Goal: Transaction & Acquisition: Book appointment/travel/reservation

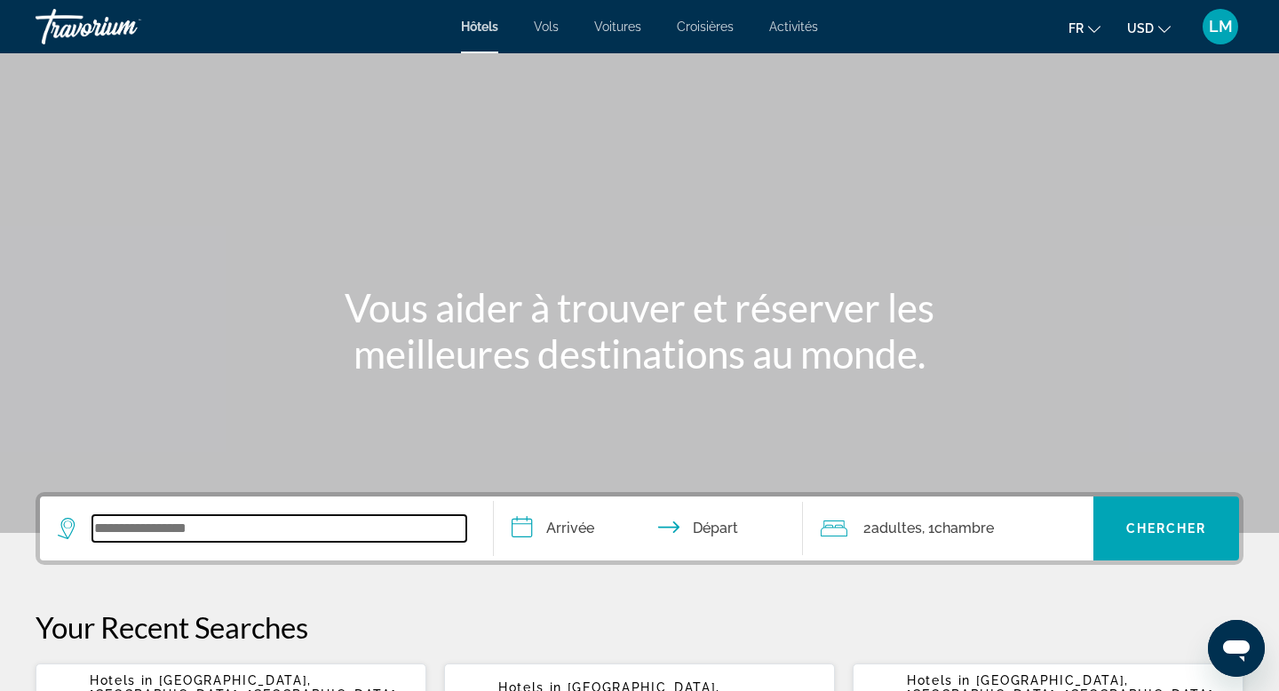
click at [207, 527] on input "Search widget" at bounding box center [279, 528] width 374 height 27
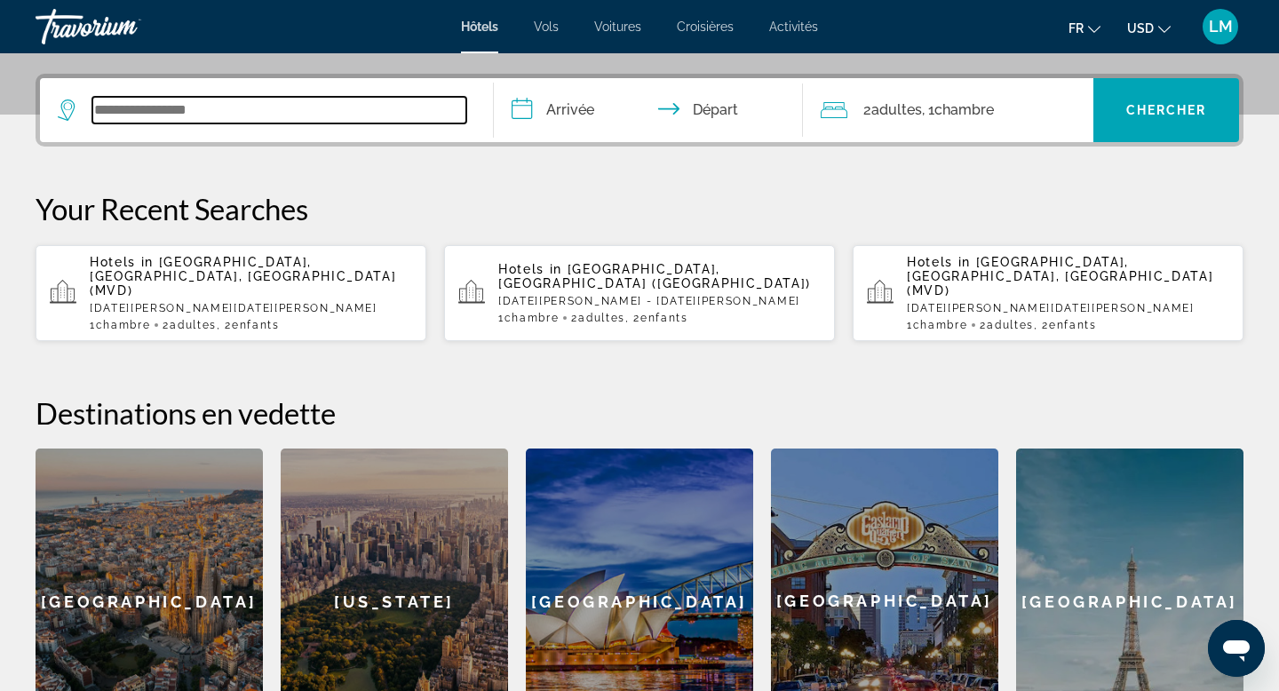
scroll to position [434, 0]
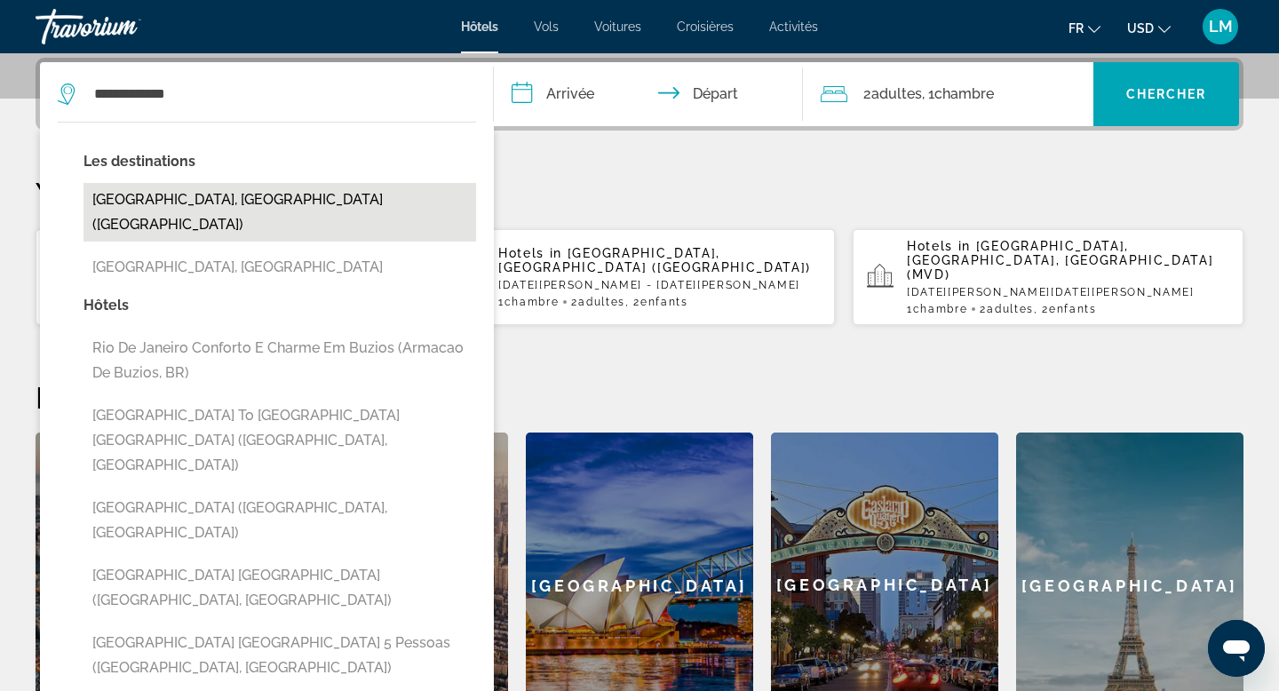
click at [244, 212] on button "[GEOGRAPHIC_DATA], [GEOGRAPHIC_DATA] ([GEOGRAPHIC_DATA])" at bounding box center [279, 212] width 393 height 59
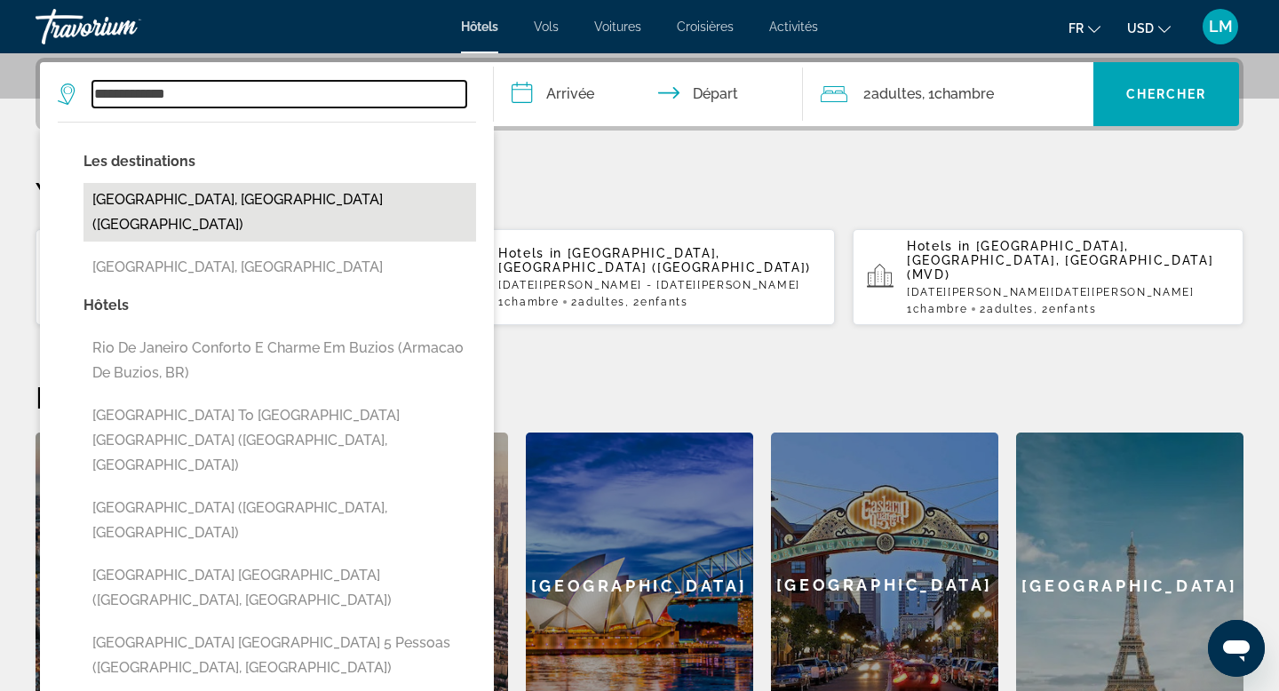
type input "**********"
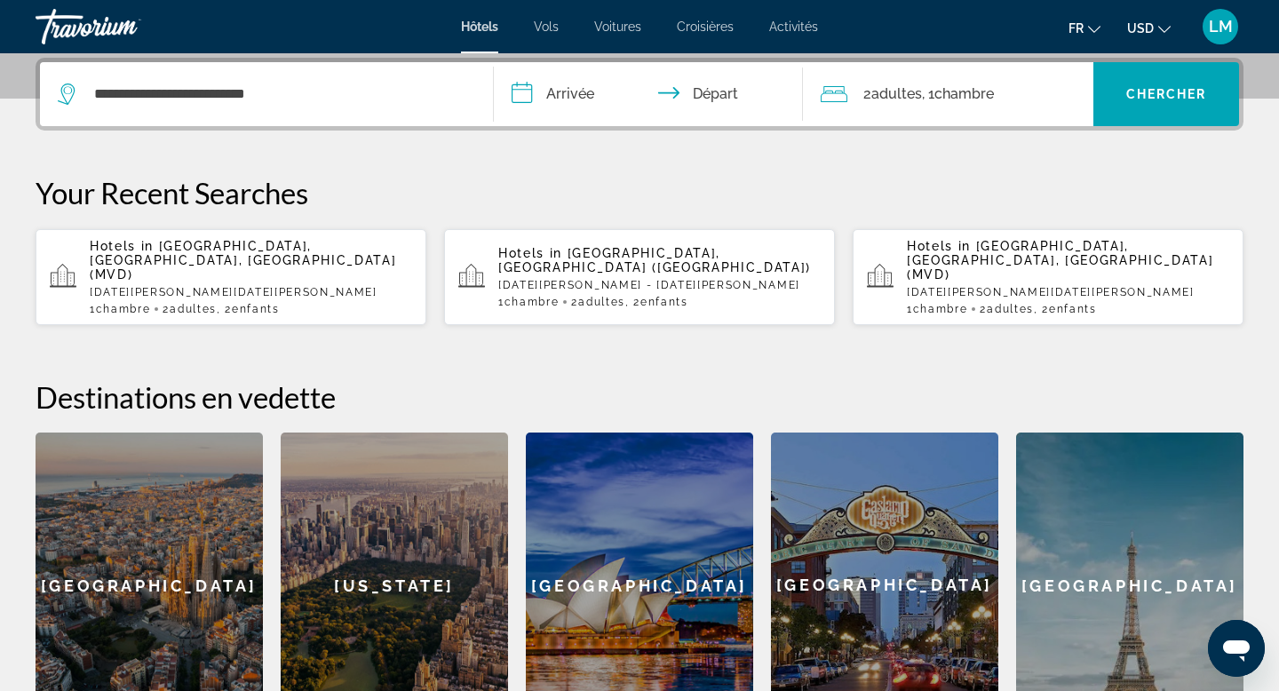
click at [566, 113] on input "**********" at bounding box center [652, 96] width 316 height 69
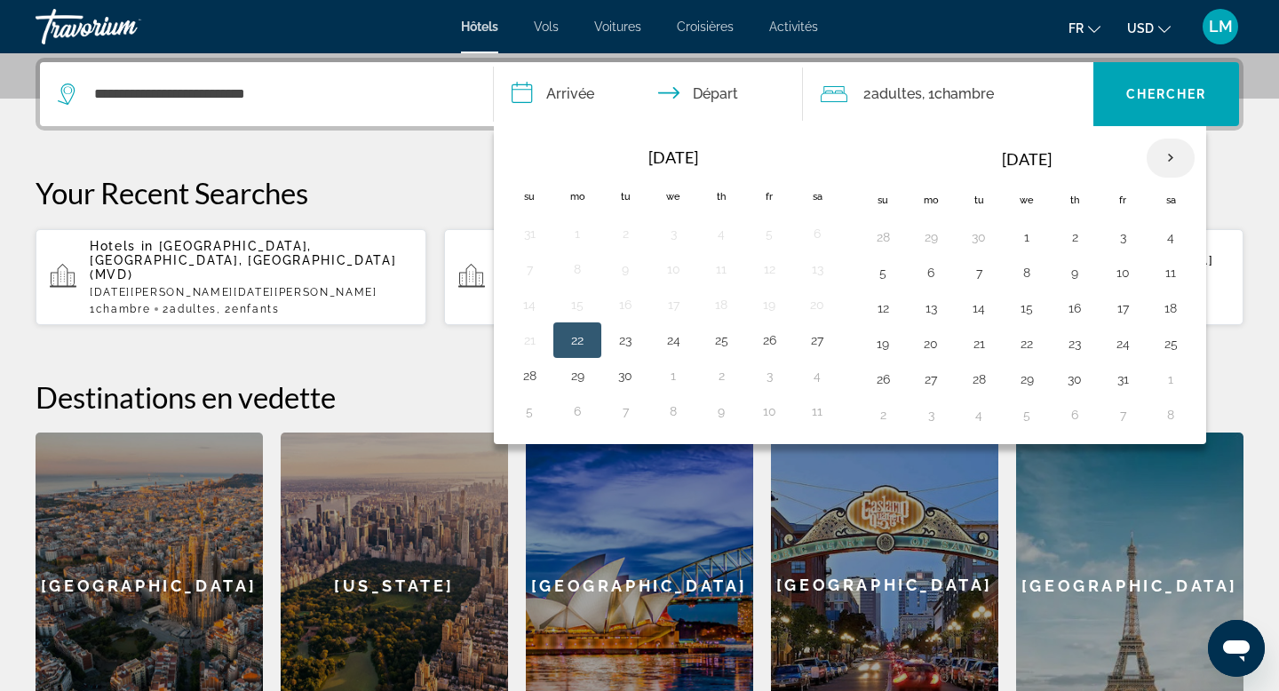
click at [1172, 157] on th "Next month" at bounding box center [1171, 158] width 48 height 39
click at [1037, 270] on button "7" at bounding box center [1027, 272] width 28 height 25
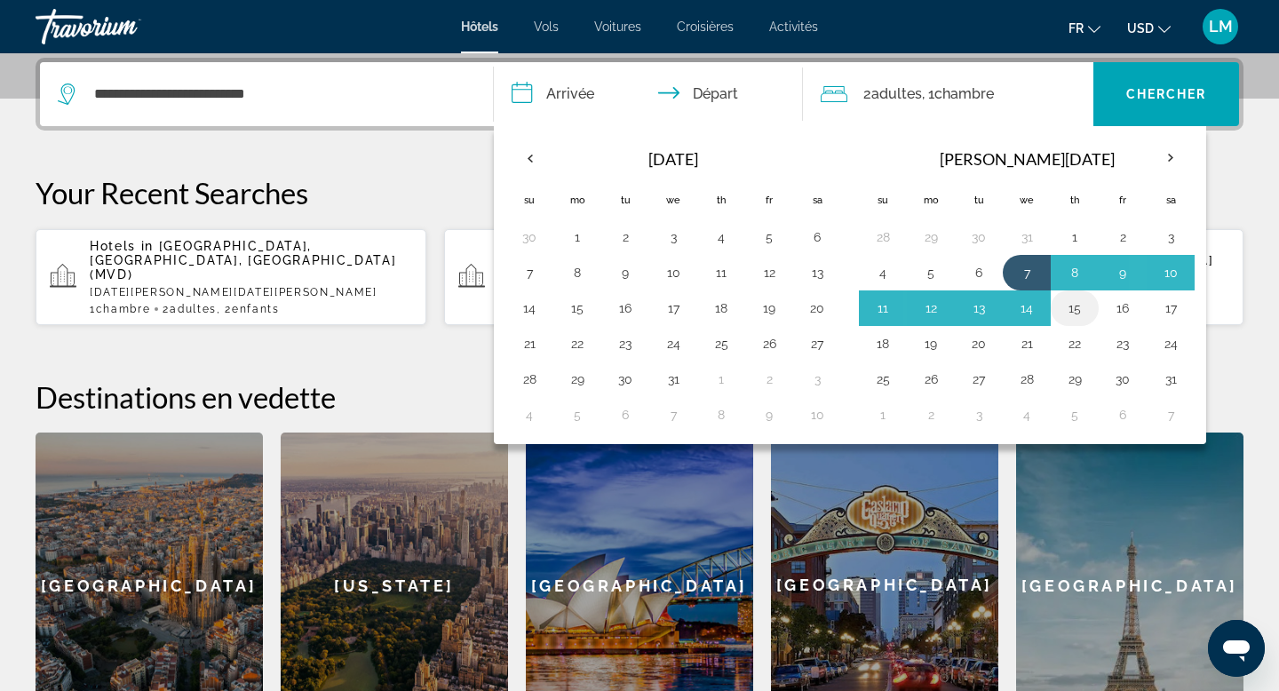
click at [1079, 314] on button "15" at bounding box center [1075, 308] width 28 height 25
type input "**********"
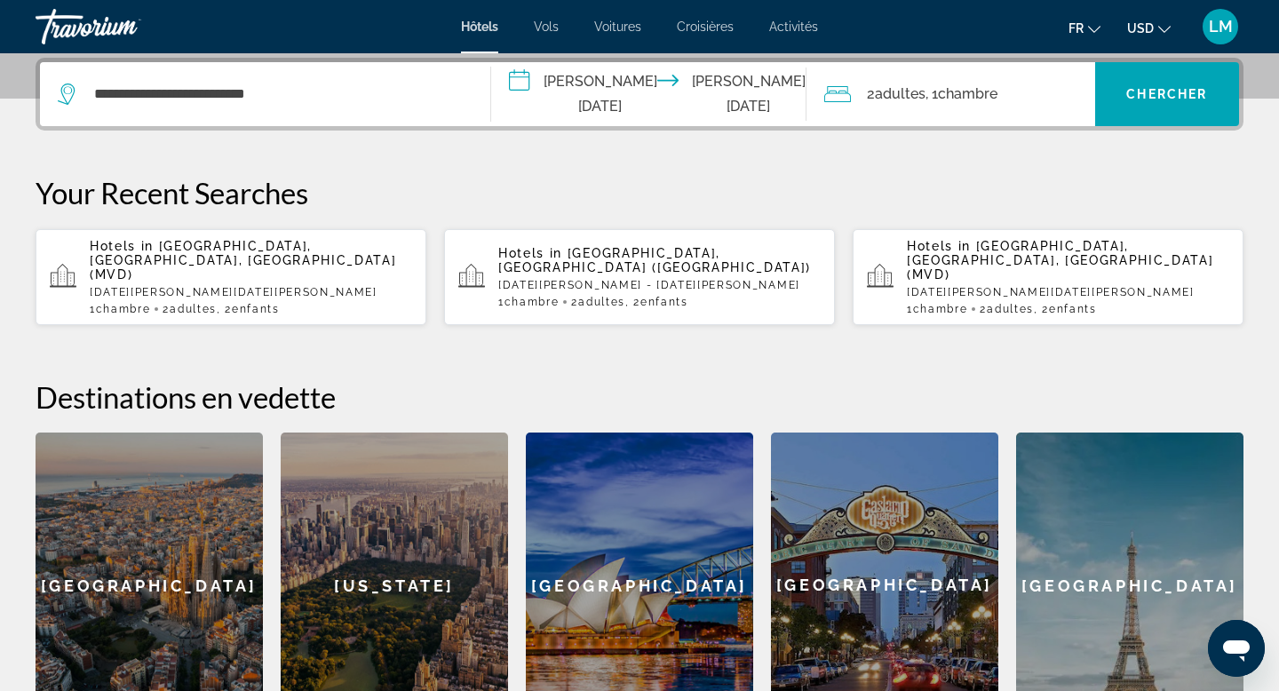
click at [908, 94] on span "Adultes" at bounding box center [900, 93] width 51 height 17
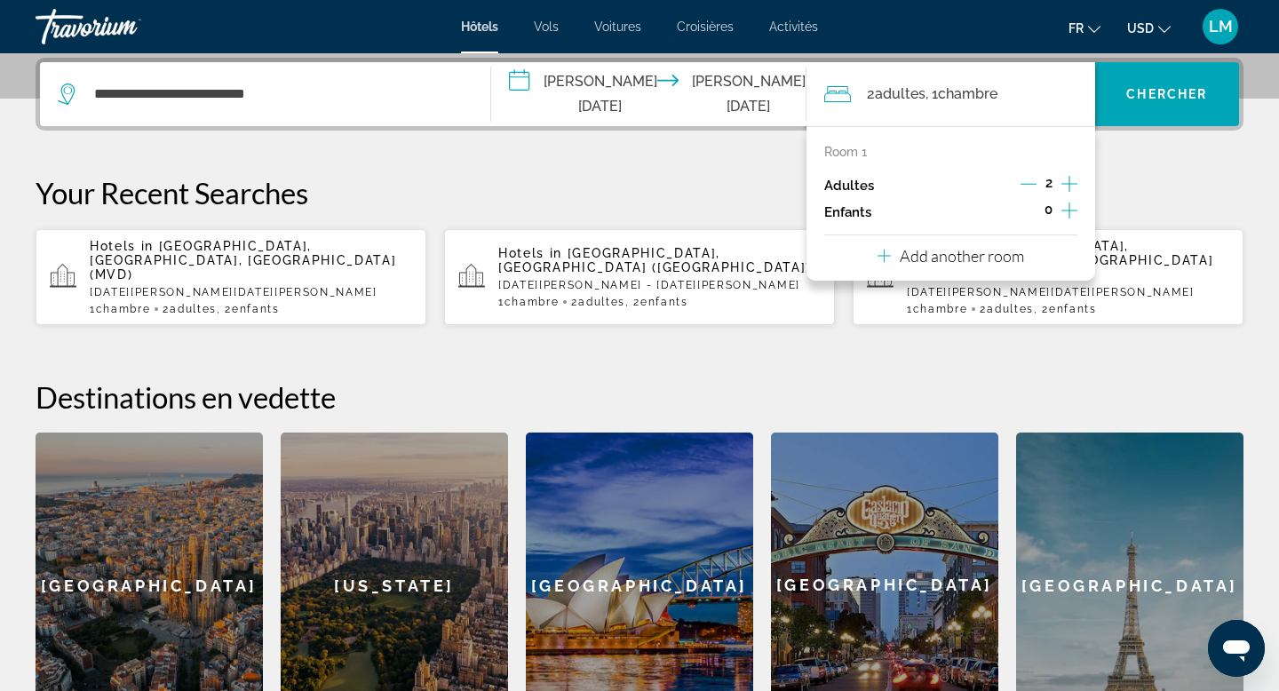
click at [1067, 214] on icon "Increment children" at bounding box center [1069, 211] width 16 height 16
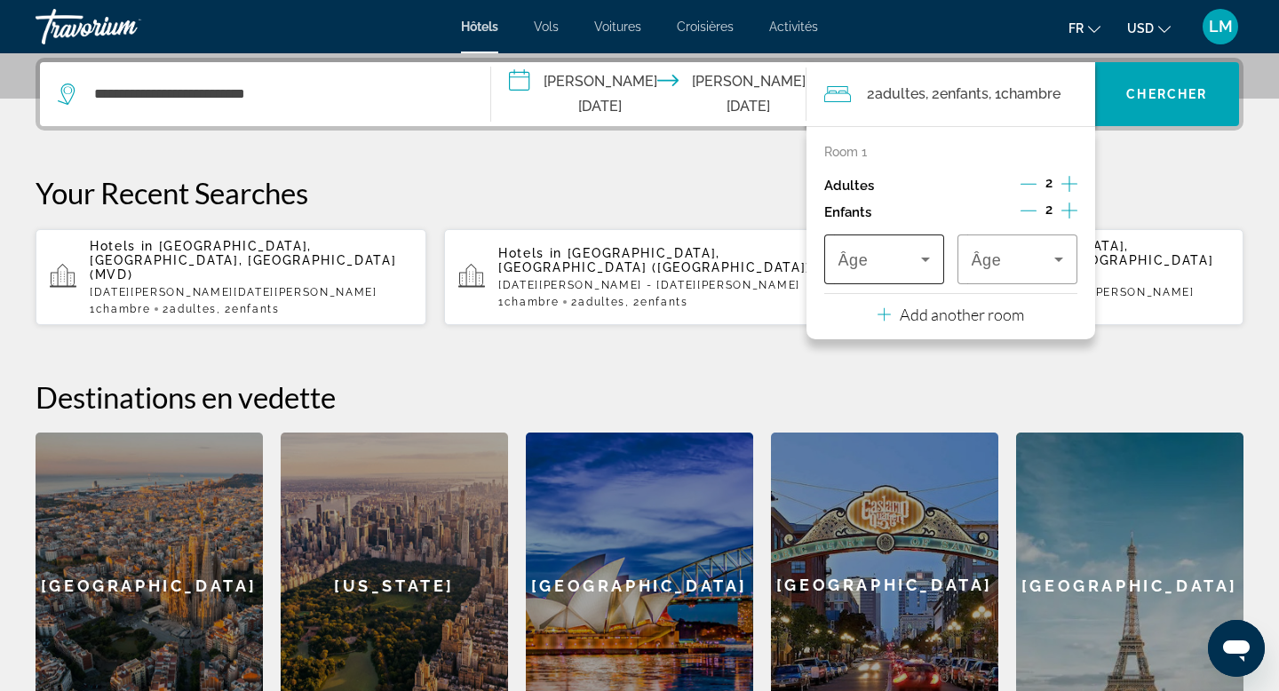
click at [915, 257] on icon "Travelers: 2 adults, 2 children" at bounding box center [925, 259] width 21 height 21
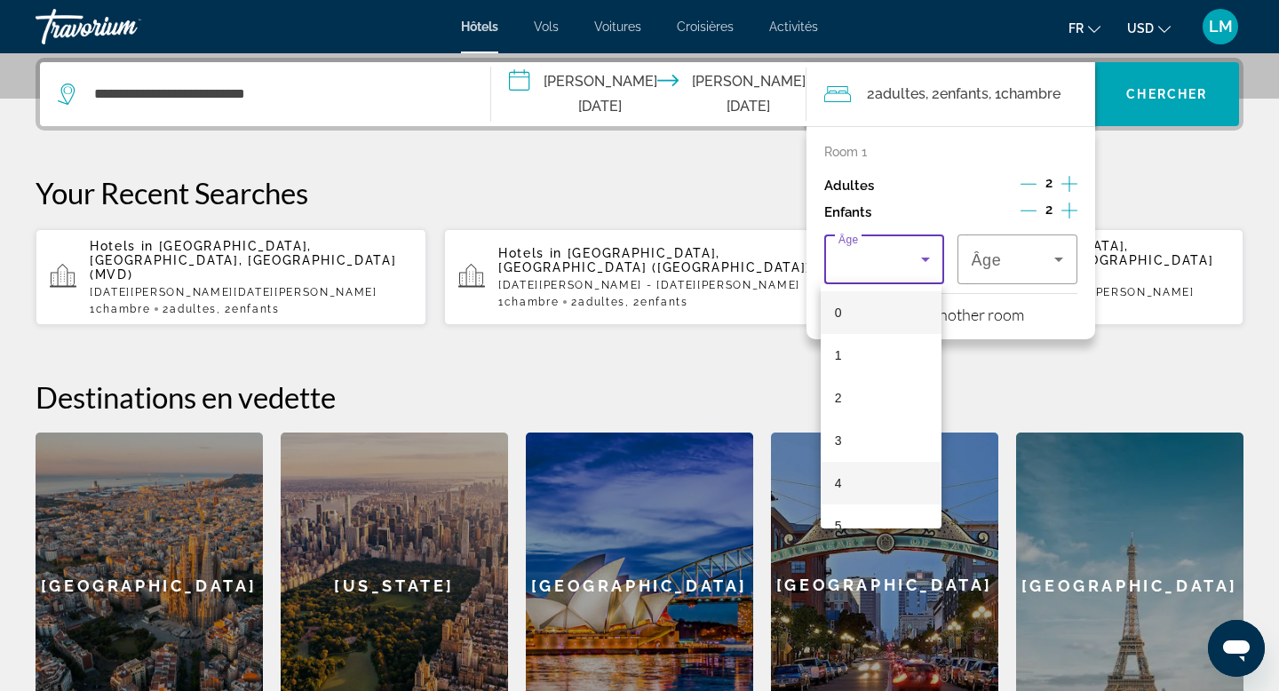
click at [856, 479] on mat-option "4" at bounding box center [881, 483] width 121 height 43
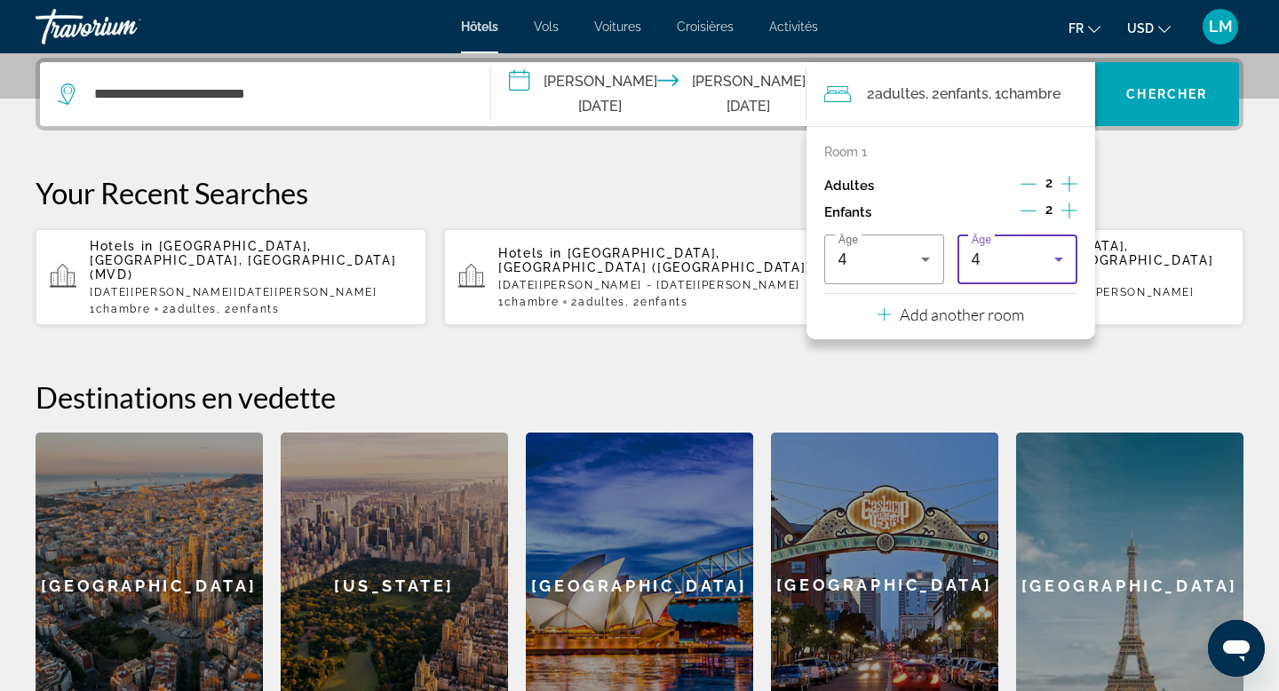
click at [987, 257] on div "4" at bounding box center [1013, 259] width 83 height 21
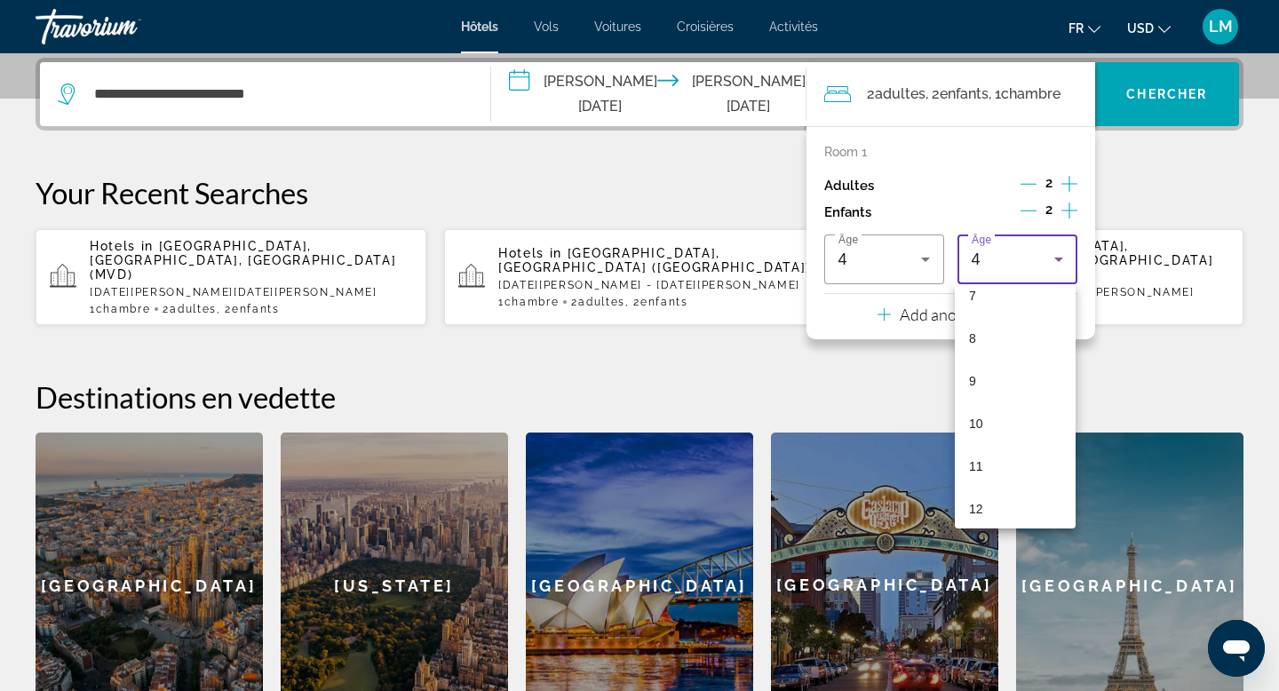
scroll to position [369, 0]
click at [989, 377] on mat-option "10" at bounding box center [1015, 370] width 121 height 43
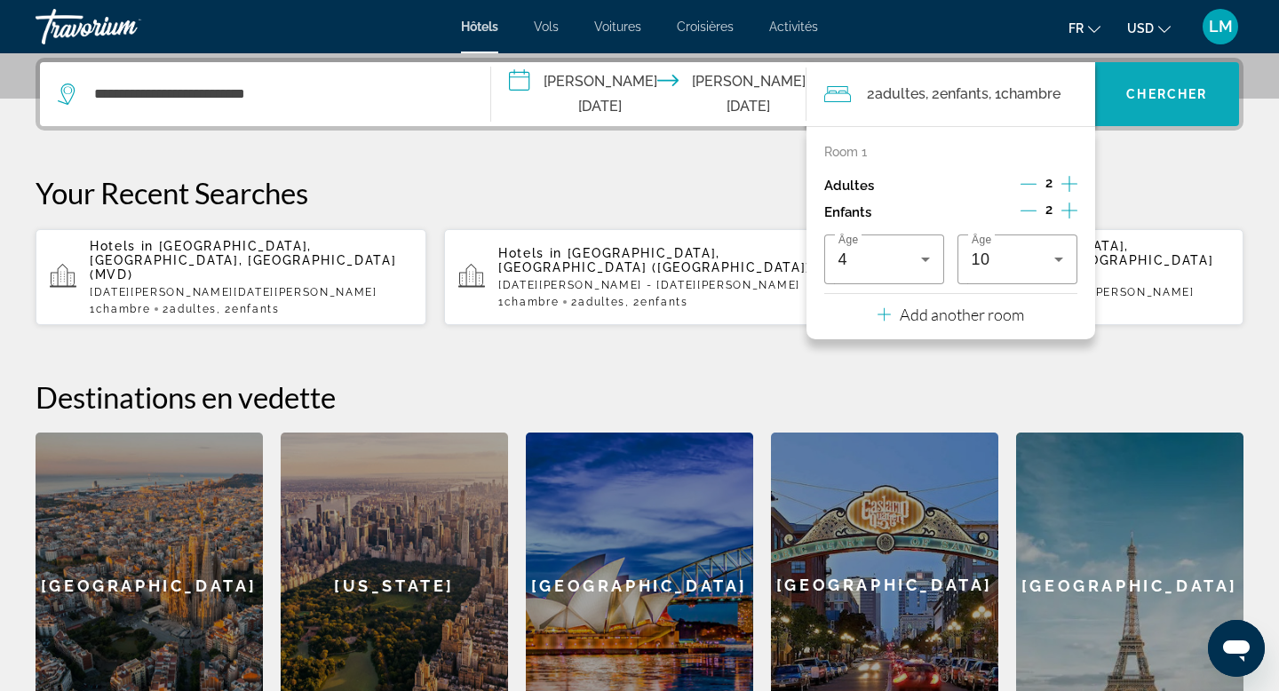
click at [1131, 83] on span "Search widget" at bounding box center [1167, 94] width 145 height 43
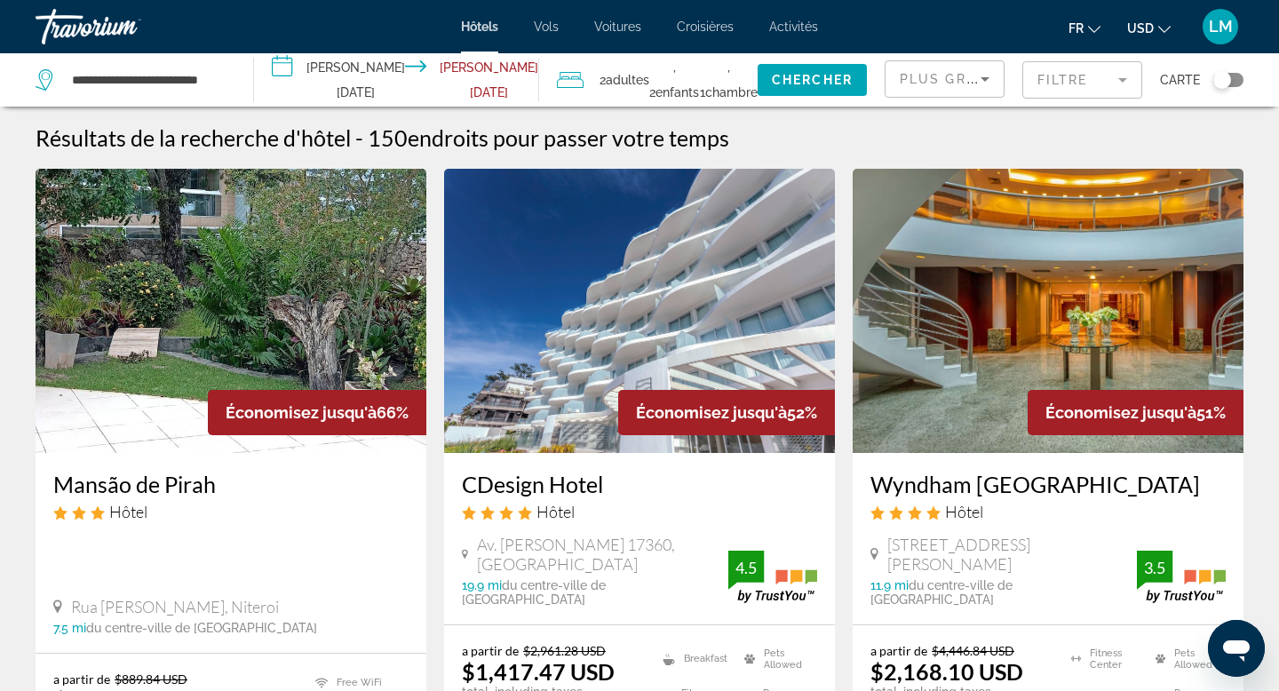
click at [1054, 88] on mat-form-field "Filtre" at bounding box center [1082, 79] width 120 height 37
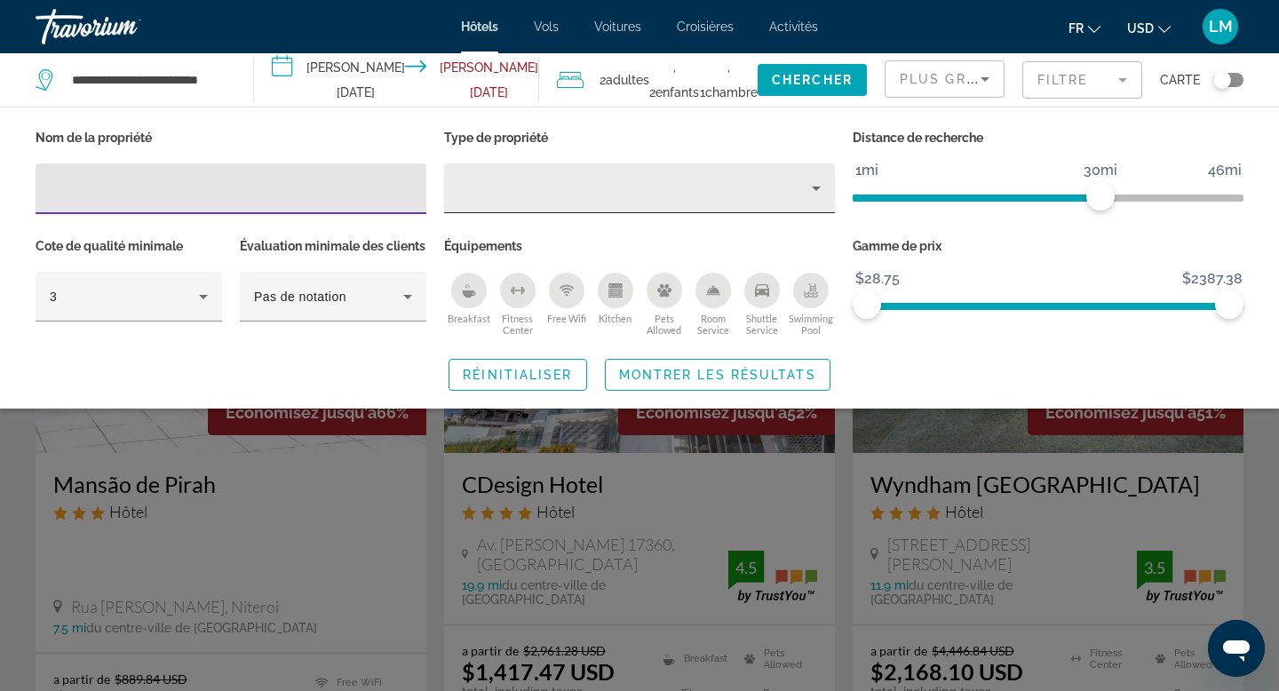
click at [574, 195] on div "Property type" at bounding box center [635, 188] width 354 height 21
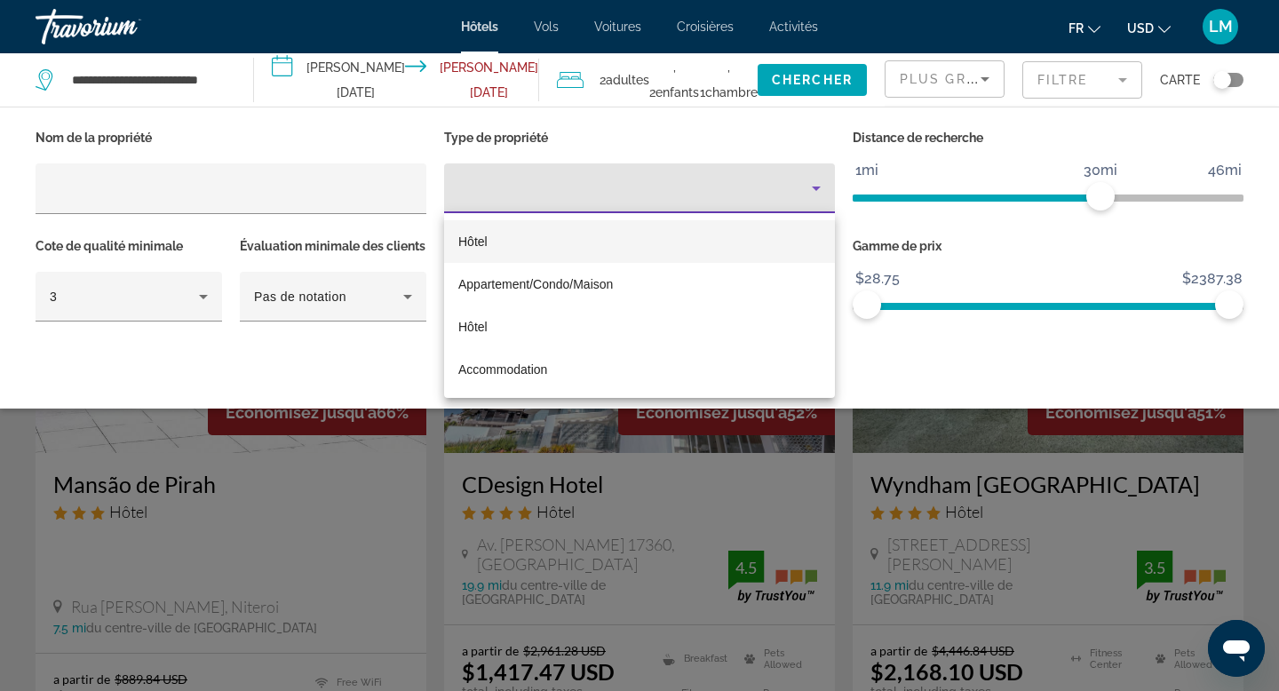
click at [574, 195] on div at bounding box center [639, 345] width 1279 height 691
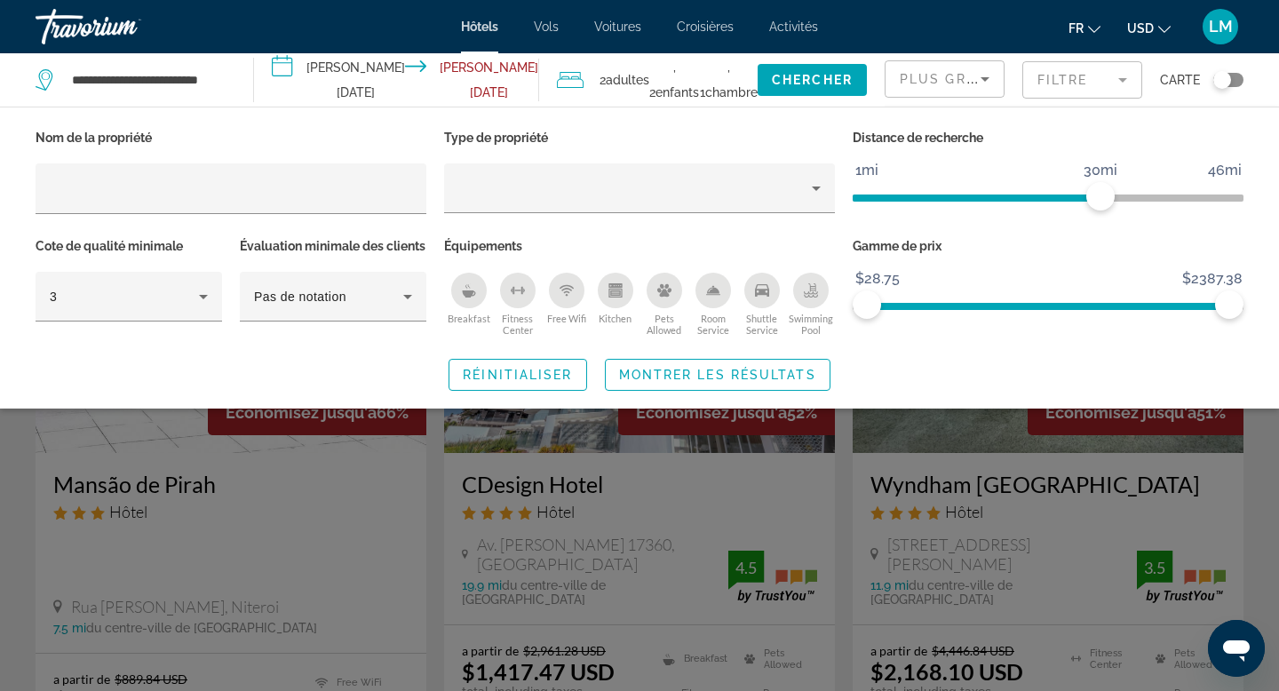
click at [1072, 89] on mat-form-field "Filtre" at bounding box center [1082, 79] width 120 height 37
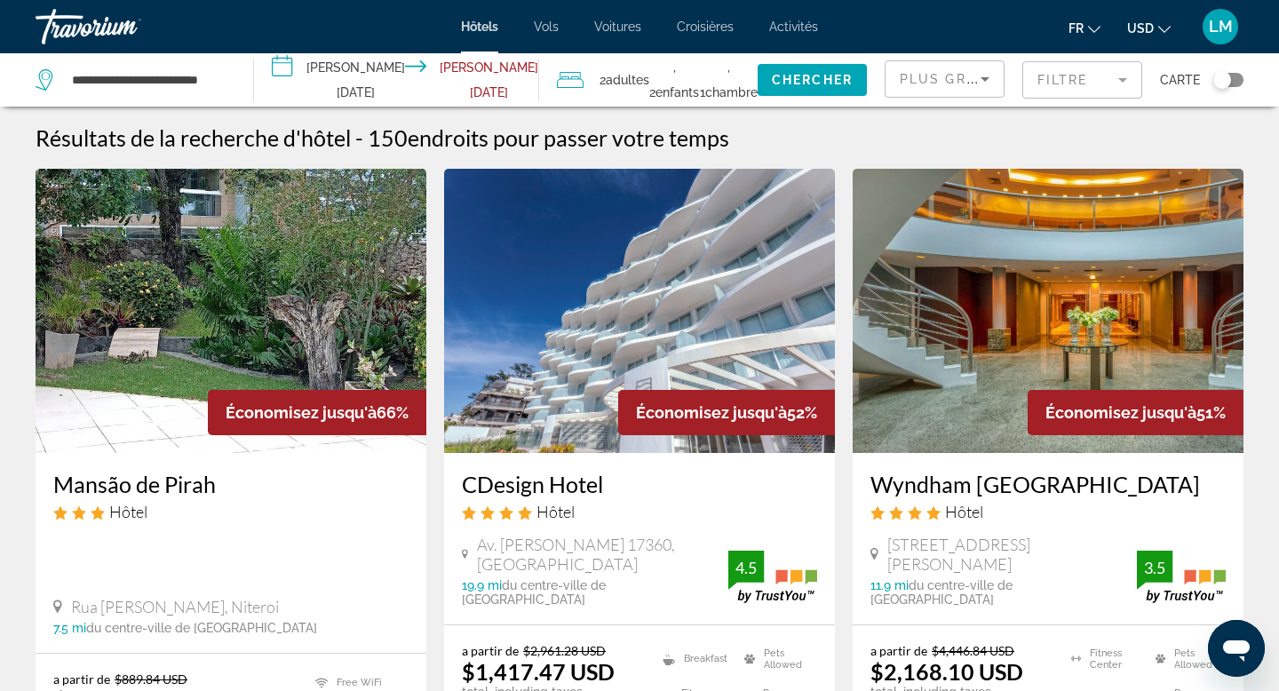
click at [1236, 68] on div "Carte" at bounding box center [1201, 79] width 83 height 53
click at [1234, 83] on div "Toggle map" at bounding box center [1228, 80] width 30 height 14
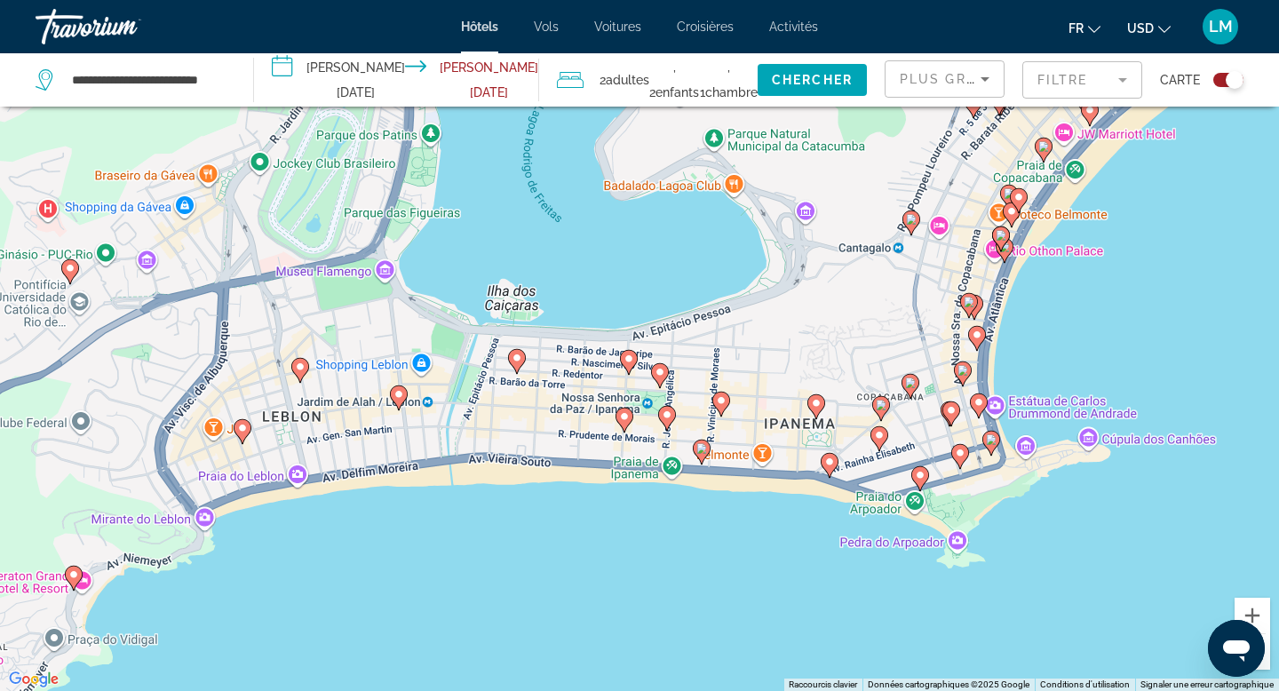
click at [703, 446] on image "Main content" at bounding box center [701, 448] width 11 height 11
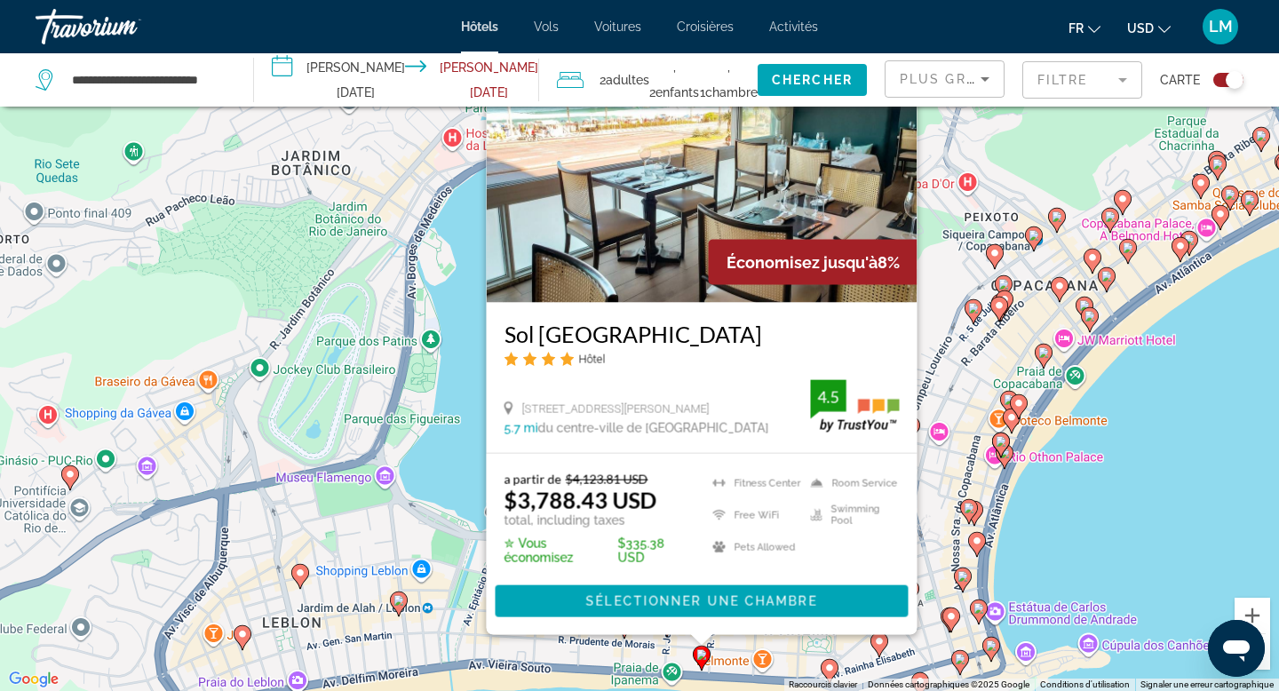
click at [832, 662] on icon "Main content" at bounding box center [830, 671] width 16 height 23
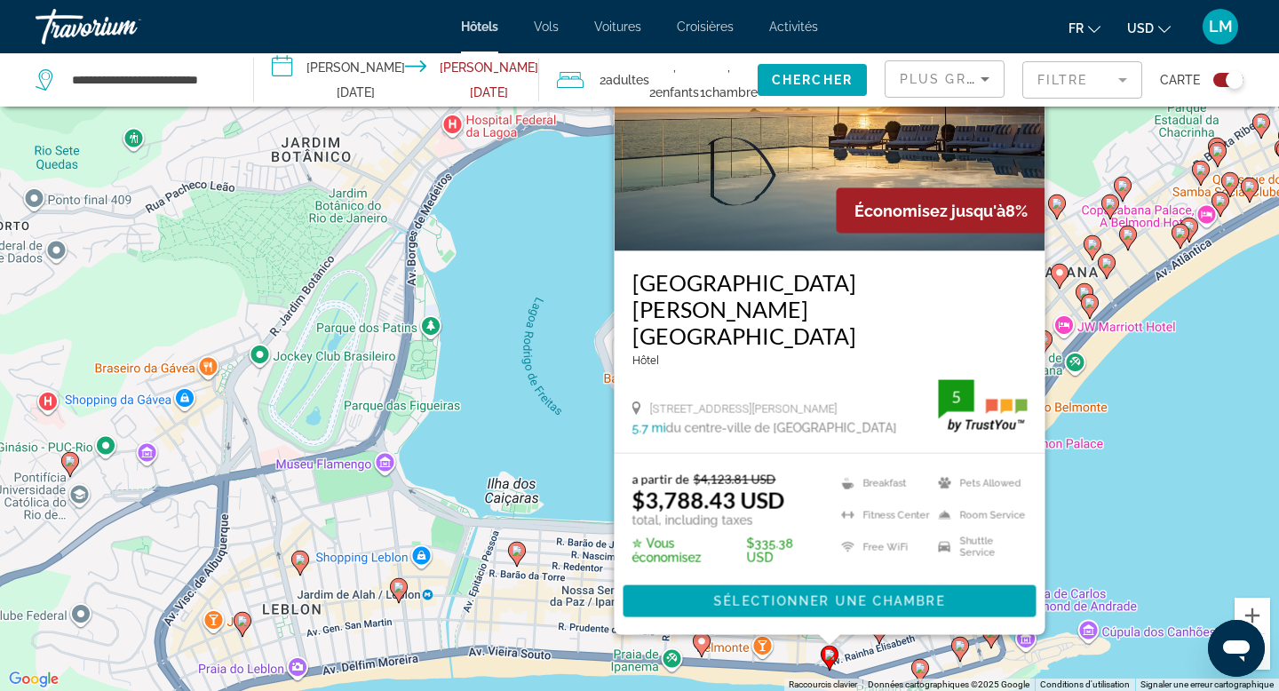
click at [878, 648] on div "Pour activer le glissement avec le clavier, appuyez sur Alt+Entrée. Une fois ce…" at bounding box center [639, 345] width 1279 height 691
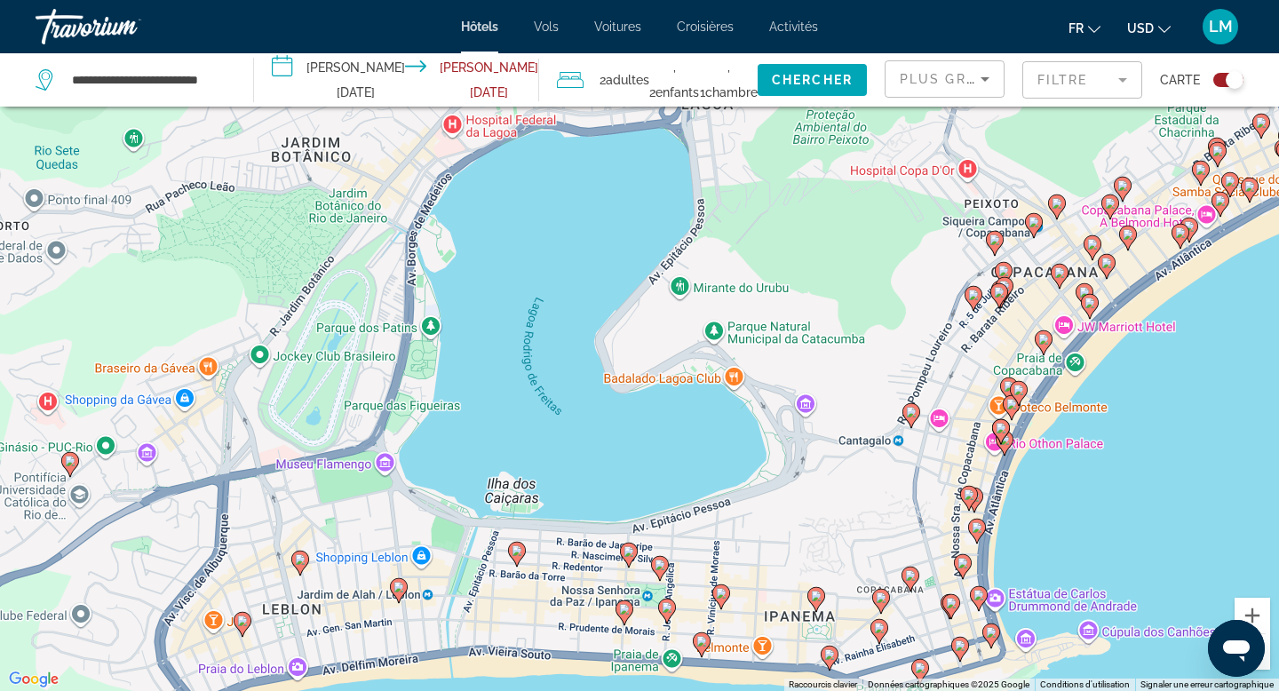
click at [878, 638] on icon "Main content" at bounding box center [879, 631] width 16 height 23
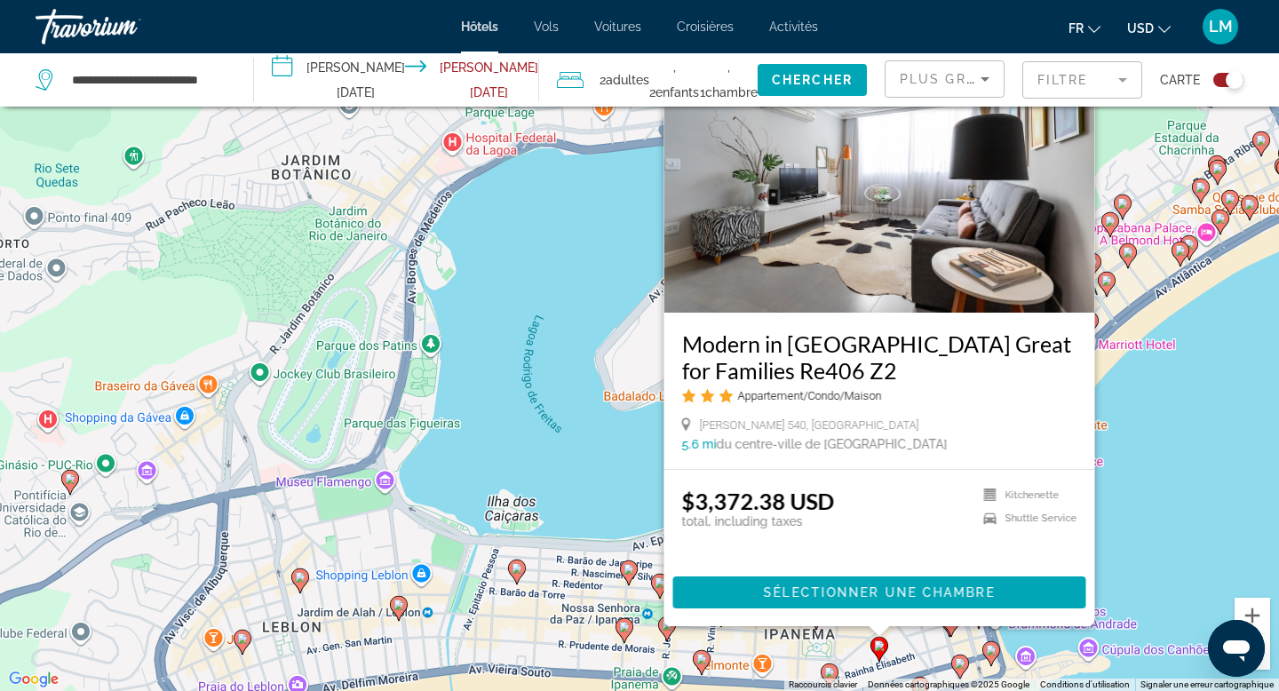
click at [1152, 20] on button "USD USD ($) MXN (Mex$) CAD (Can$) GBP (£) EUR (€) AUD (A$) NZD (NZ$) CNY (CN¥)" at bounding box center [1149, 28] width 44 height 26
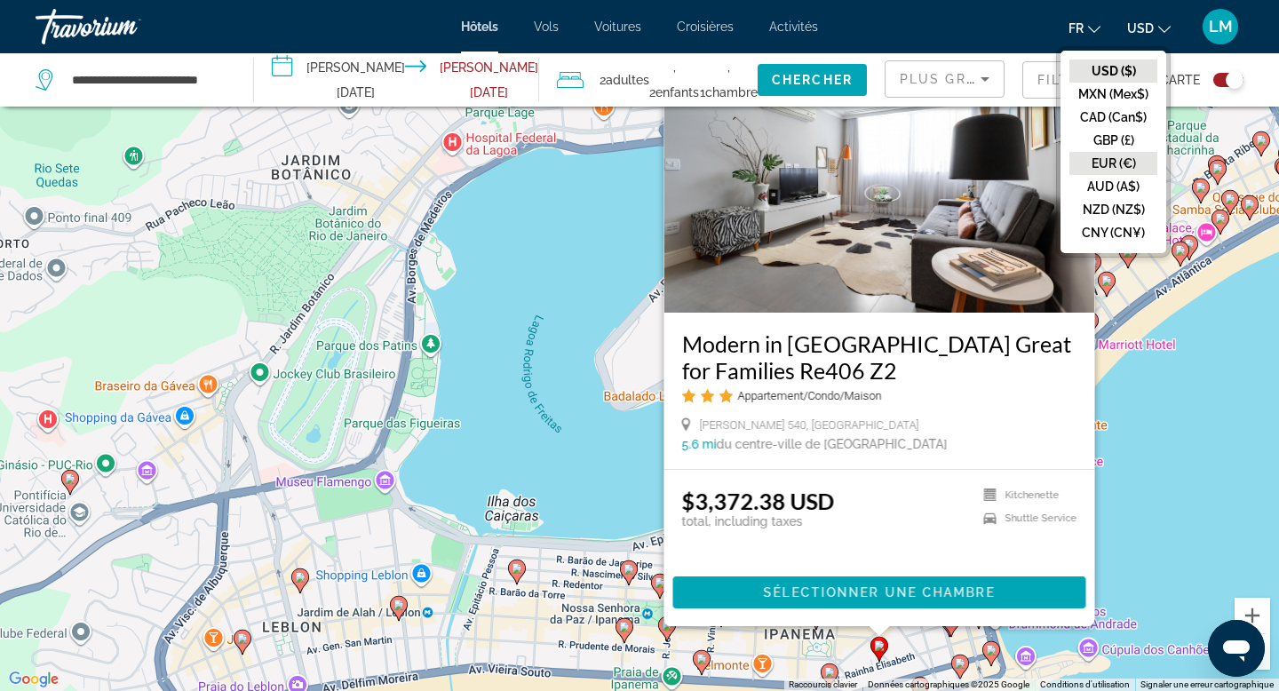
click at [1117, 153] on button "EUR (€)" at bounding box center [1113, 163] width 88 height 23
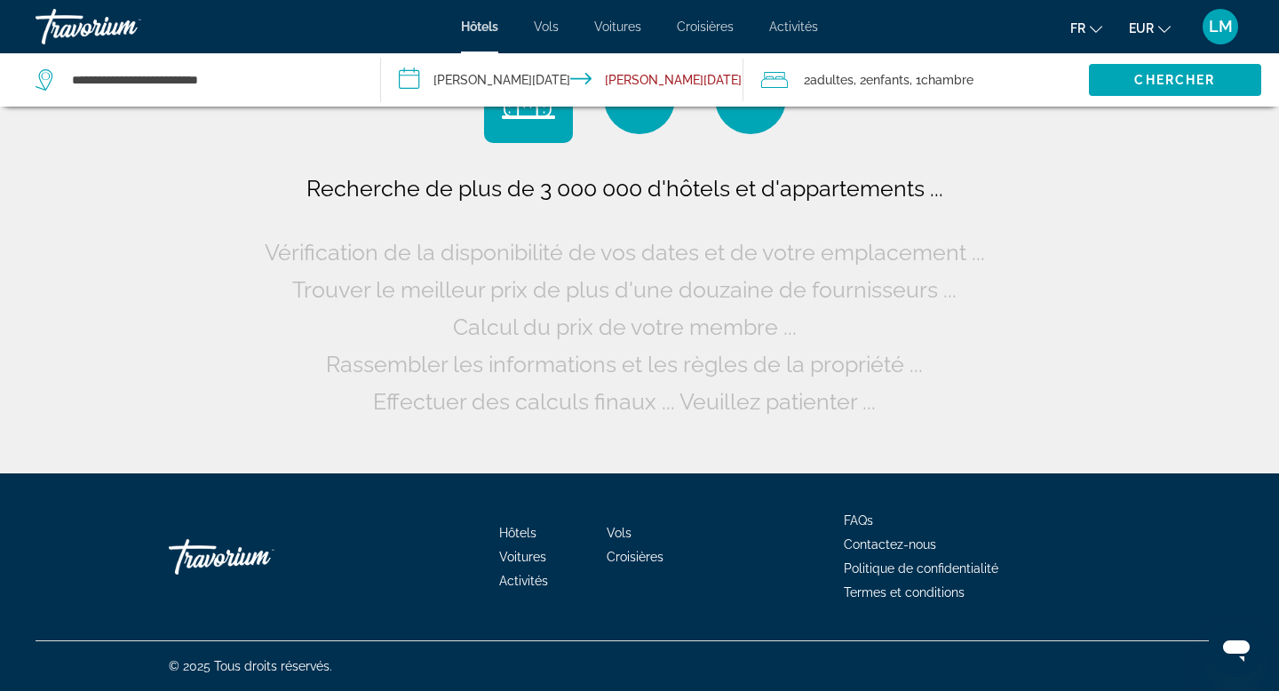
scroll to position [0, 0]
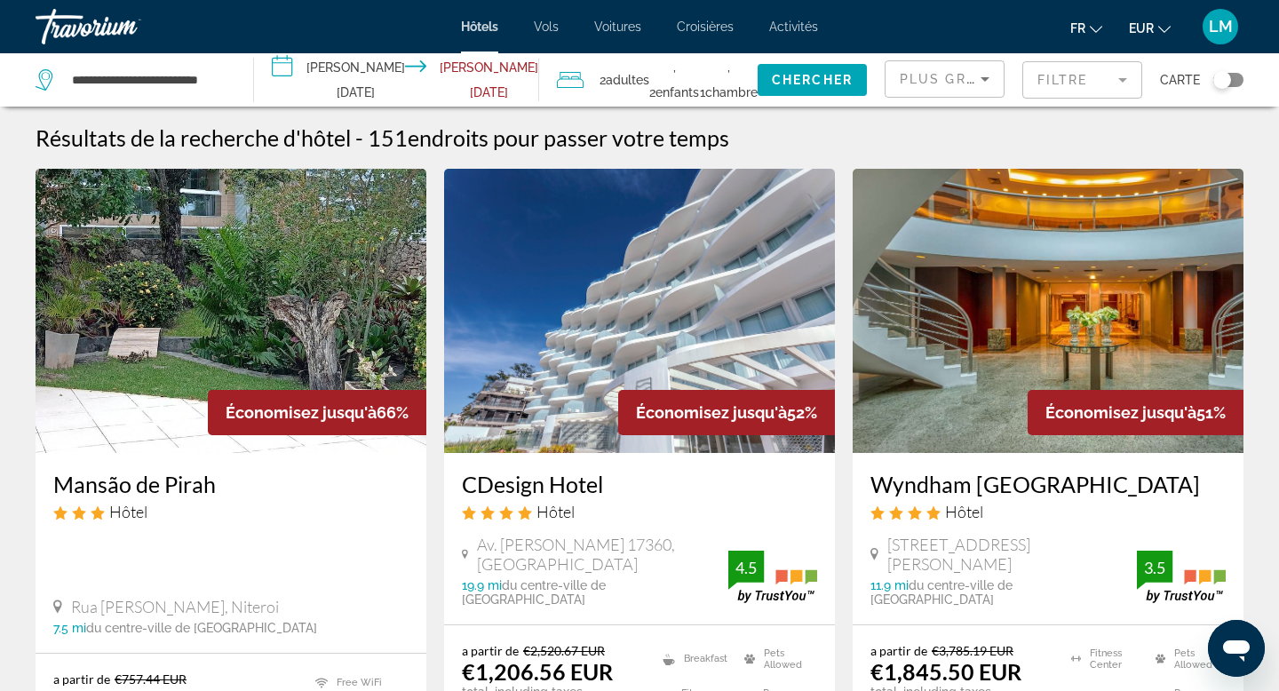
click at [1244, 82] on app-hotels-search-filters "Plus grandes économies Filtre Carte" at bounding box center [1082, 79] width 394 height 53
click at [1230, 80] on div "Toggle map" at bounding box center [1222, 80] width 18 height 18
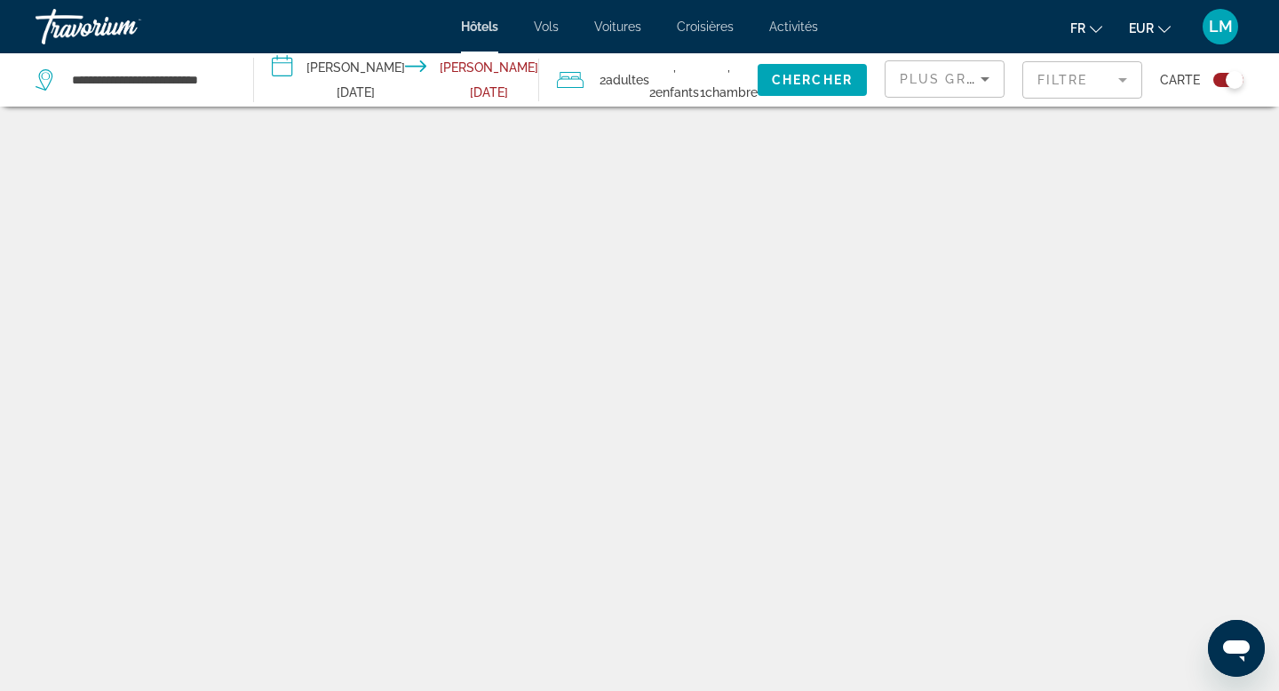
scroll to position [107, 0]
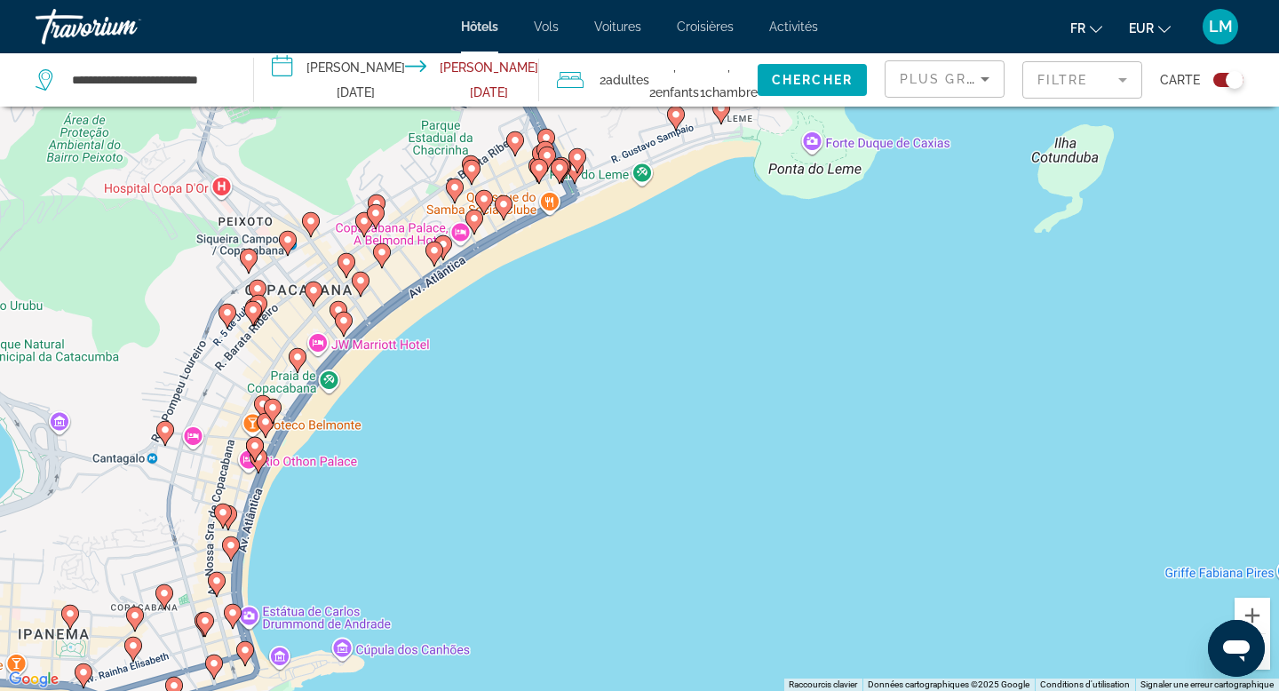
drag, startPoint x: 676, startPoint y: 221, endPoint x: 579, endPoint y: 505, distance: 300.3
click at [579, 505] on div "Pour activer le glissement avec le clavier, appuyez sur Alt+Entrée. Une fois ce…" at bounding box center [639, 345] width 1279 height 691
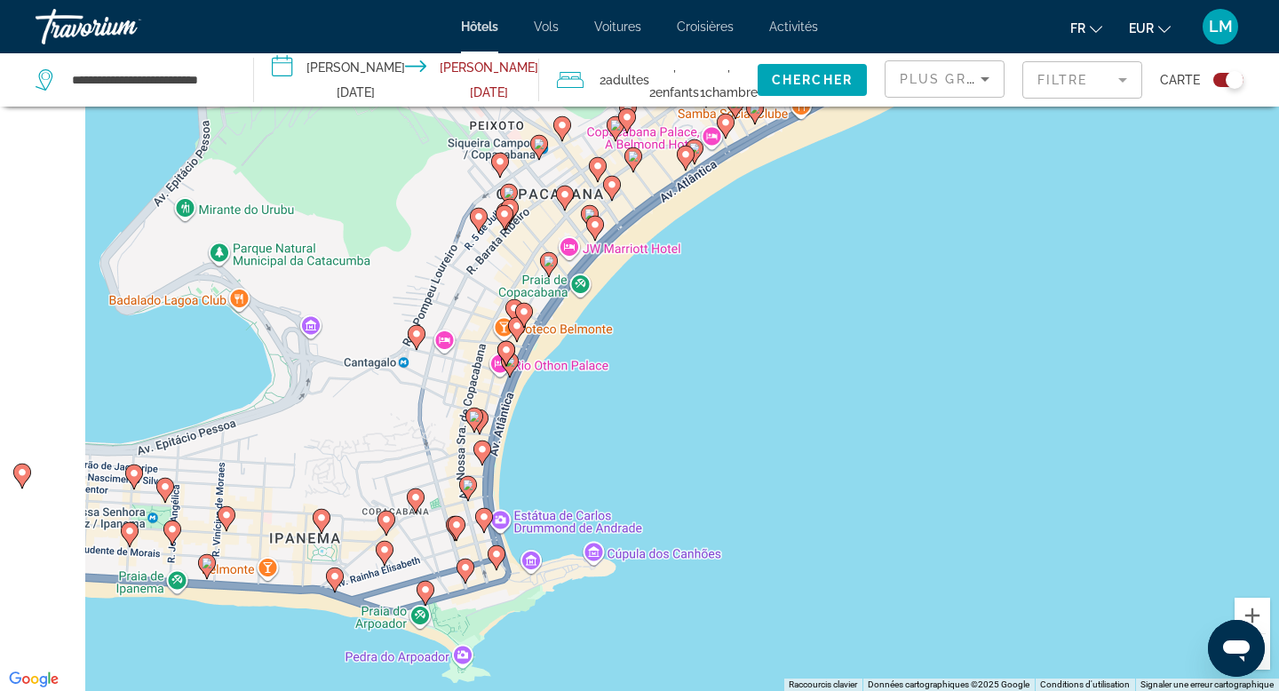
drag, startPoint x: 591, startPoint y: 424, endPoint x: 934, endPoint y: 159, distance: 433.1
click at [934, 160] on div "Pour activer le glissement avec le clavier, appuyez sur Alt+Entrée. Une fois ce…" at bounding box center [639, 345] width 1279 height 691
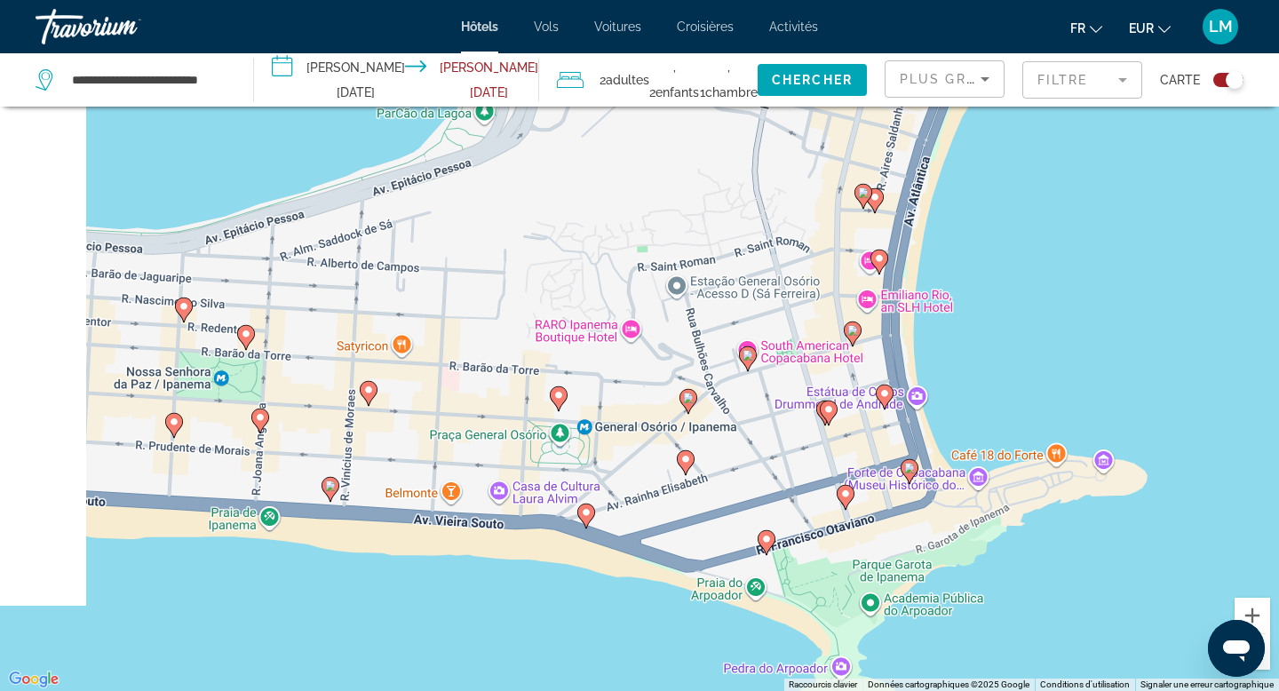
drag, startPoint x: 458, startPoint y: 526, endPoint x: 613, endPoint y: 544, distance: 155.6
click at [613, 544] on div "Pour activer le glissement avec le clavier, appuyez sur Alt+Entrée. Une fois ce…" at bounding box center [639, 345] width 1279 height 691
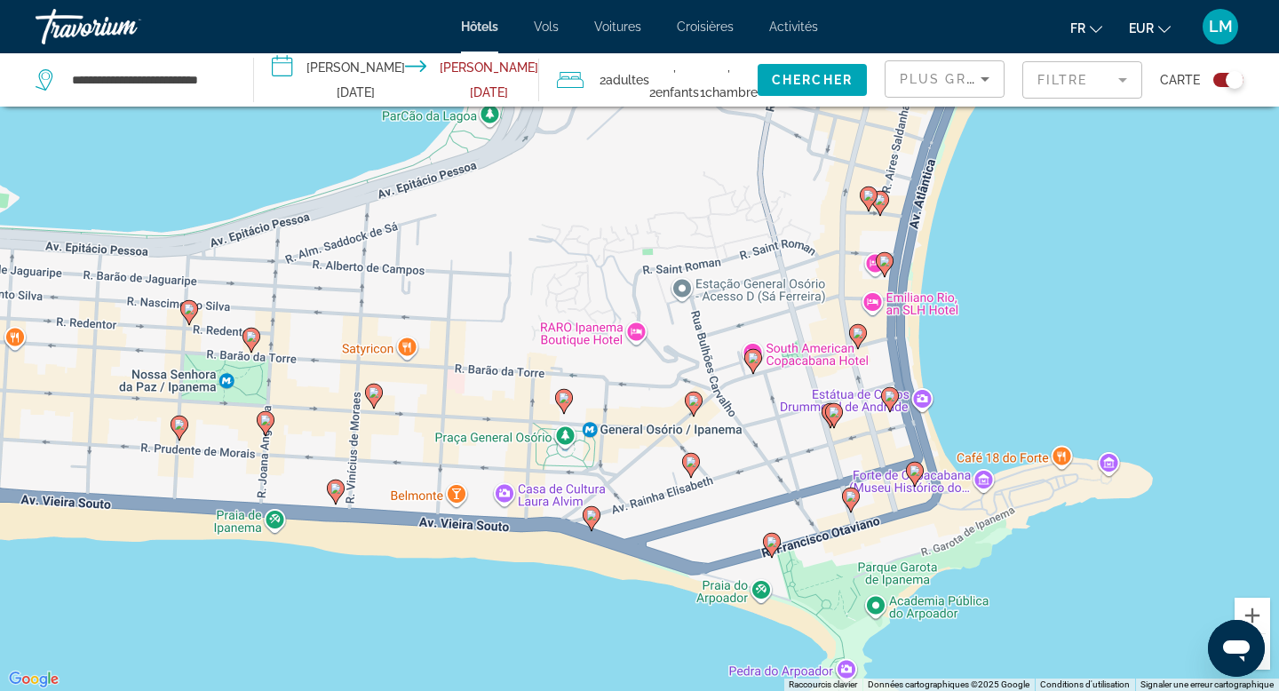
click at [337, 489] on image "Main content" at bounding box center [335, 488] width 11 height 11
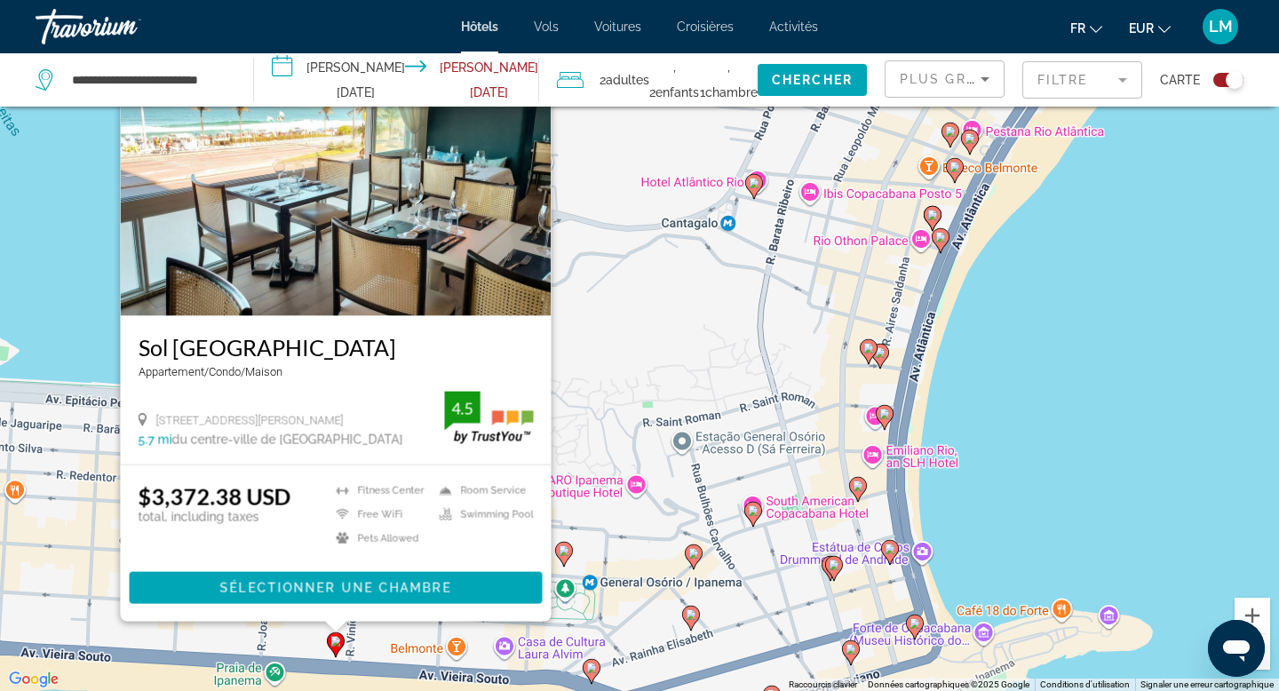
click at [588, 664] on image "Main content" at bounding box center [591, 668] width 11 height 11
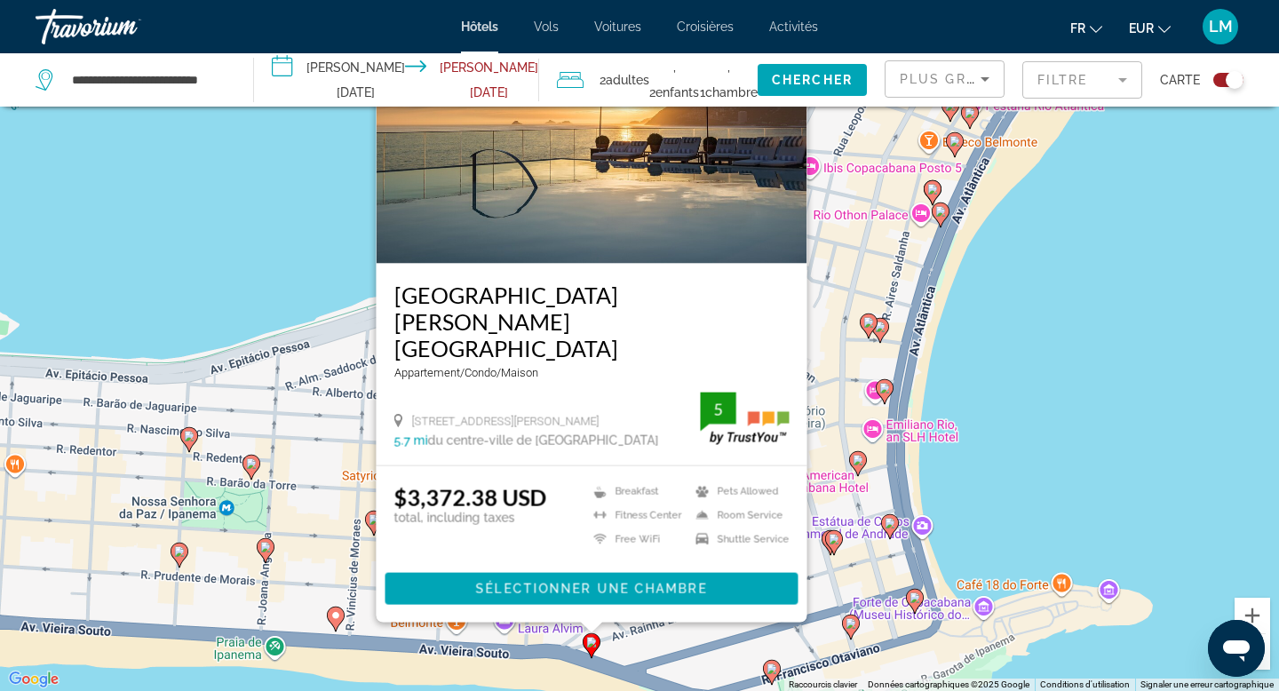
click at [258, 540] on gmp-advanced-marker "Main content" at bounding box center [266, 550] width 18 height 27
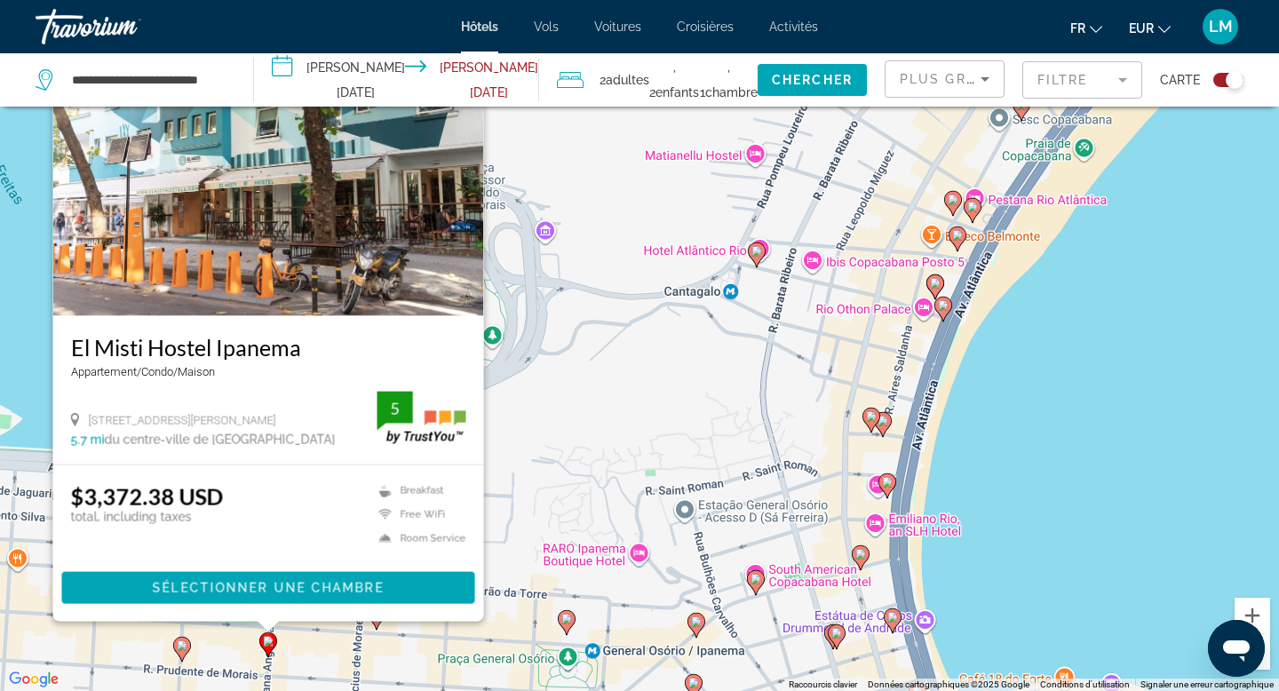
click at [176, 652] on icon "Main content" at bounding box center [182, 649] width 18 height 25
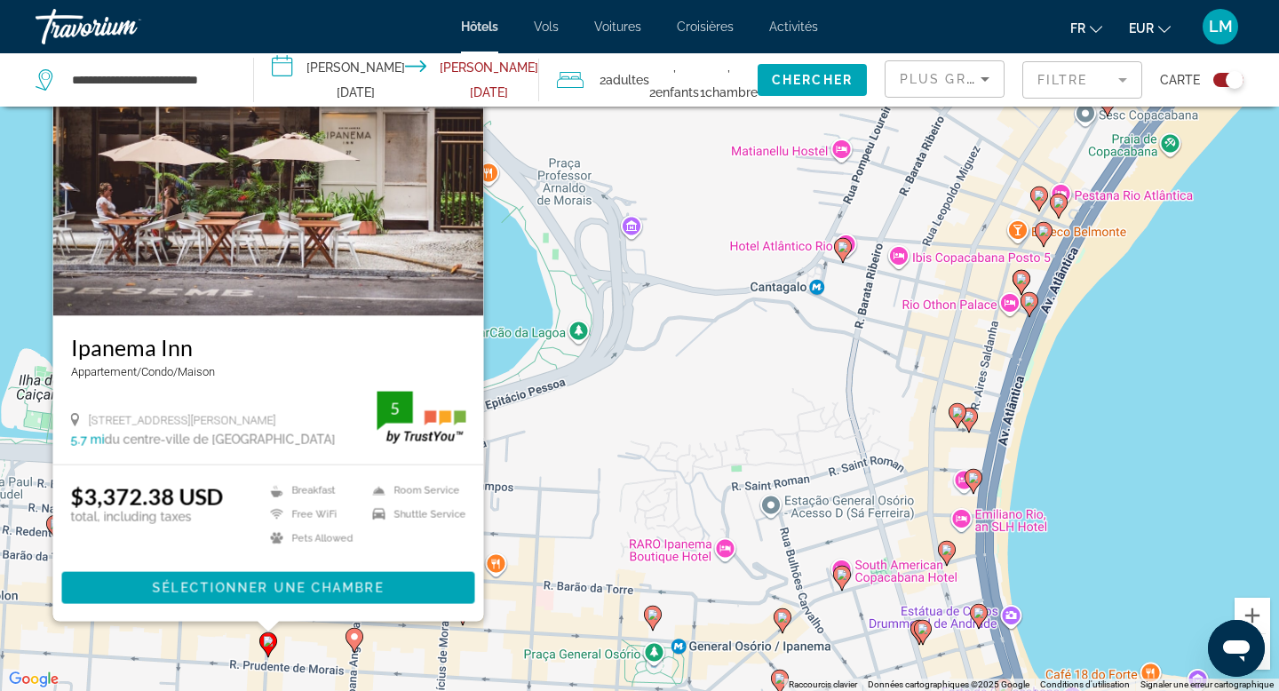
click at [658, 617] on icon "Main content" at bounding box center [653, 618] width 16 height 23
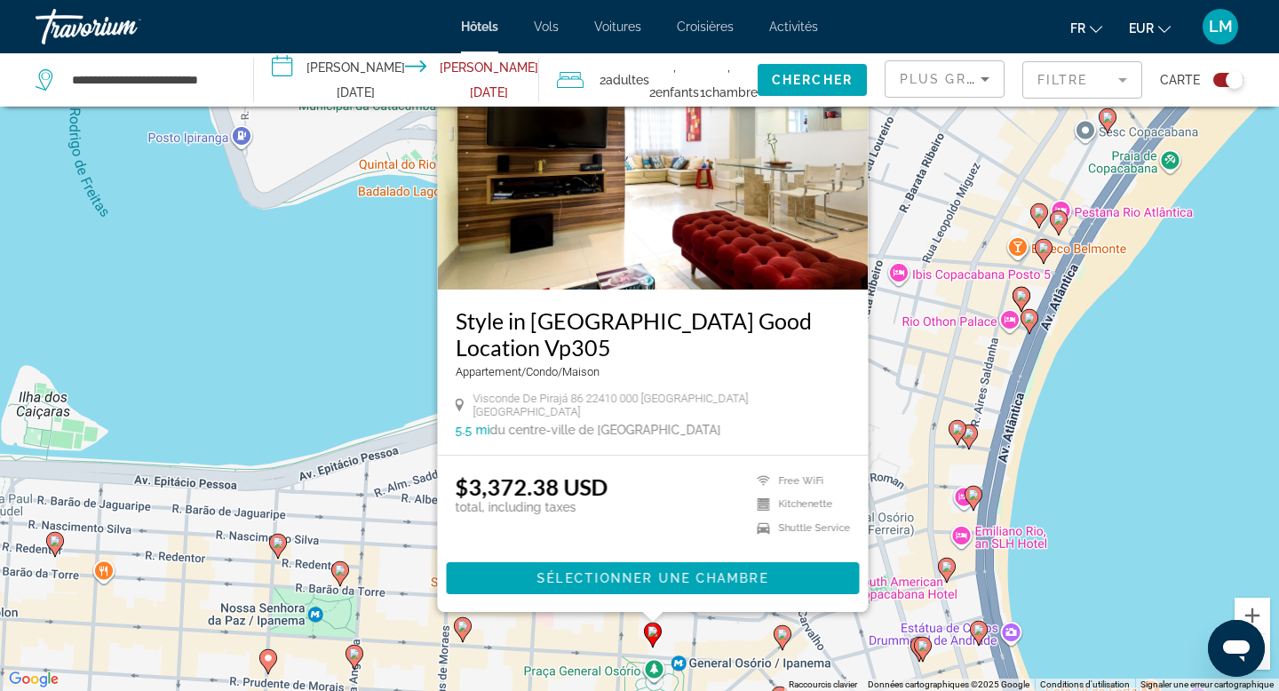
click at [781, 640] on icon "Main content" at bounding box center [783, 637] width 16 height 23
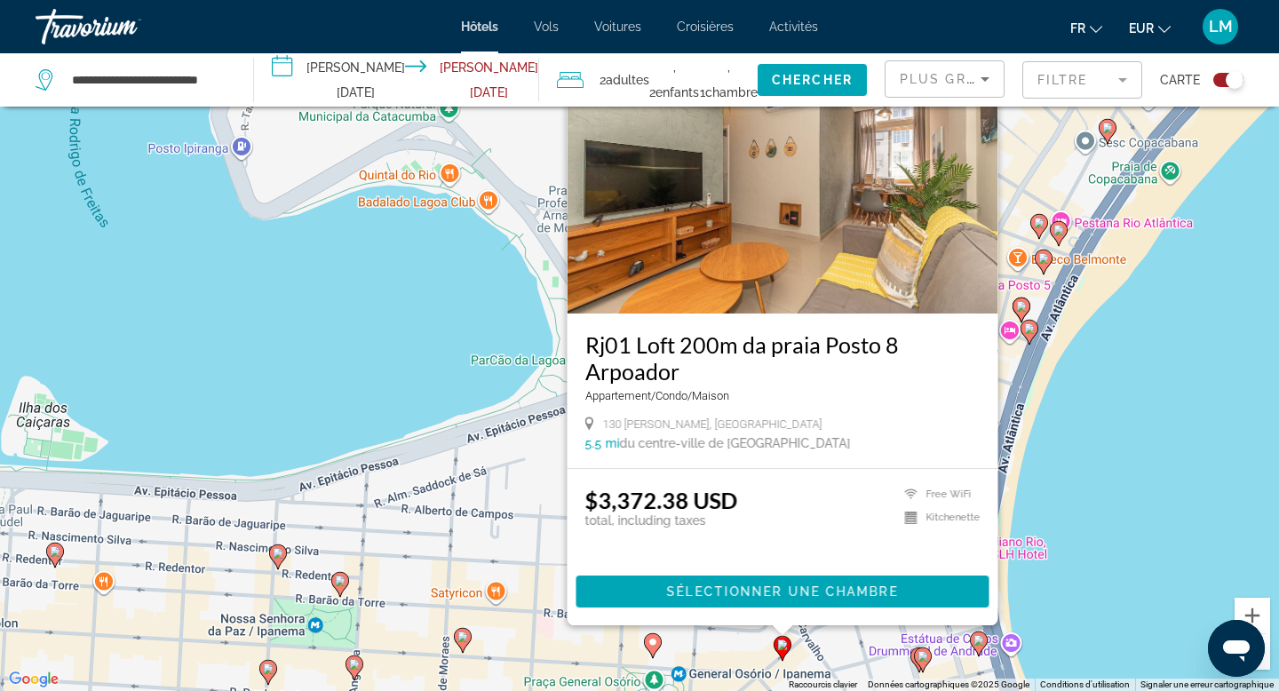
click at [343, 584] on image "Main content" at bounding box center [340, 581] width 11 height 11
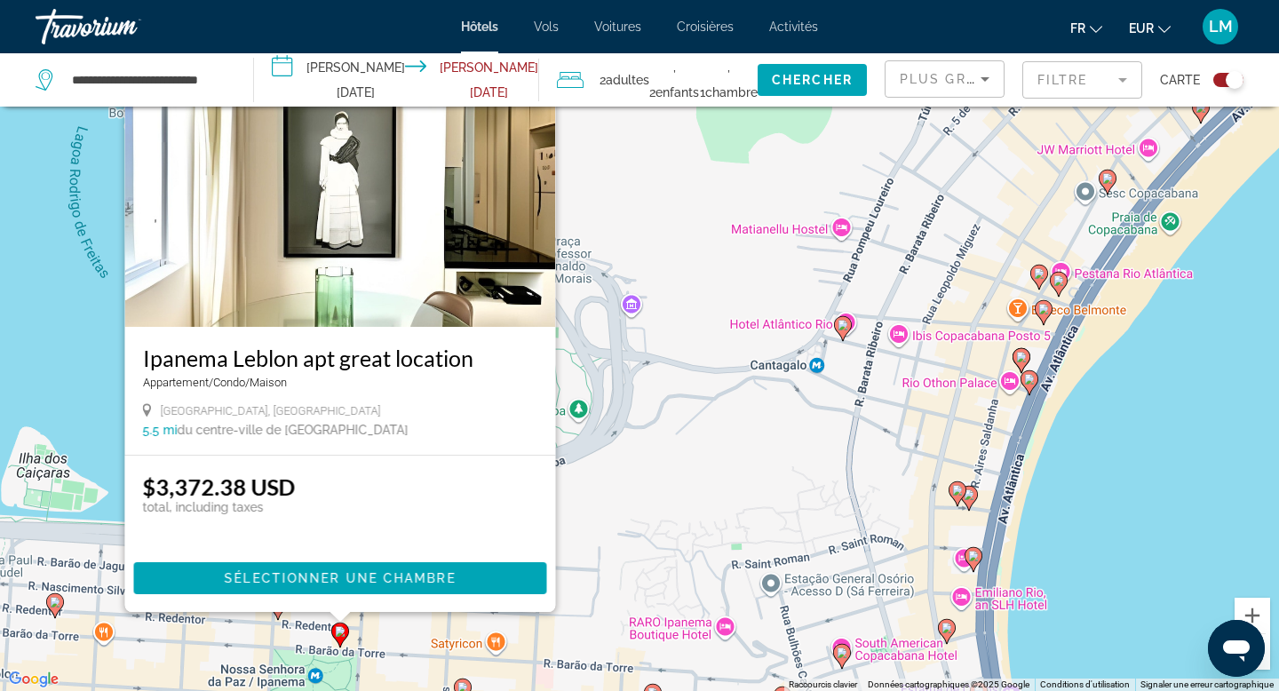
click at [288, 633] on div "Pour activer le glissement avec le clavier, appuyez sur Alt+Entrée. Une fois ce…" at bounding box center [639, 345] width 1279 height 691
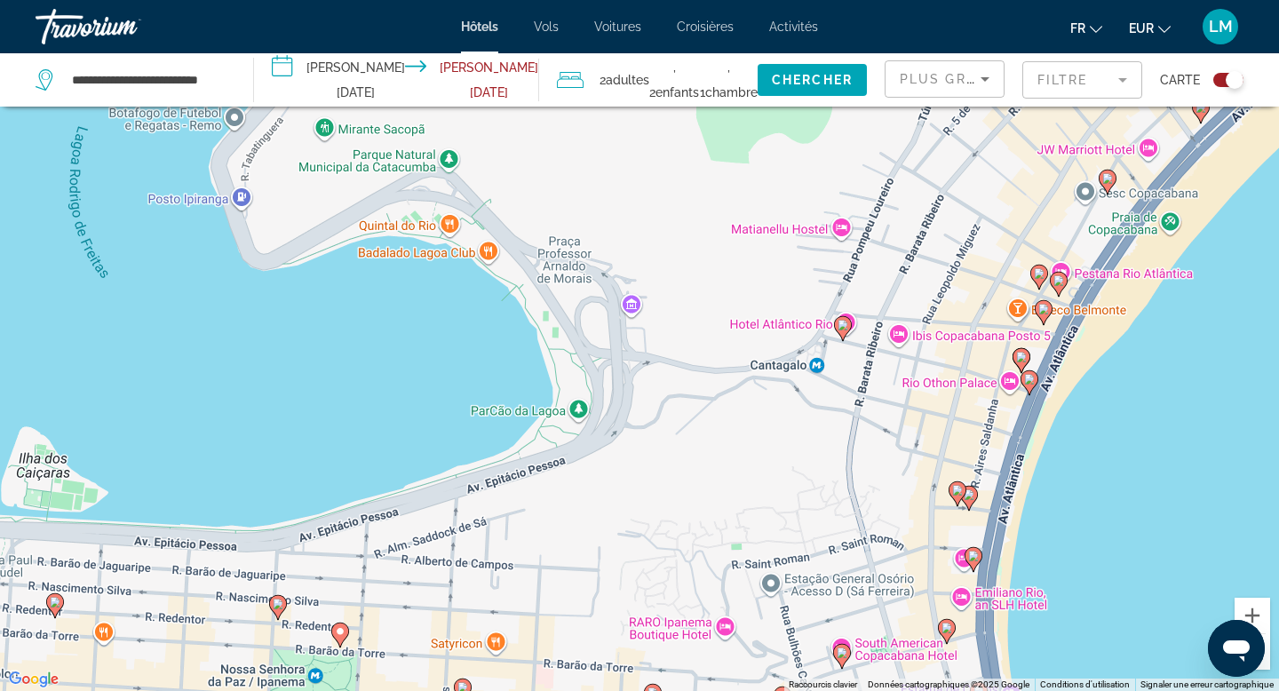
click at [285, 618] on gmp-advanced-marker "Main content" at bounding box center [278, 607] width 18 height 27
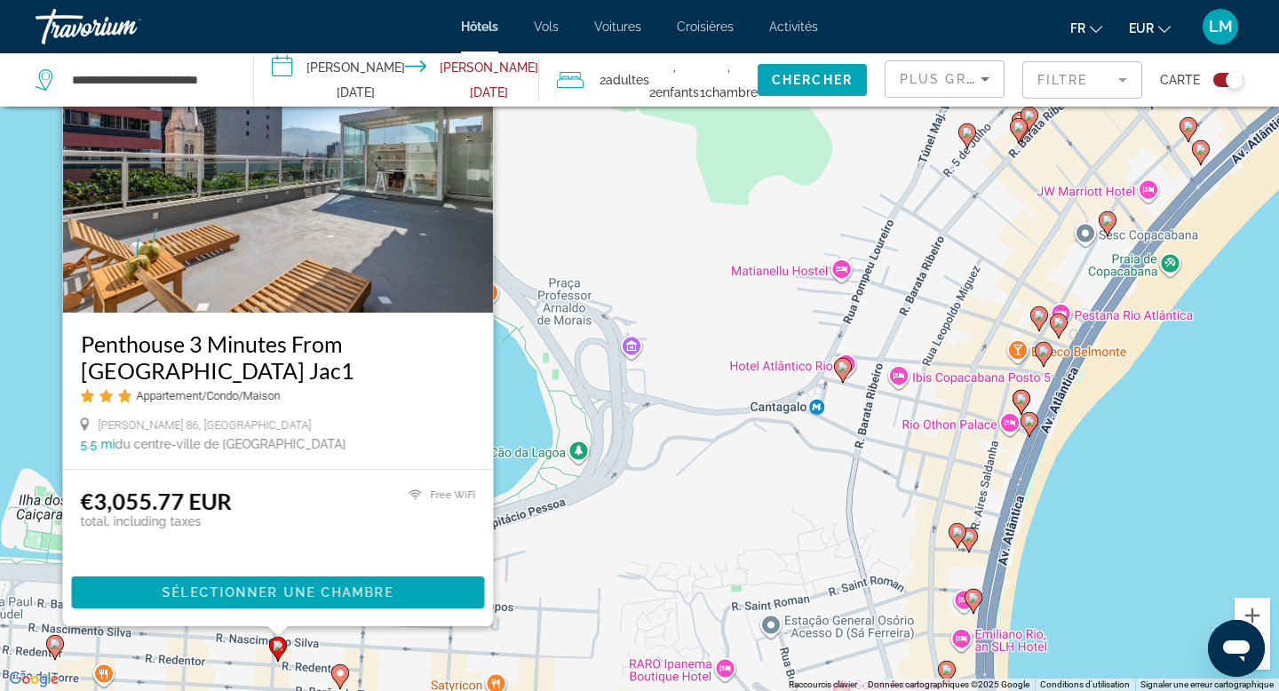
click at [56, 645] on image "Main content" at bounding box center [55, 644] width 11 height 11
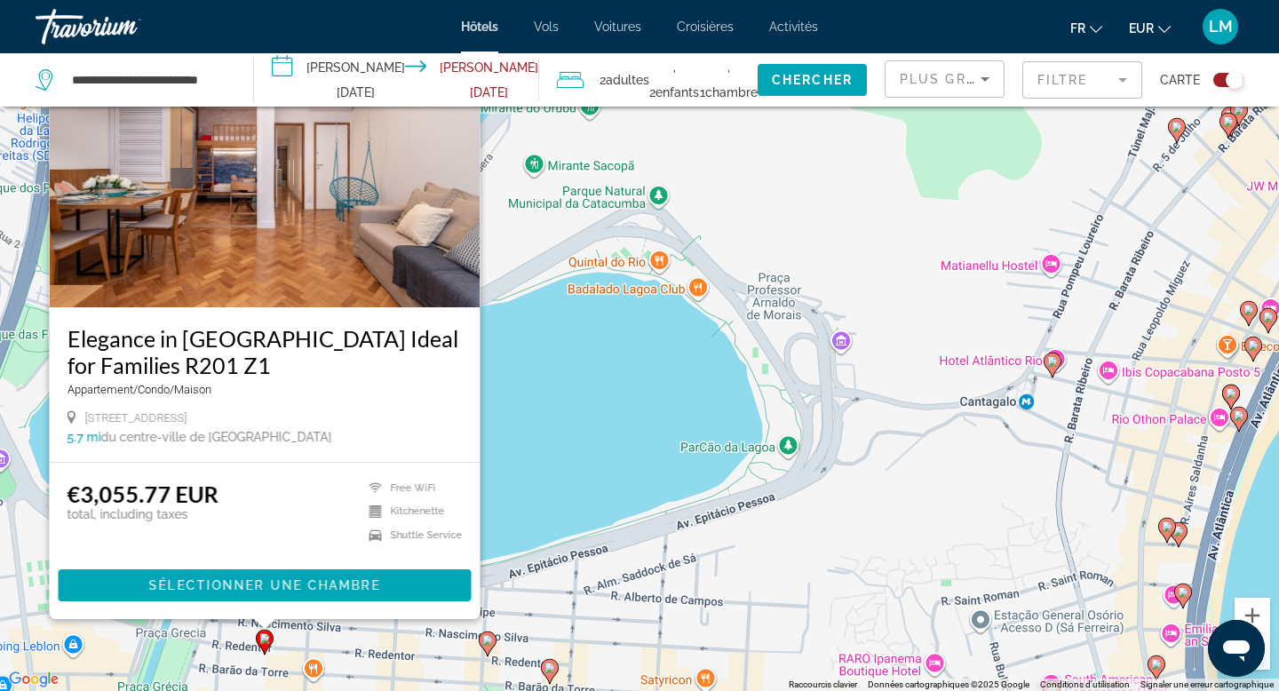
drag, startPoint x: 810, startPoint y: 610, endPoint x: 645, endPoint y: 535, distance: 181.6
click at [645, 536] on div "Pour activer le glissement avec le clavier, appuyez sur Alt+Entrée. Une fois ce…" at bounding box center [639, 345] width 1279 height 691
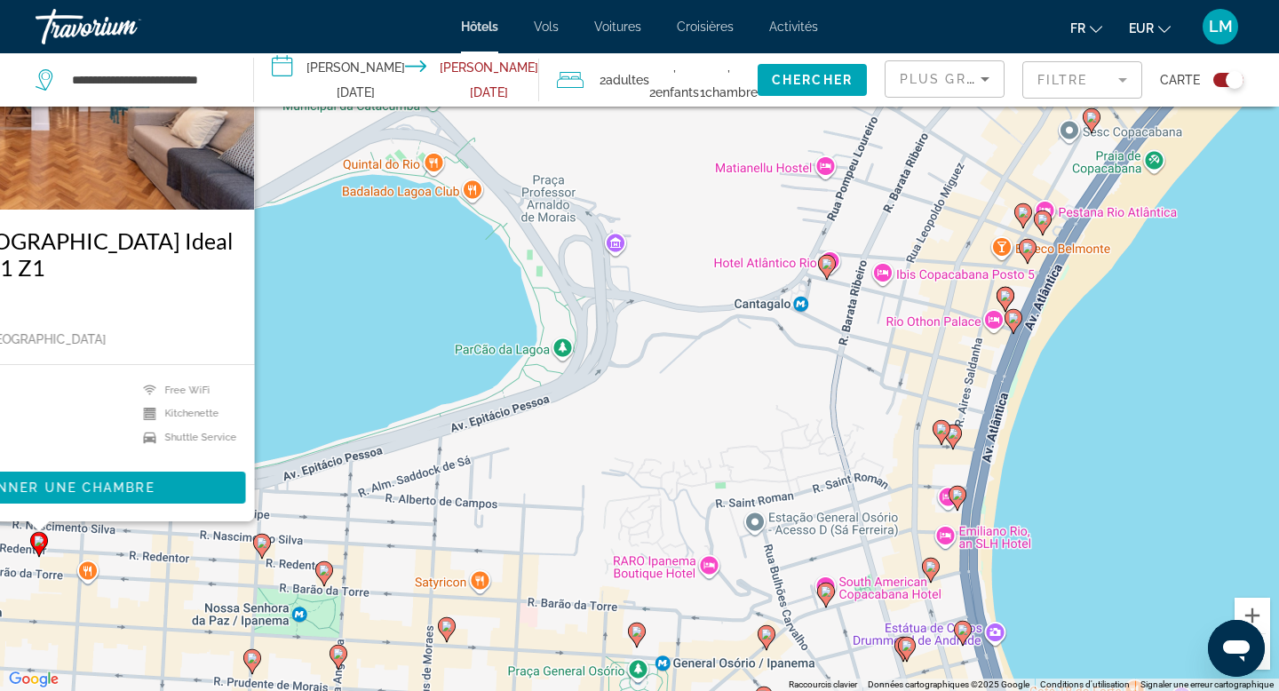
click at [831, 596] on icon "Main content" at bounding box center [826, 595] width 16 height 23
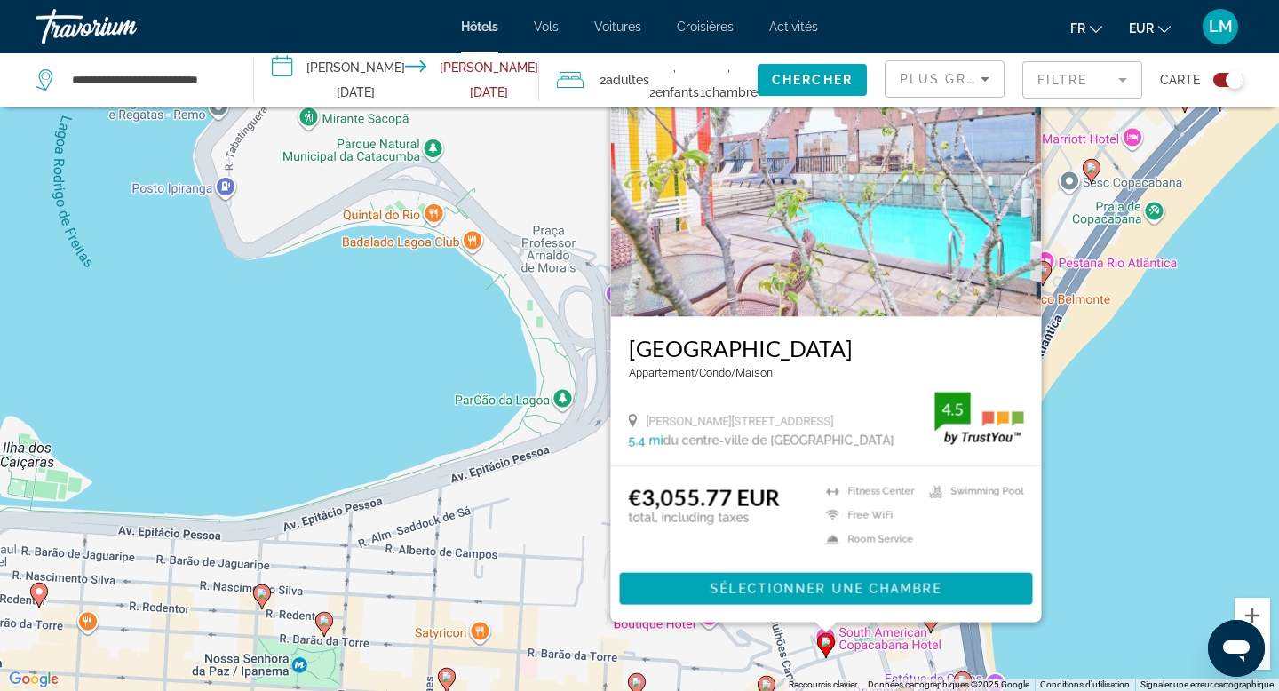
click at [1099, 86] on mat-form-field "Filtre" at bounding box center [1082, 79] width 120 height 37
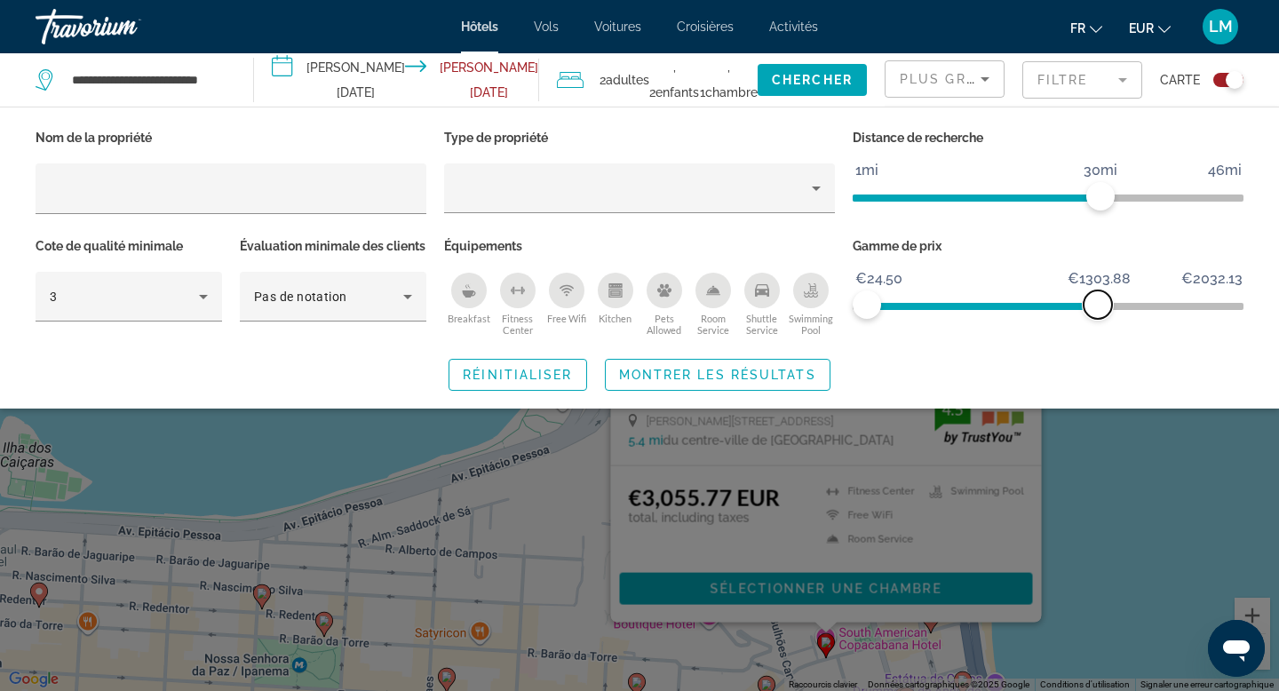
drag, startPoint x: 1236, startPoint y: 306, endPoint x: 1098, endPoint y: 336, distance: 141.0
click at [1098, 336] on div "Gamme de prix €24.50 €2032.13 €24.50 €1303.88" at bounding box center [1048, 287] width 409 height 107
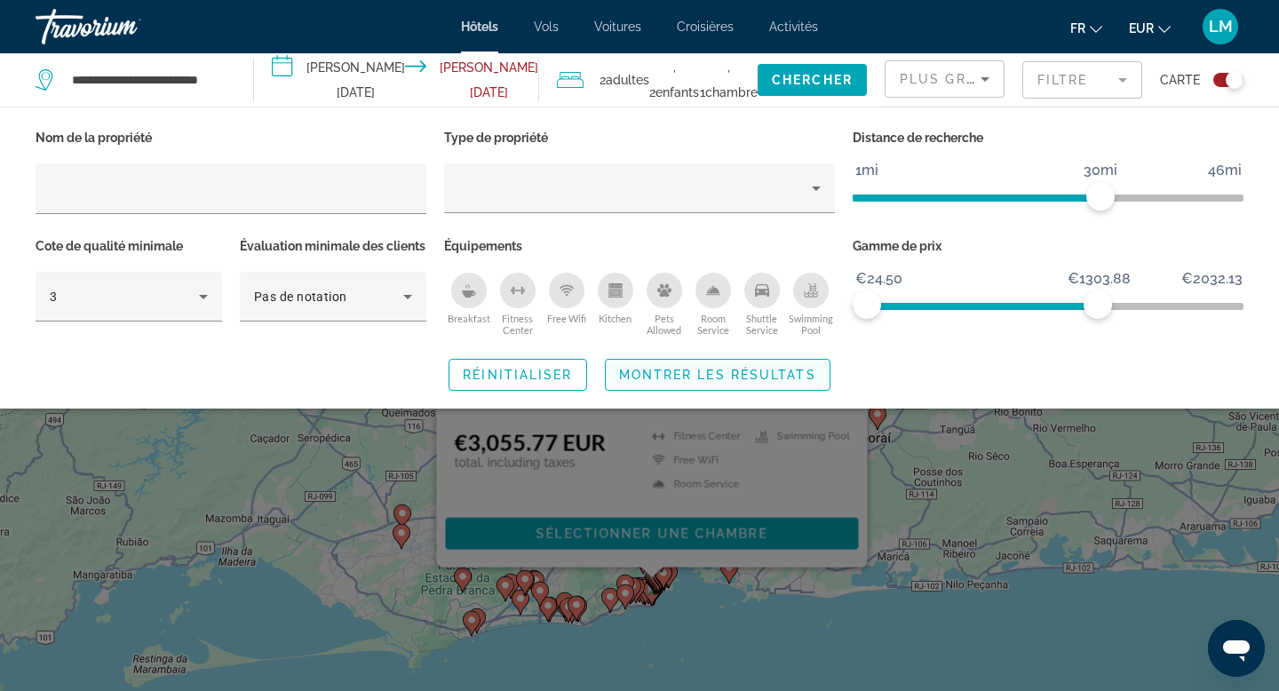
click at [668, 382] on span "Montrer les résultats" at bounding box center [717, 375] width 197 height 14
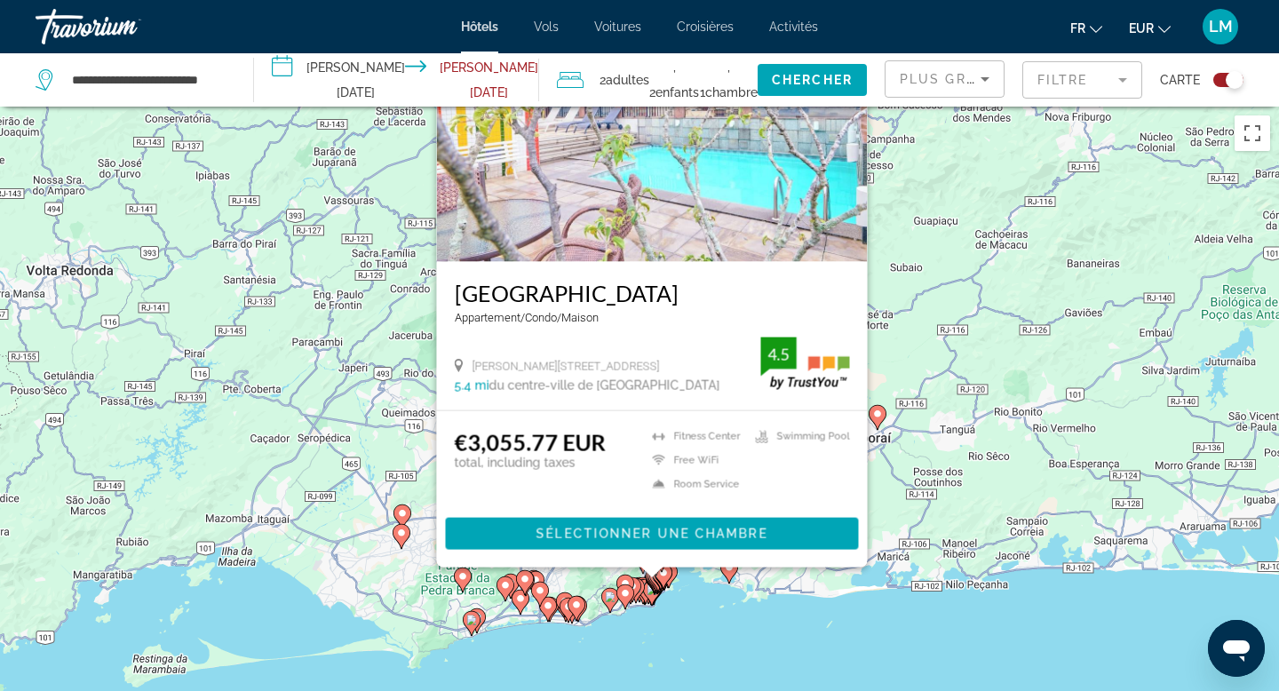
click at [669, 687] on div "Pour activer le glissement avec le clavier, appuyez sur Alt+Entrée. Une fois ce…" at bounding box center [639, 452] width 1279 height 691
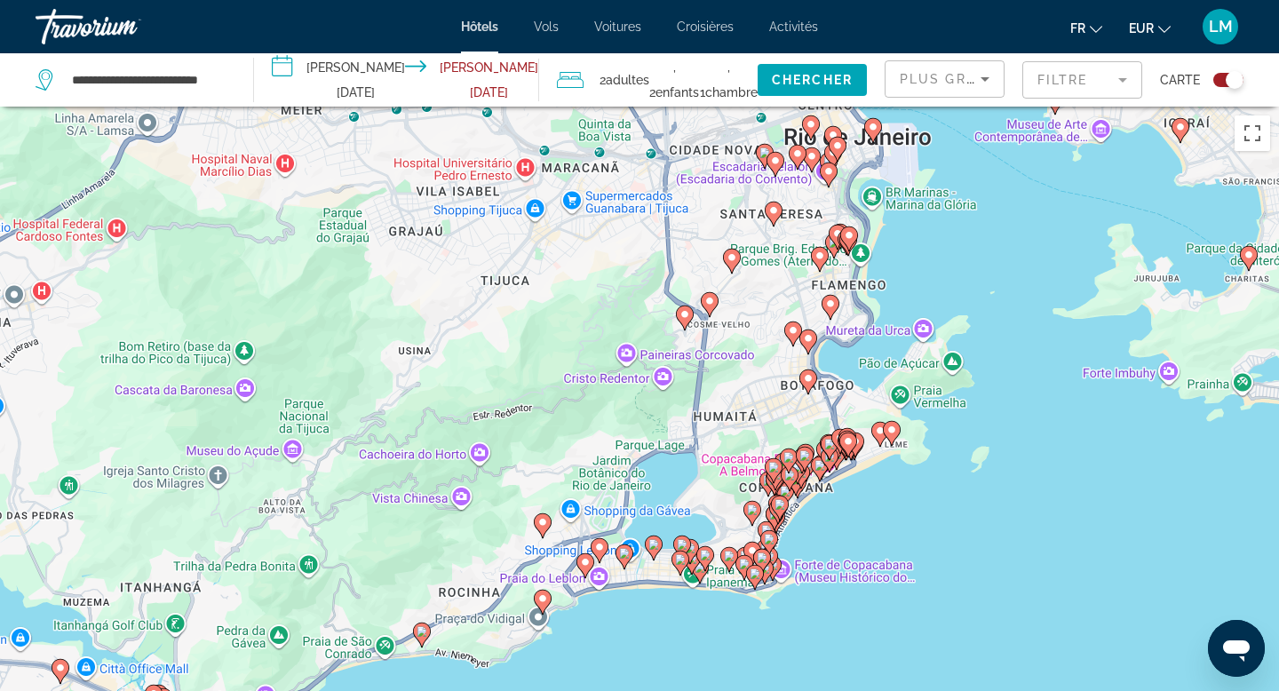
drag, startPoint x: 691, startPoint y: 533, endPoint x: 667, endPoint y: 428, distance: 107.5
click at [667, 428] on div "Pour activer le glissement avec le clavier, appuyez sur Alt+Entrée. Une fois ce…" at bounding box center [639, 452] width 1279 height 691
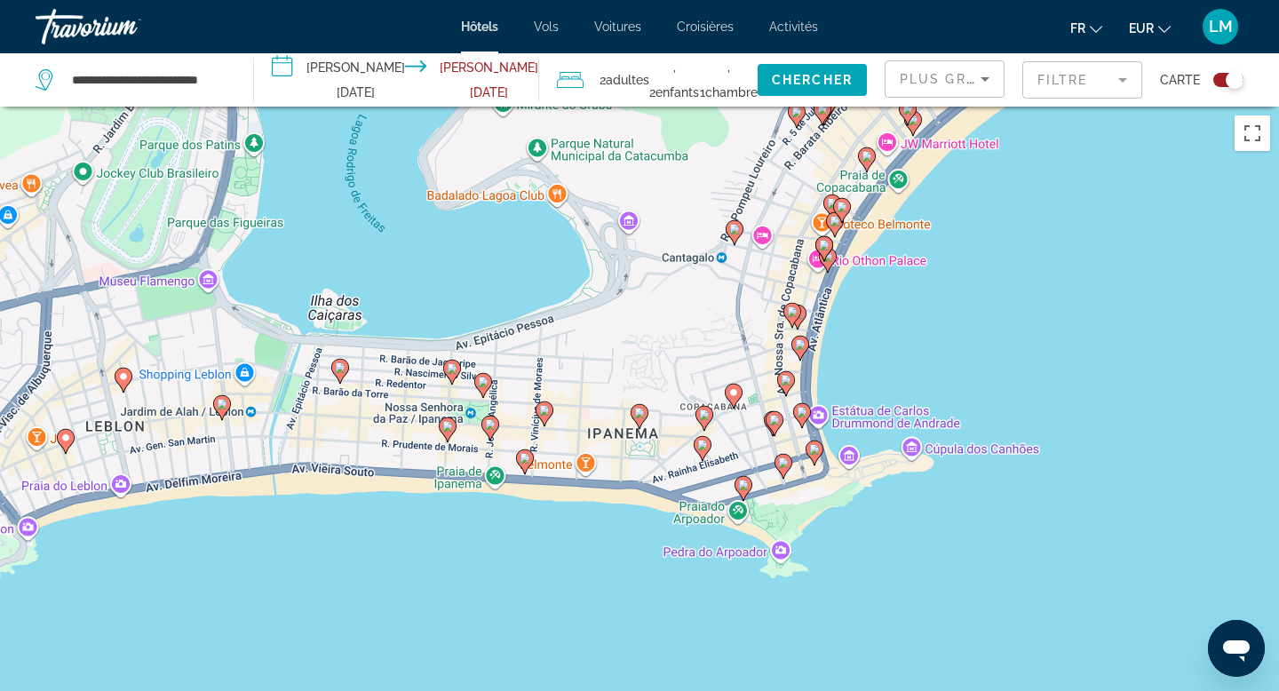
drag, startPoint x: 643, startPoint y: 596, endPoint x: 668, endPoint y: 385, distance: 212.0
click at [668, 385] on div "Pour activer le glissement avec le clavier, appuyez sur Alt+Entrée. Une fois ce…" at bounding box center [639, 452] width 1279 height 691
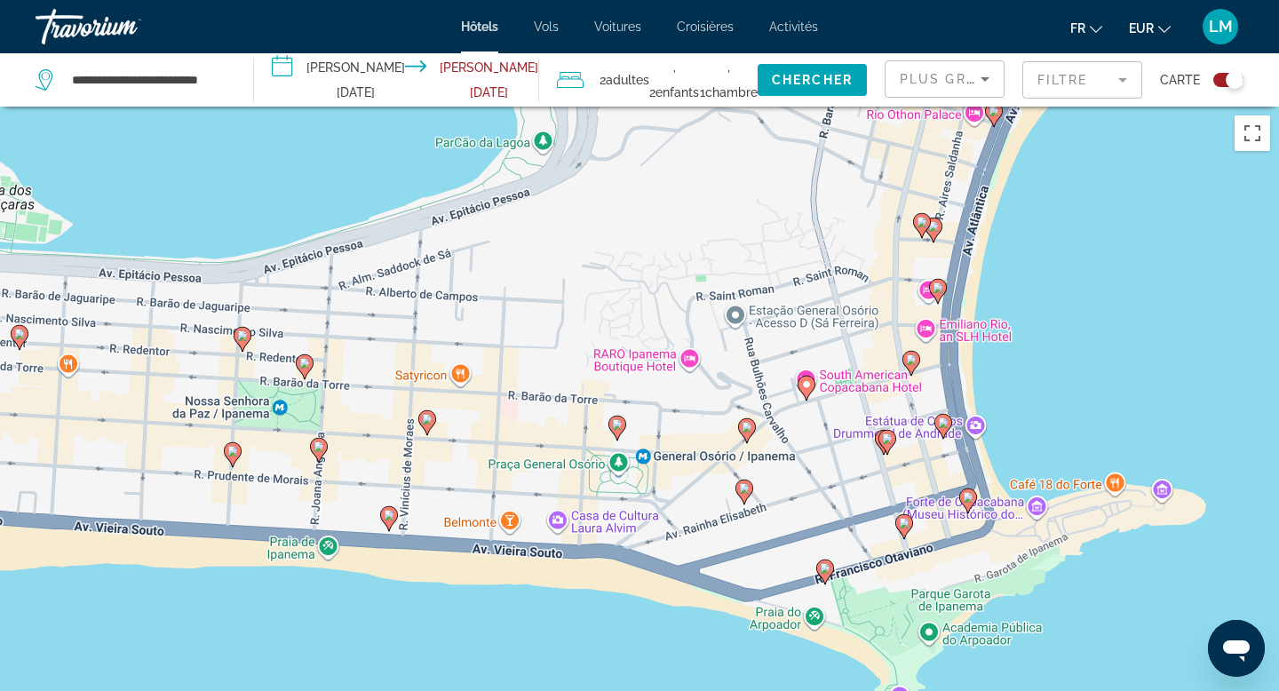
click at [616, 425] on image "Main content" at bounding box center [617, 424] width 11 height 11
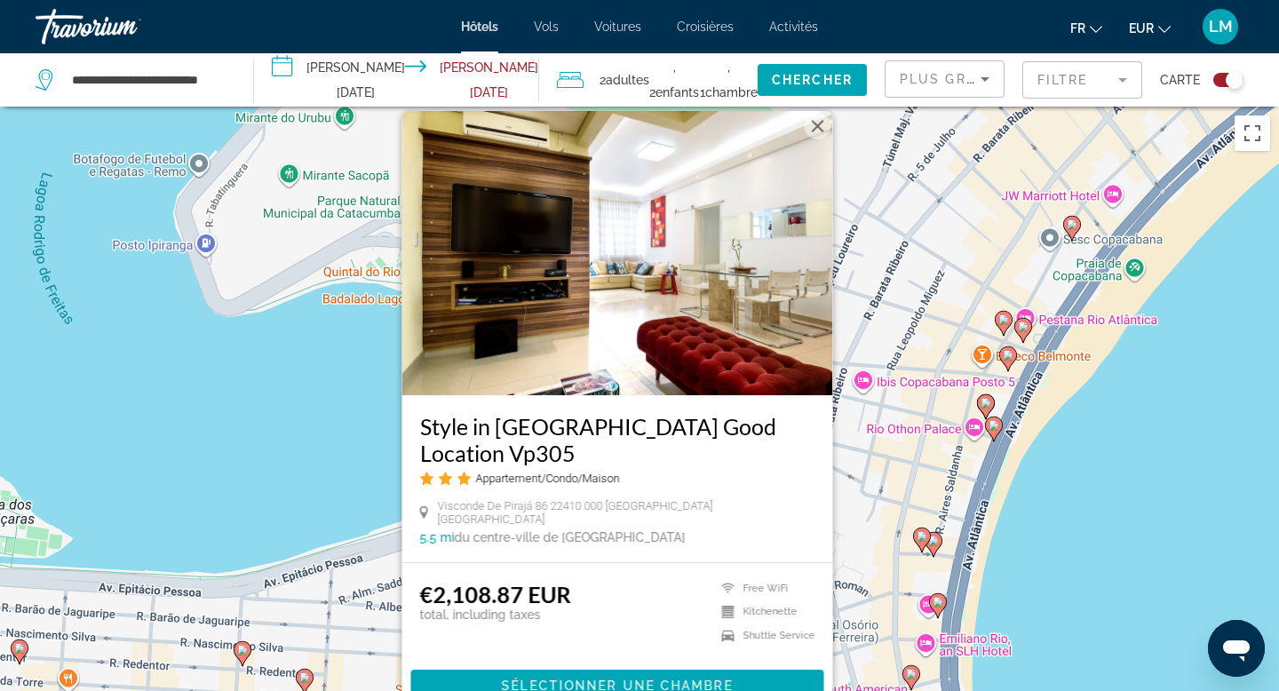
click at [863, 502] on div "Pour activer le glissement avec le clavier, appuyez sur Alt+Entrée. Une fois ce…" at bounding box center [639, 452] width 1279 height 691
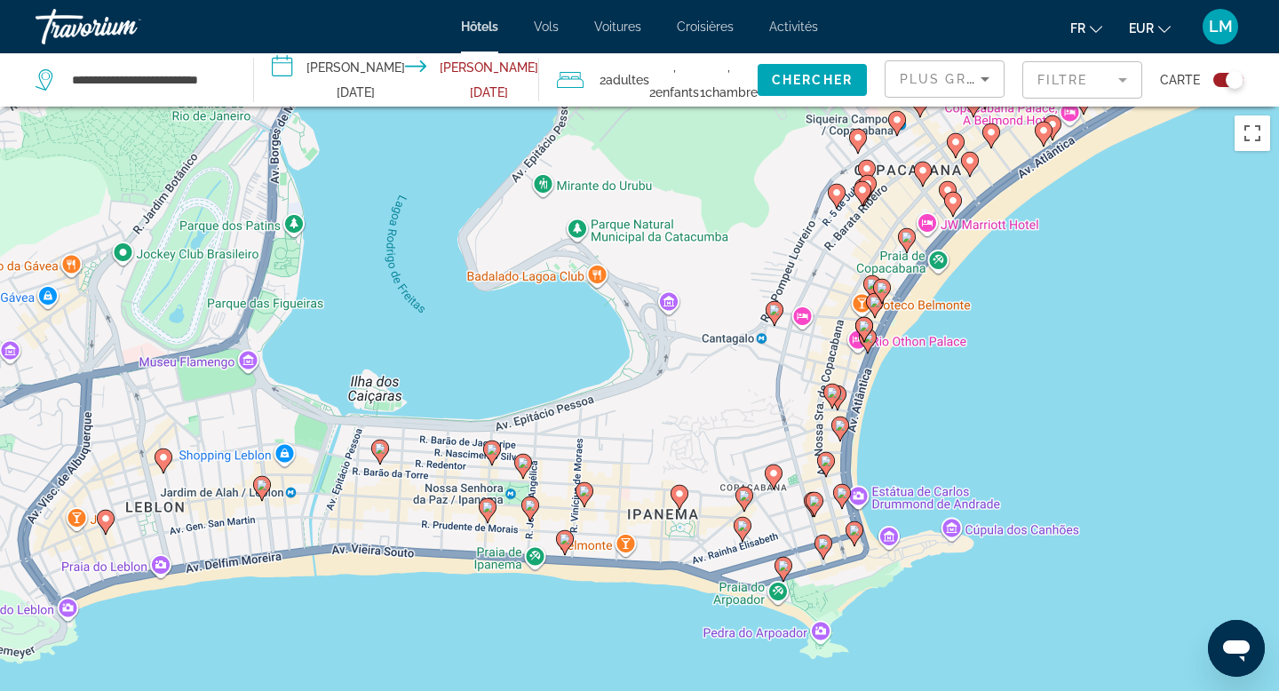
drag, startPoint x: 703, startPoint y: 596, endPoint x: 716, endPoint y: 394, distance: 202.0
click at [716, 394] on div "Pour activer le glissement avec le clavier, appuyez sur Alt+Entrée. Une fois ce…" at bounding box center [639, 452] width 1279 height 691
click at [746, 497] on image "Main content" at bounding box center [744, 495] width 11 height 11
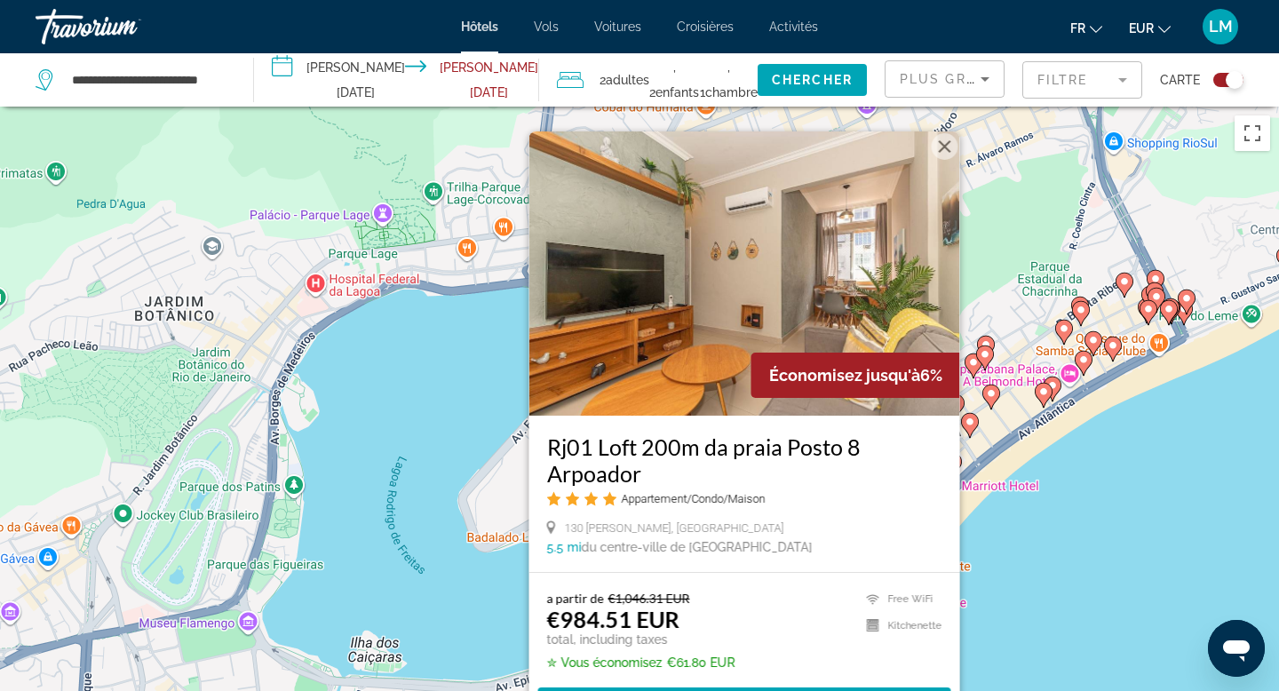
click at [1018, 563] on div "Pour activer le glissement avec le clavier, appuyez sur Alt+Entrée. Une fois ce…" at bounding box center [639, 452] width 1279 height 691
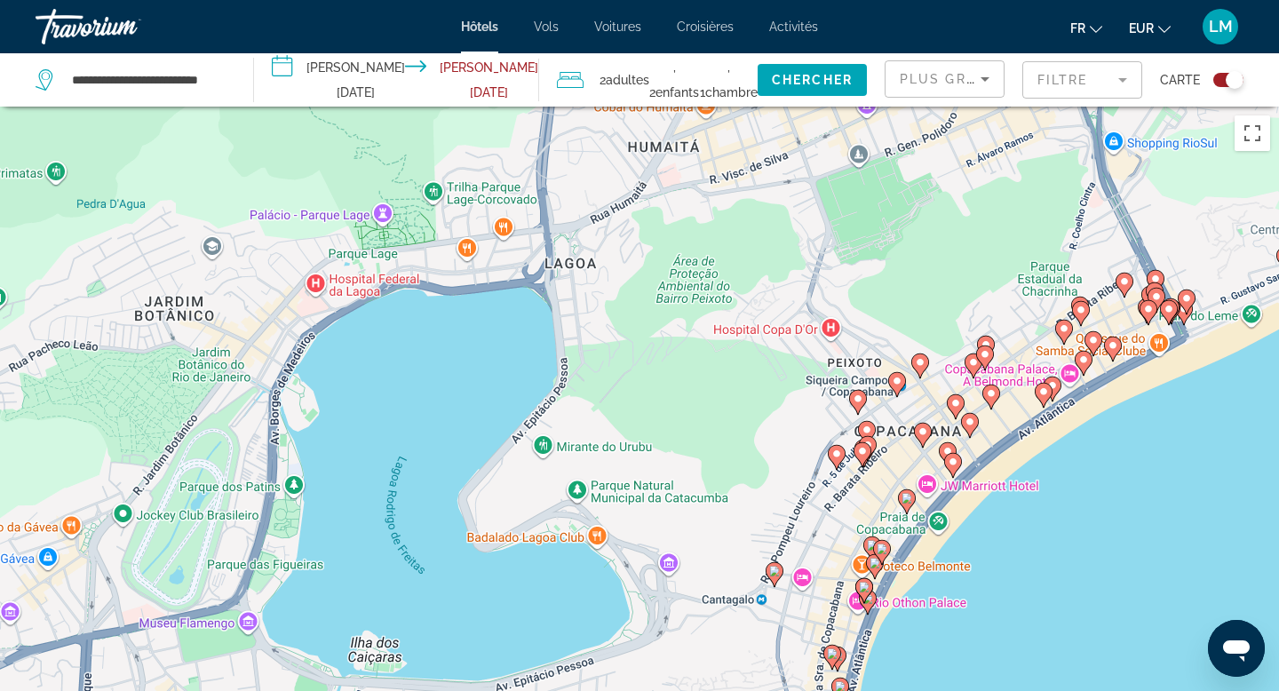
click at [1018, 563] on div "Pour activer le glissement avec le clavier, appuyez sur Alt+Entrée. Une fois ce…" at bounding box center [639, 452] width 1279 height 691
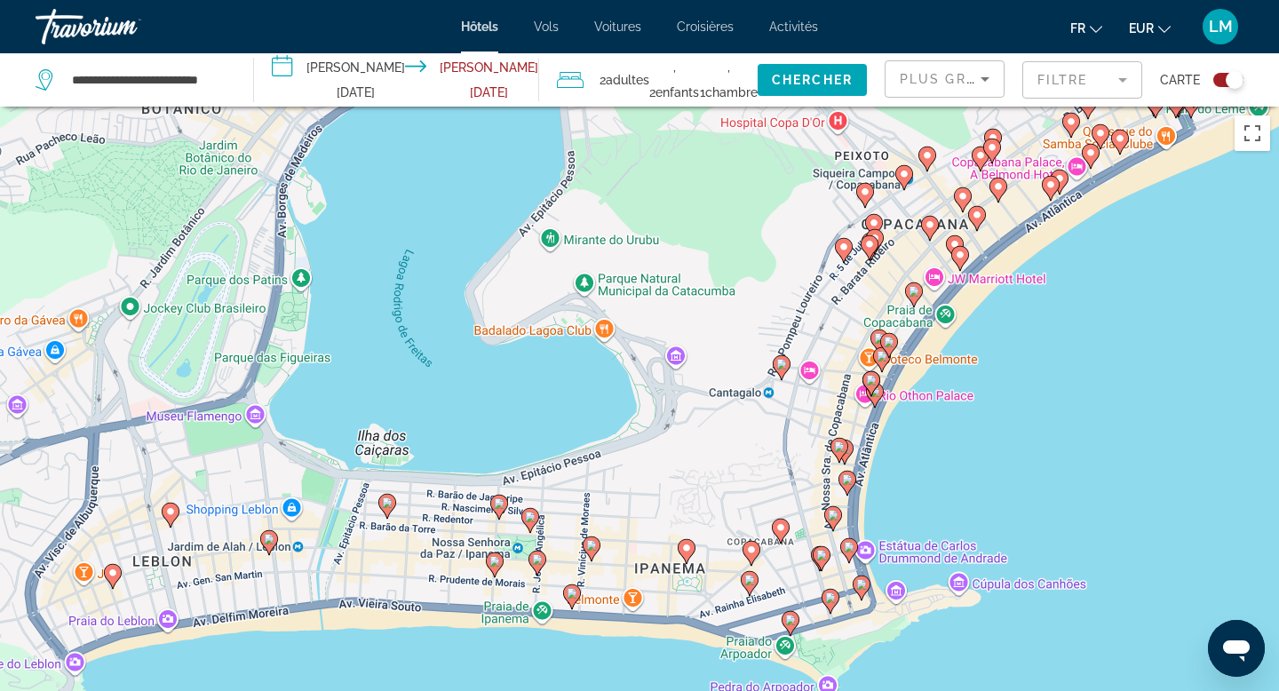
drag, startPoint x: 1018, startPoint y: 563, endPoint x: 1013, endPoint y: 306, distance: 256.8
click at [1013, 306] on div "Pour activer le glissement avec le clavier, appuyez sur Alt+Entrée. Une fois ce…" at bounding box center [639, 452] width 1279 height 691
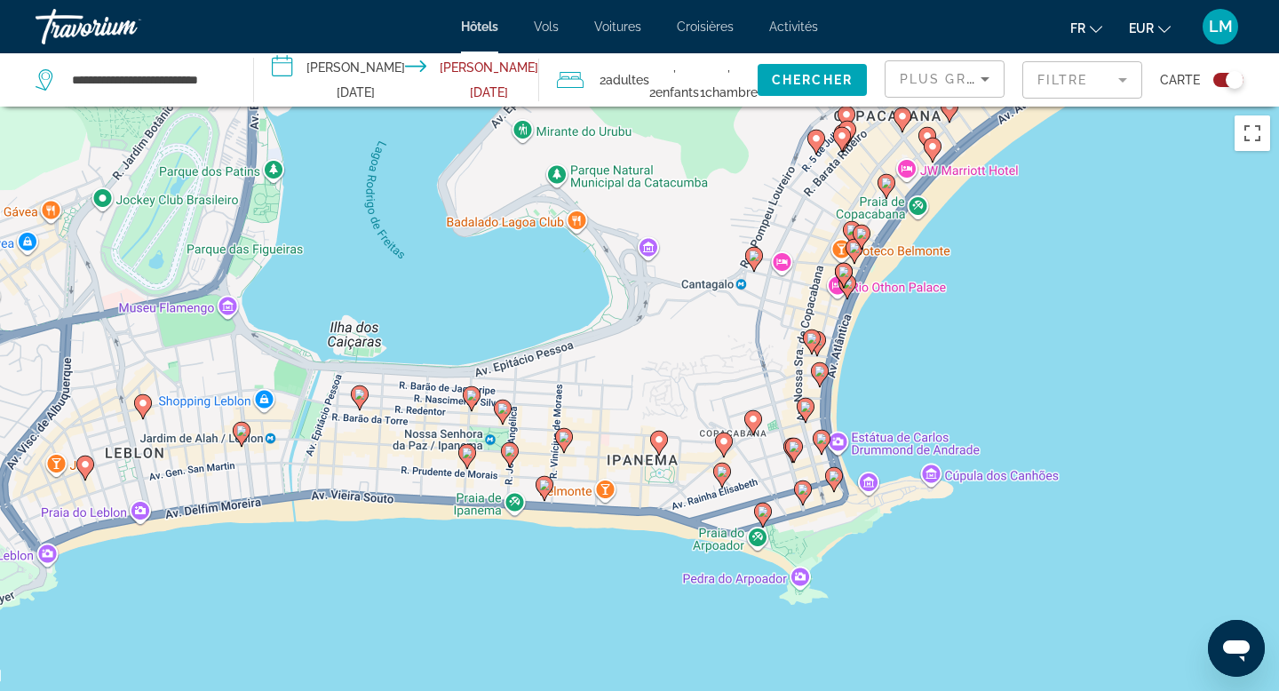
click at [723, 480] on icon "Main content" at bounding box center [722, 475] width 16 height 23
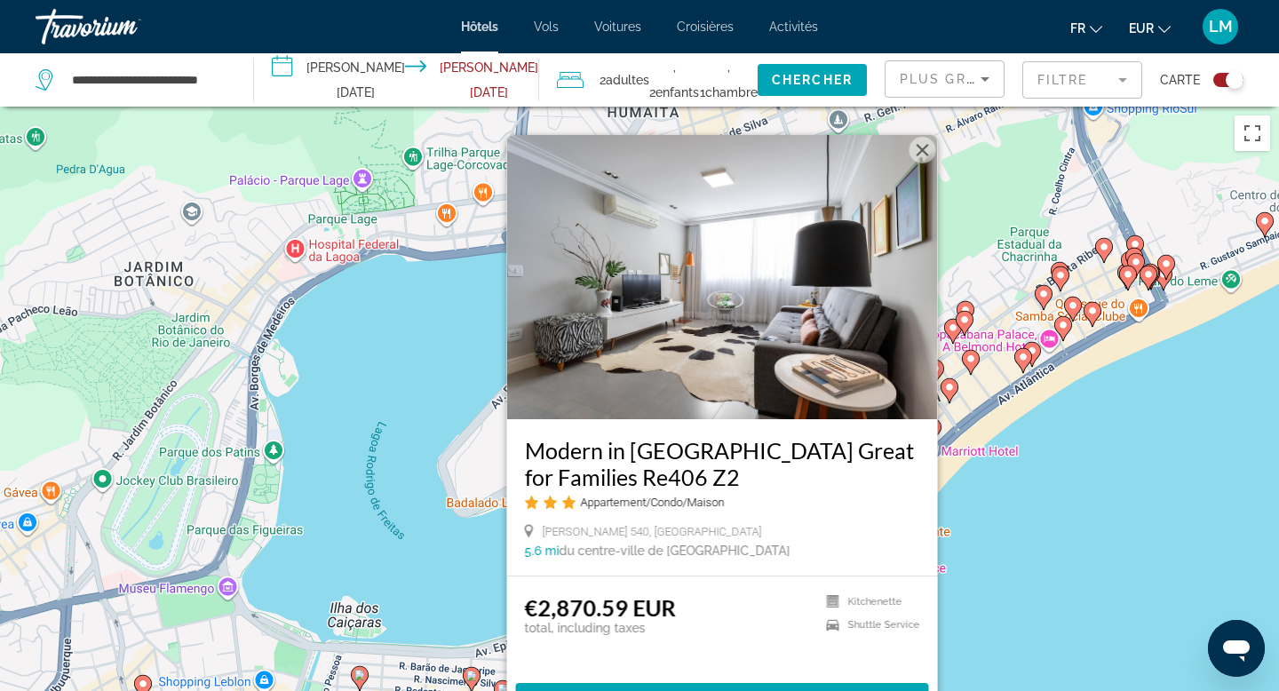
click at [1051, 585] on div "Pour activer le glissement avec le clavier, appuyez sur Alt+Entrée. Une fois ce…" at bounding box center [639, 452] width 1279 height 691
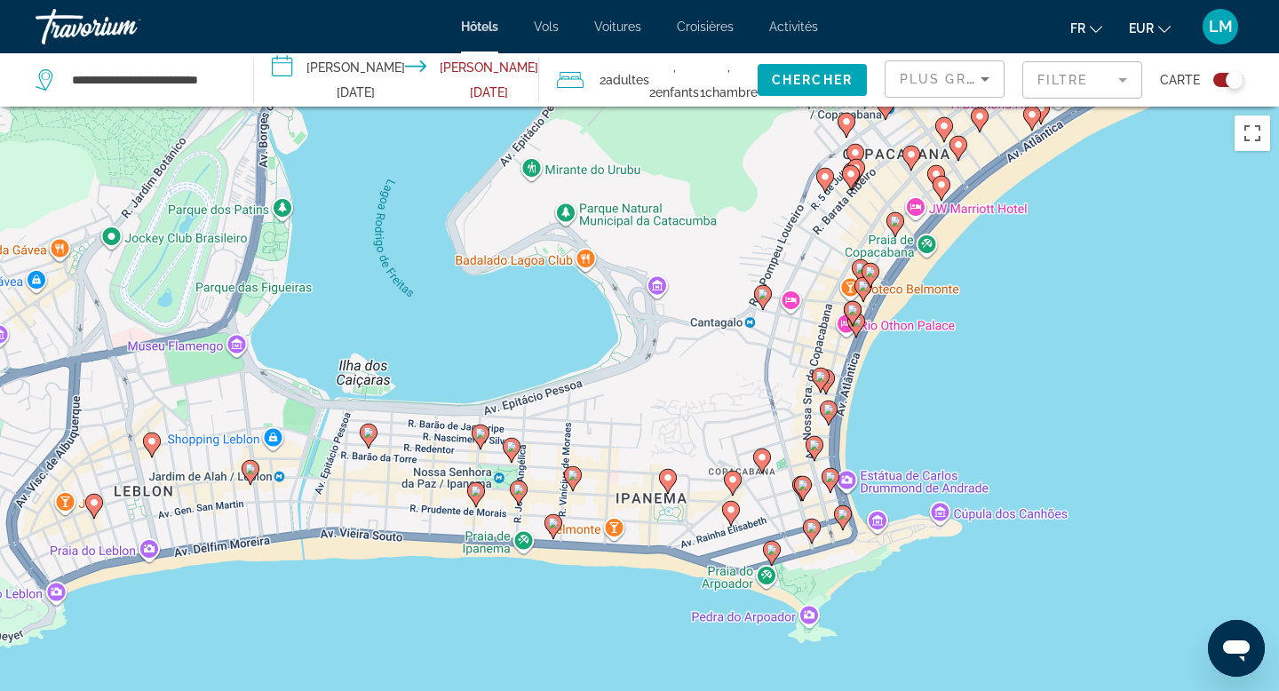
drag, startPoint x: 819, startPoint y: 672, endPoint x: 828, endPoint y: 426, distance: 246.2
click at [828, 426] on div "Pour activer le glissement avec le clavier, appuyez sur Alt+Entrée. Une fois ce…" at bounding box center [639, 452] width 1279 height 691
click at [770, 552] on image "Main content" at bounding box center [772, 549] width 11 height 11
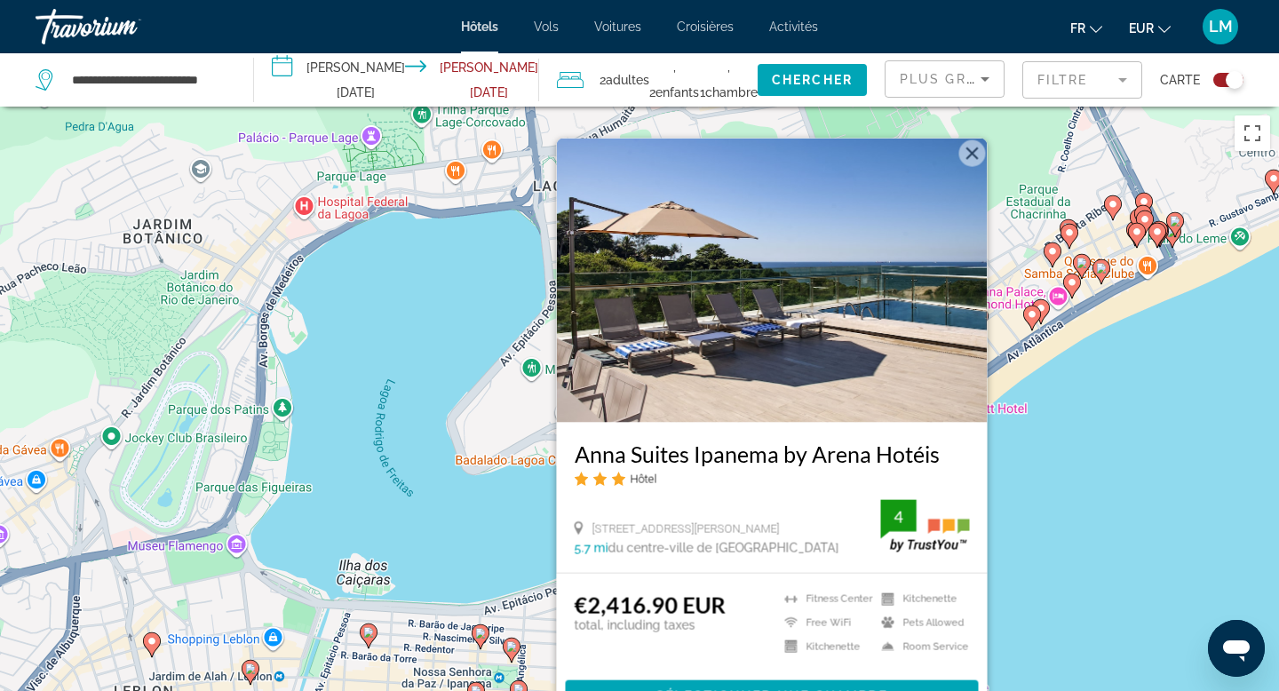
click at [1086, 497] on div "Pour activer le glissement avec le clavier, appuyez sur Alt+Entrée. Une fois ce…" at bounding box center [639, 452] width 1279 height 691
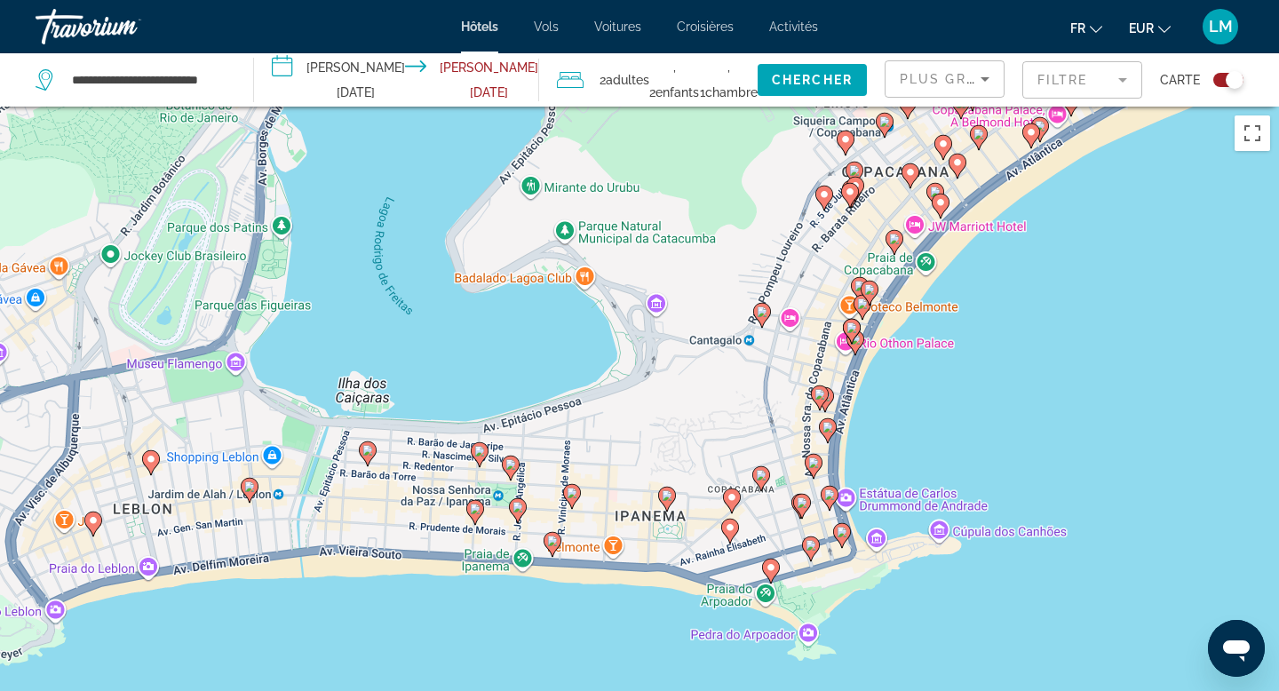
drag, startPoint x: 891, startPoint y: 621, endPoint x: 890, endPoint y: 437, distance: 183.9
click at [890, 437] on div "Pour activer le glissement avec le clavier, appuyez sur Alt+Entrée. Une fois ce…" at bounding box center [639, 452] width 1279 height 691
click at [809, 546] on image "Main content" at bounding box center [811, 545] width 11 height 11
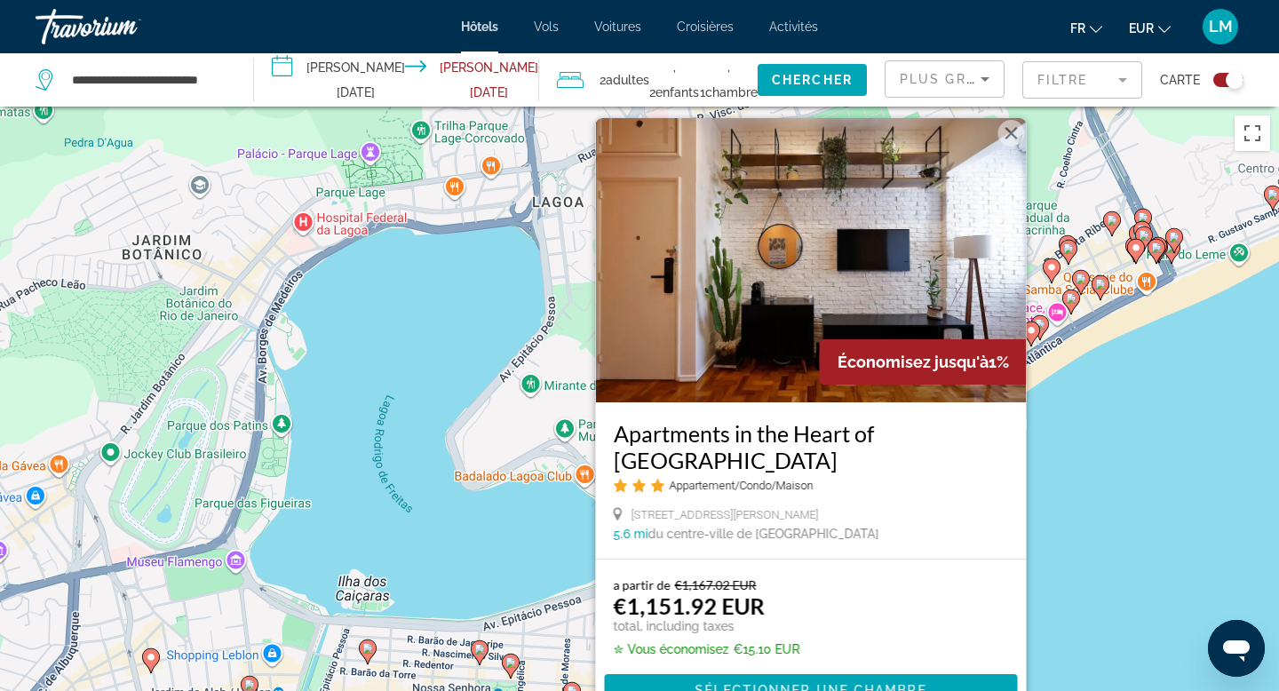
click at [1056, 509] on div "Pour activer le glissement avec le clavier, appuyez sur Alt+Entrée. Une fois ce…" at bounding box center [639, 452] width 1279 height 691
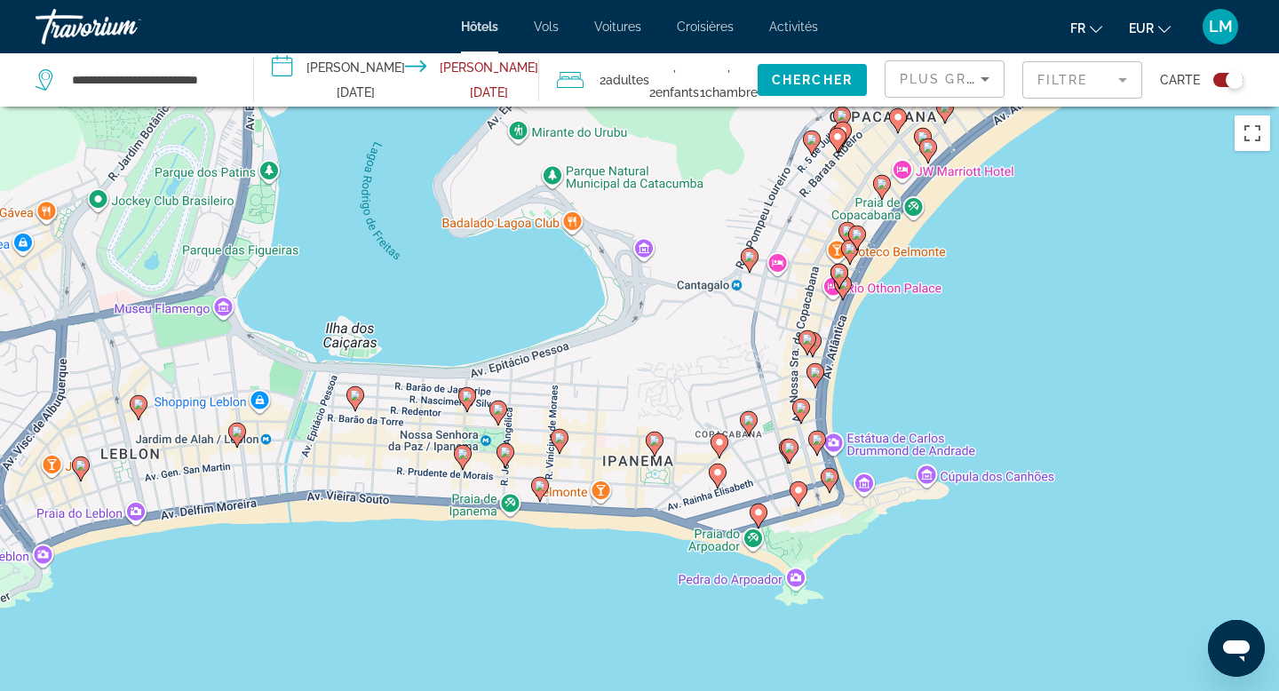
drag, startPoint x: 985, startPoint y: 573, endPoint x: 978, endPoint y: 276, distance: 296.8
click at [978, 276] on div "Pour activer le glissement avec le clavier, appuyez sur Alt+Entrée. Une fois ce…" at bounding box center [639, 452] width 1279 height 691
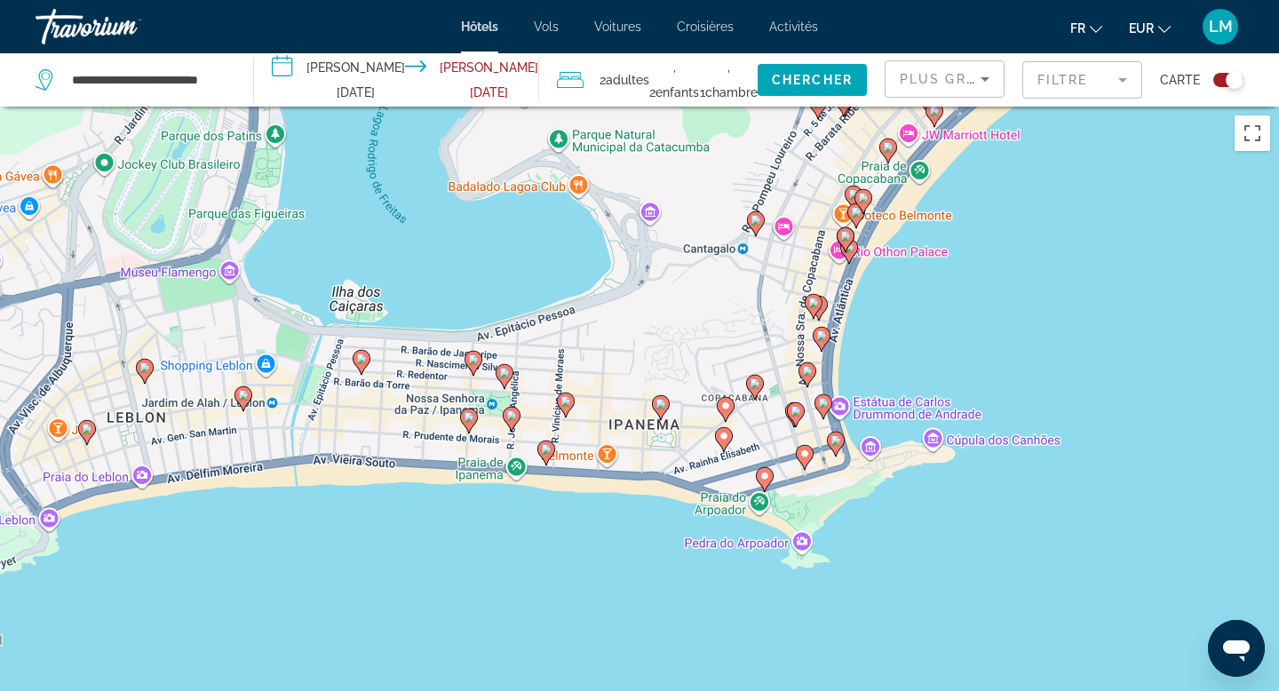
click at [838, 446] on icon "Main content" at bounding box center [836, 444] width 16 height 23
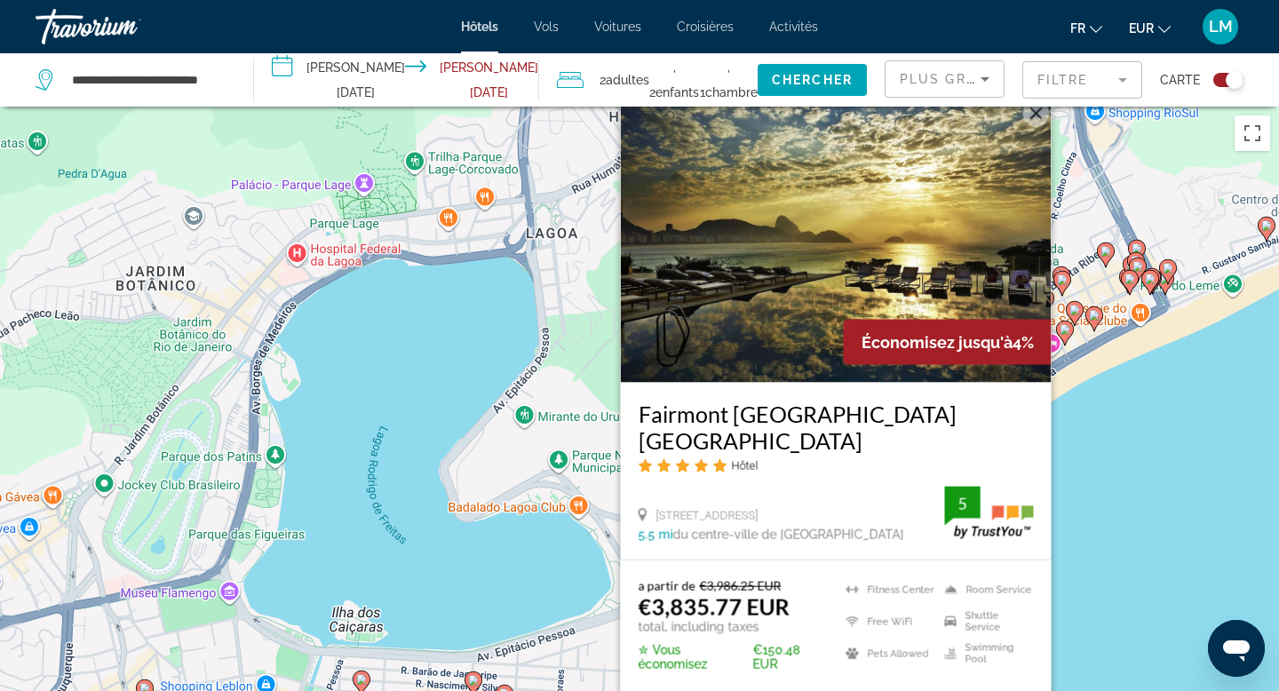
click at [1126, 510] on div "Pour activer le glissement avec le clavier, appuyez sur Alt+Entrée. Une fois ce…" at bounding box center [639, 452] width 1279 height 691
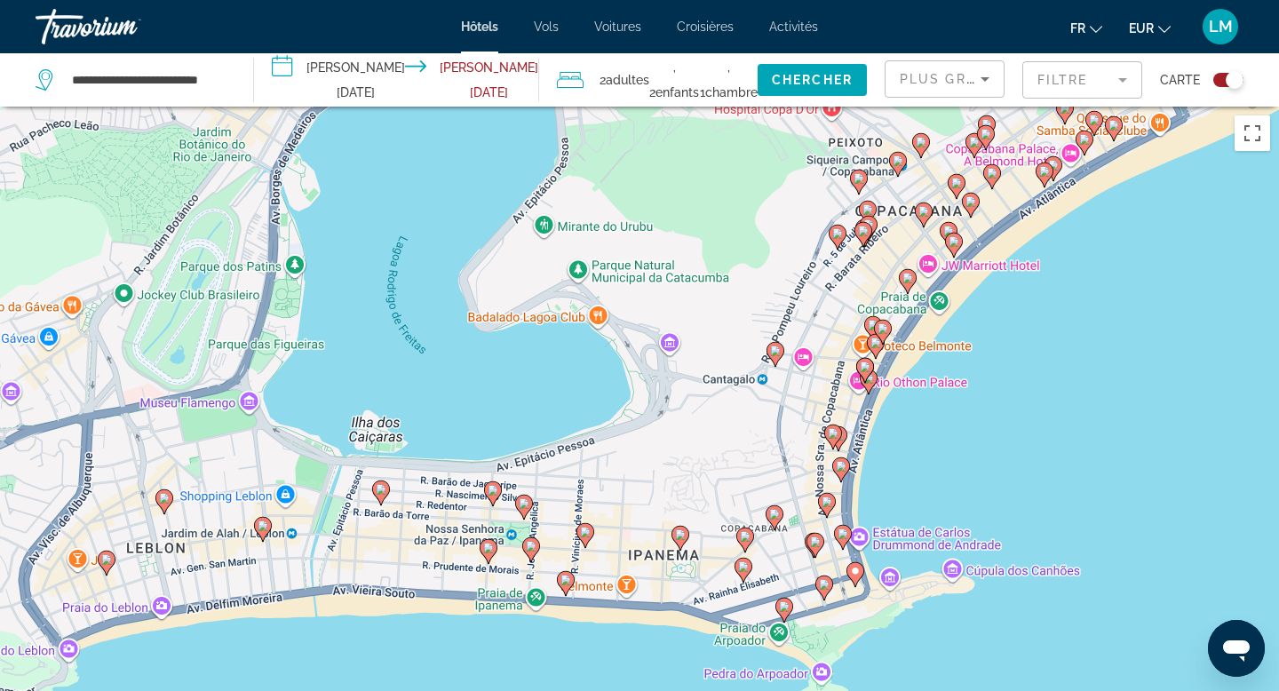
drag, startPoint x: 697, startPoint y: 655, endPoint x: 757, endPoint y: 385, distance: 275.6
click at [757, 385] on div "Pour activer le glissement avec le clavier, appuyez sur Alt+Entrée. Une fois ce…" at bounding box center [639, 452] width 1279 height 691
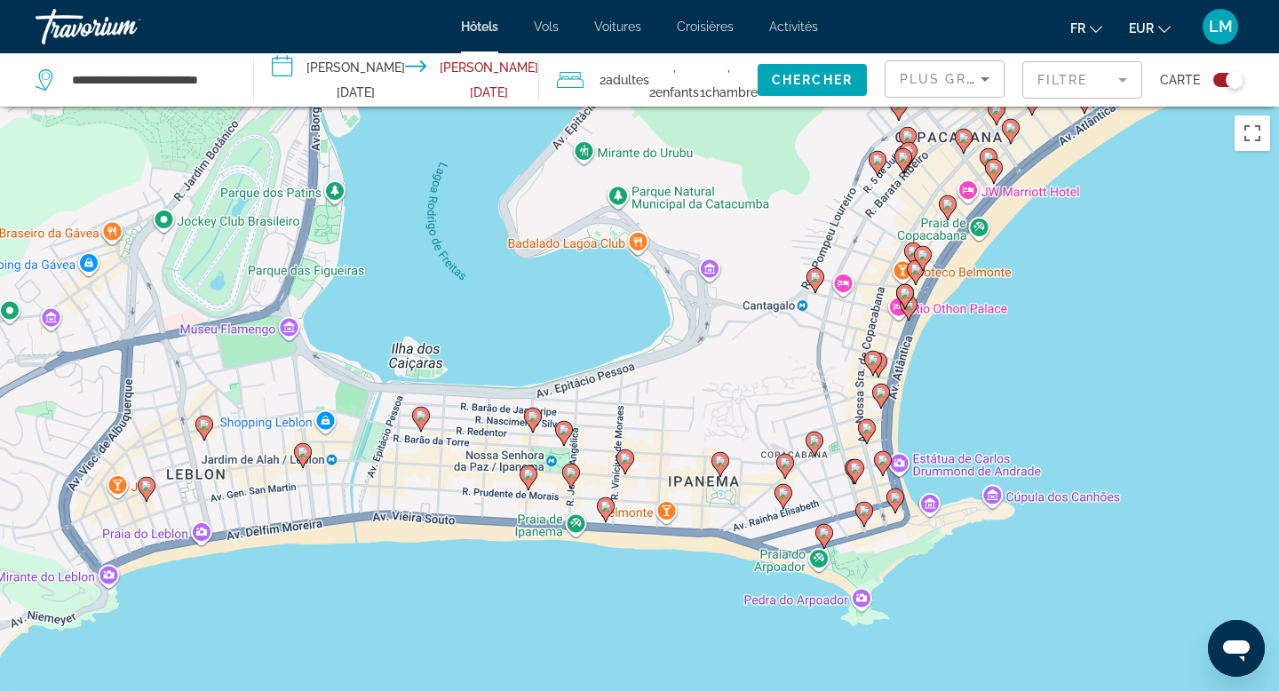
click at [720, 465] on image "Main content" at bounding box center [720, 461] width 11 height 11
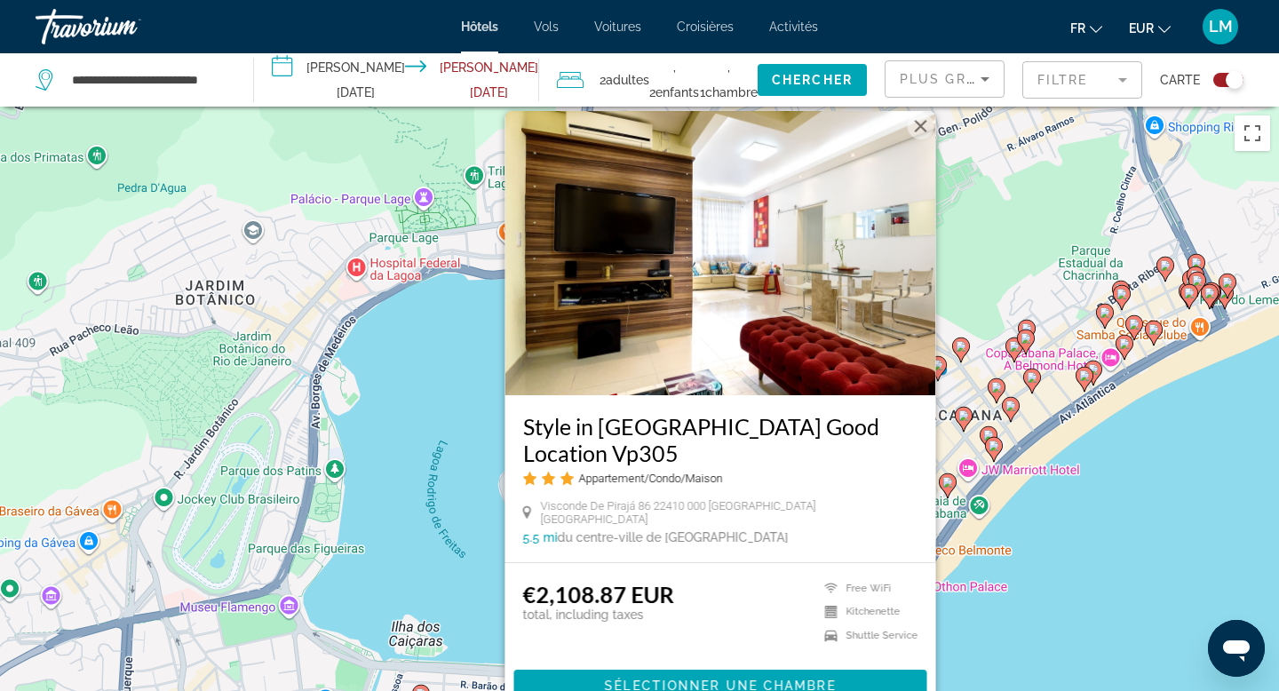
click at [396, 536] on div "Pour activer le glissement avec le clavier, appuyez sur Alt+Entrée. Une fois ce…" at bounding box center [639, 452] width 1279 height 691
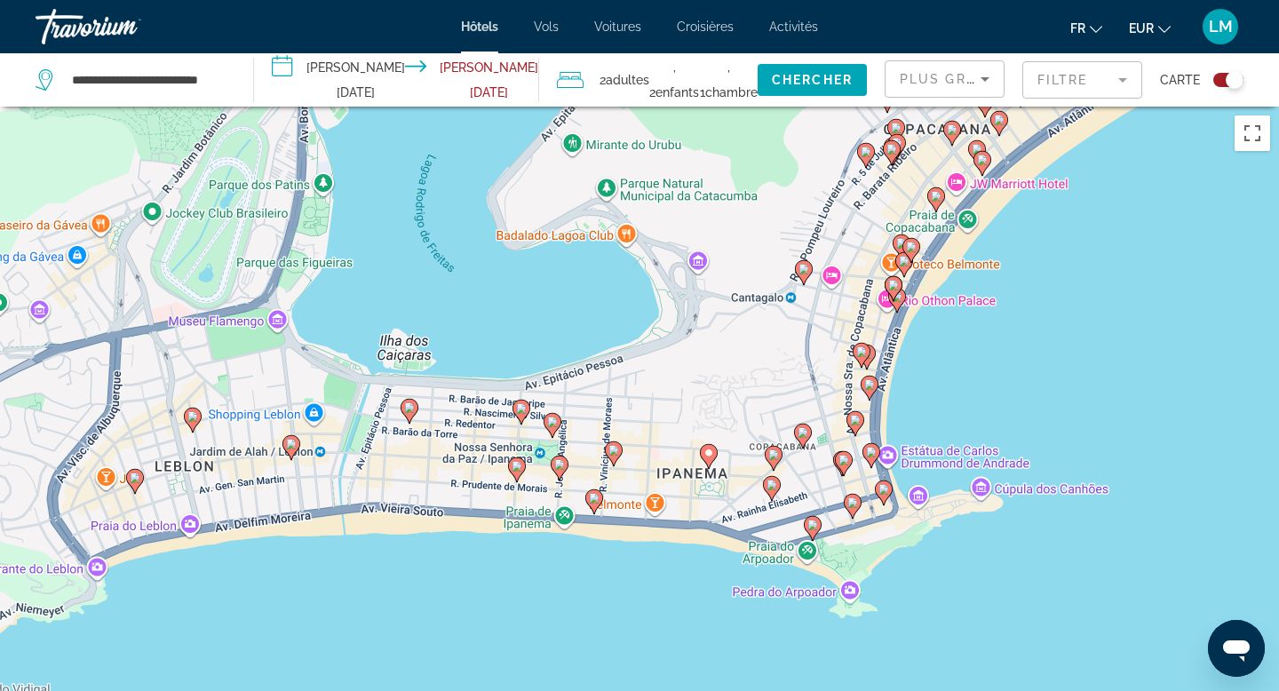
drag, startPoint x: 572, startPoint y: 581, endPoint x: 560, endPoint y: 289, distance: 292.5
click at [560, 289] on div "Pour activer le glissement avec le clavier, appuyez sur Alt+Entrée. Une fois ce…" at bounding box center [639, 452] width 1279 height 691
click at [592, 495] on image "Main content" at bounding box center [594, 498] width 11 height 11
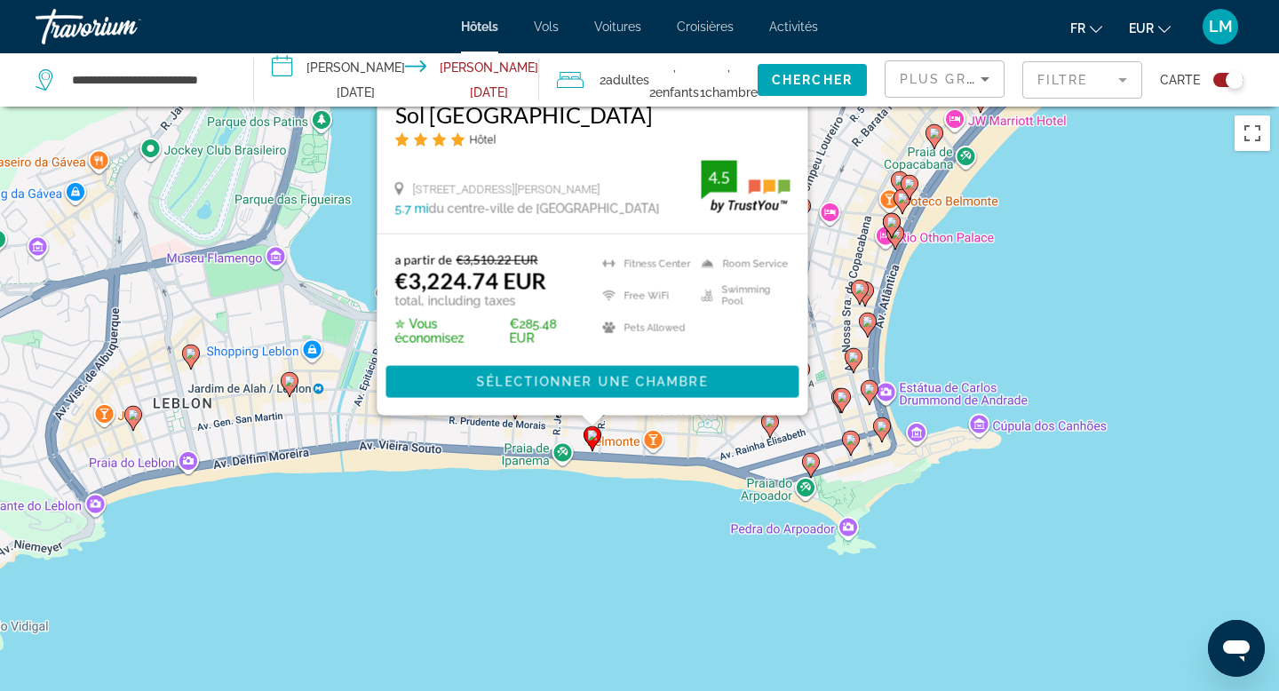
drag, startPoint x: 902, startPoint y: 611, endPoint x: 900, endPoint y: 279, distance: 332.2
click at [900, 279] on div "Pour activer le glissement avec le clavier, appuyez sur Alt+Entrée. Une fois ce…" at bounding box center [639, 452] width 1279 height 691
click at [653, 462] on div "Pour activer le glissement avec le clavier, appuyez sur Alt+Entrée. Une fois ce…" at bounding box center [639, 452] width 1279 height 691
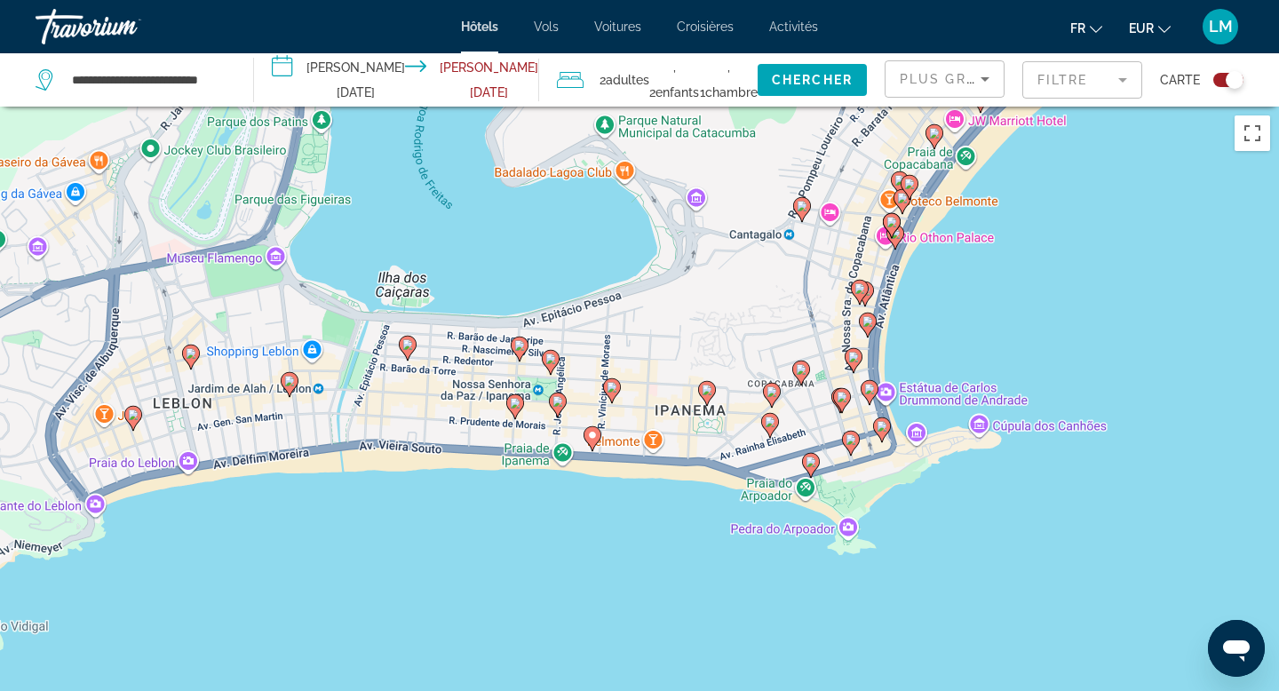
click at [609, 389] on image "Main content" at bounding box center [612, 387] width 11 height 11
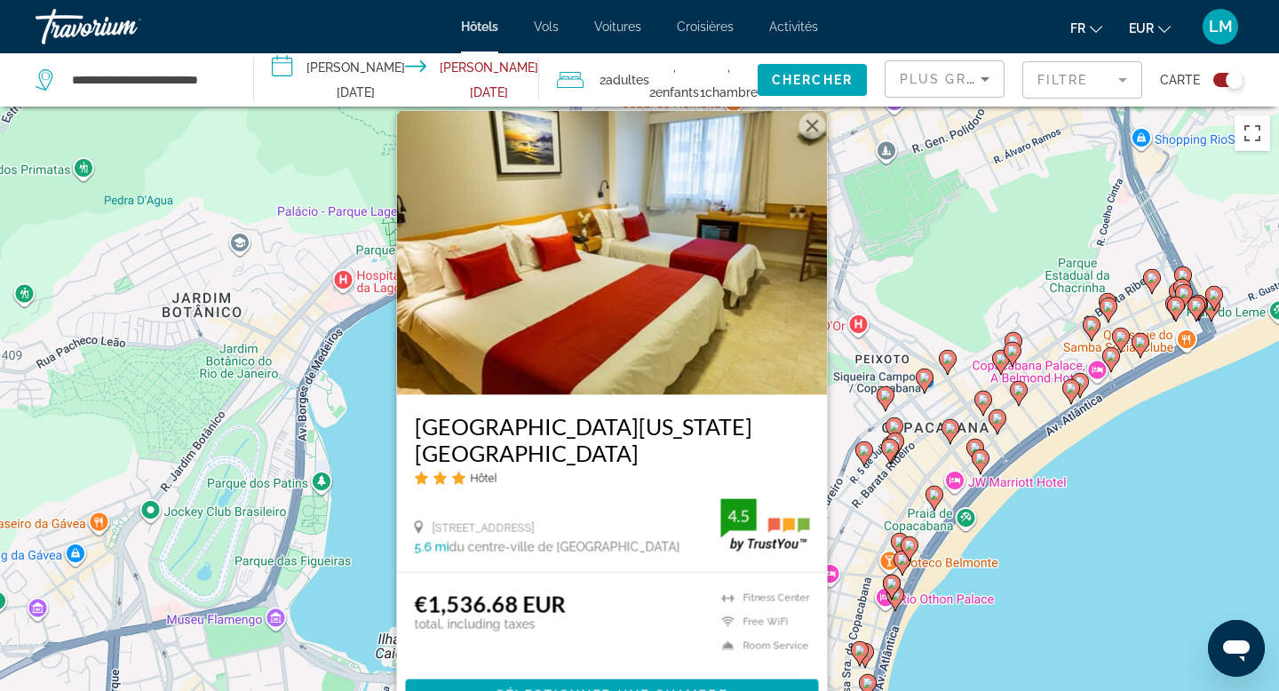
click at [338, 568] on div "Pour activer le glissement avec le clavier, appuyez sur Alt+Entrée. Une fois ce…" at bounding box center [639, 452] width 1279 height 691
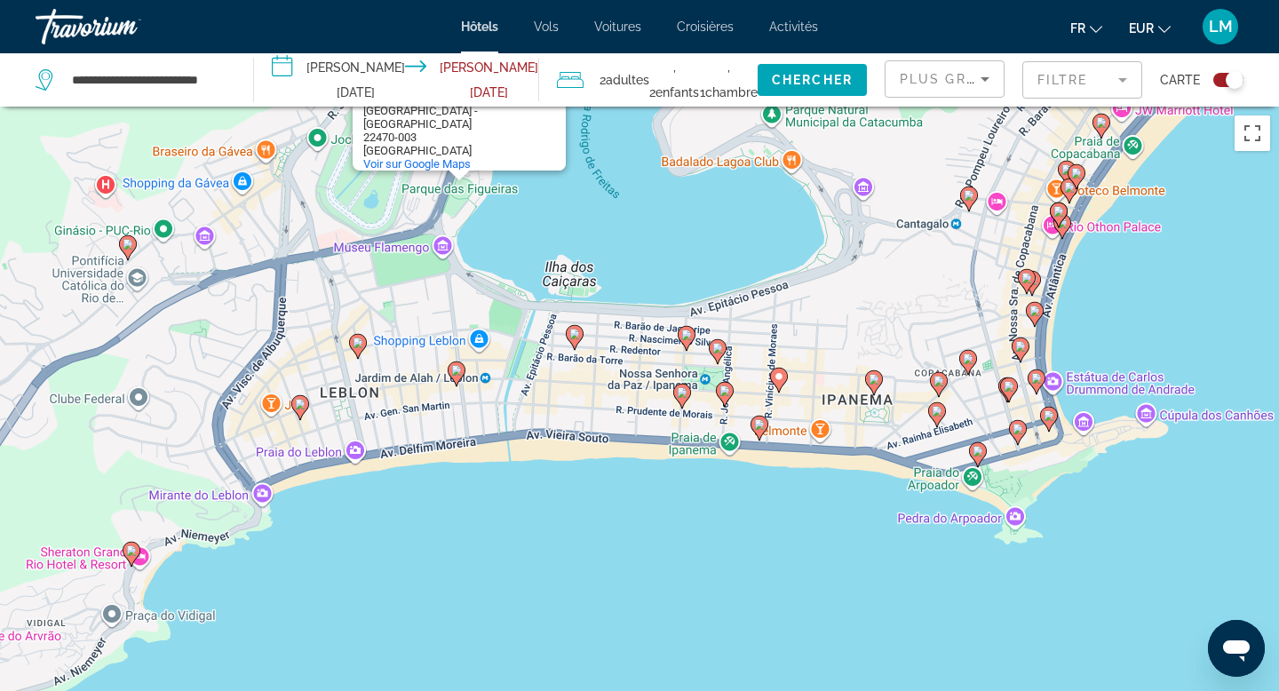
drag, startPoint x: 338, startPoint y: 568, endPoint x: 505, endPoint y: 195, distance: 409.5
click at [505, 195] on div "Pour activer le glissement avec le clavier, appuyez sur Alt+Entrée. Une fois ce…" at bounding box center [639, 452] width 1279 height 691
click at [726, 395] on image "Main content" at bounding box center [724, 390] width 11 height 11
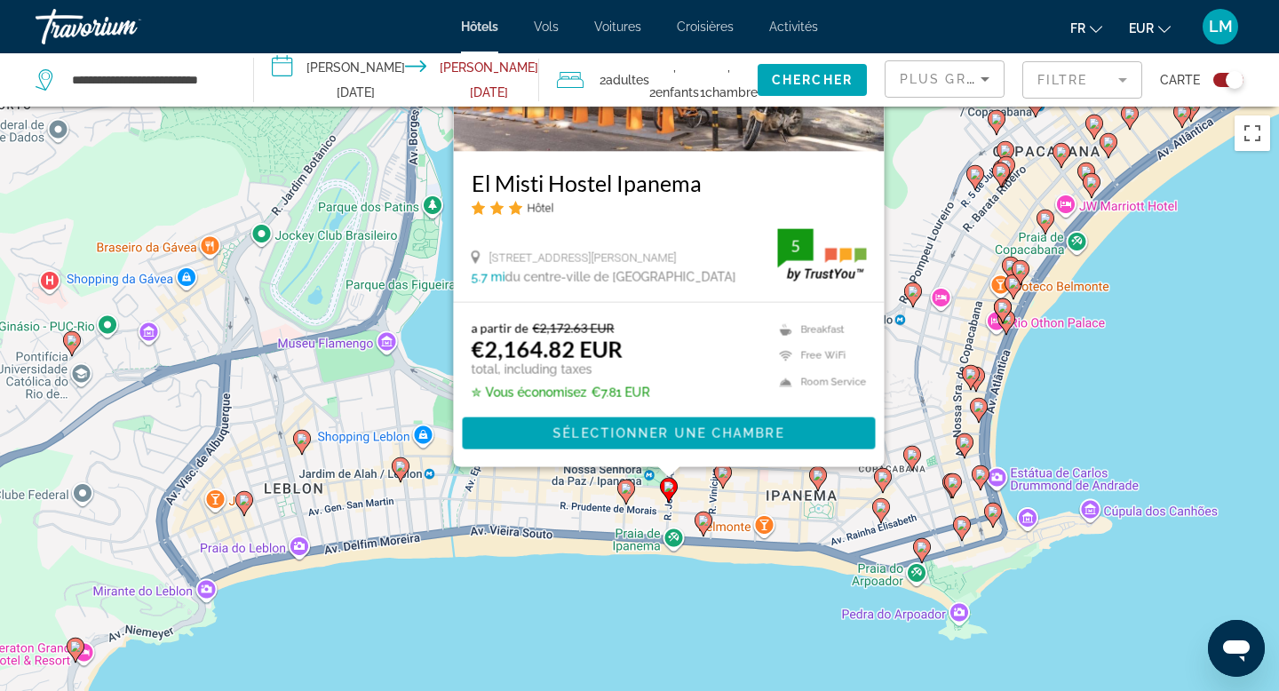
drag, startPoint x: 1091, startPoint y: 469, endPoint x: 1035, endPoint y: 201, distance: 274.0
click at [1035, 201] on div "Pour activer le glissement avec le clavier, appuyez sur Alt+Entrée. Une fois ce…" at bounding box center [639, 452] width 1279 height 691
click at [627, 489] on image "Main content" at bounding box center [626, 488] width 11 height 11
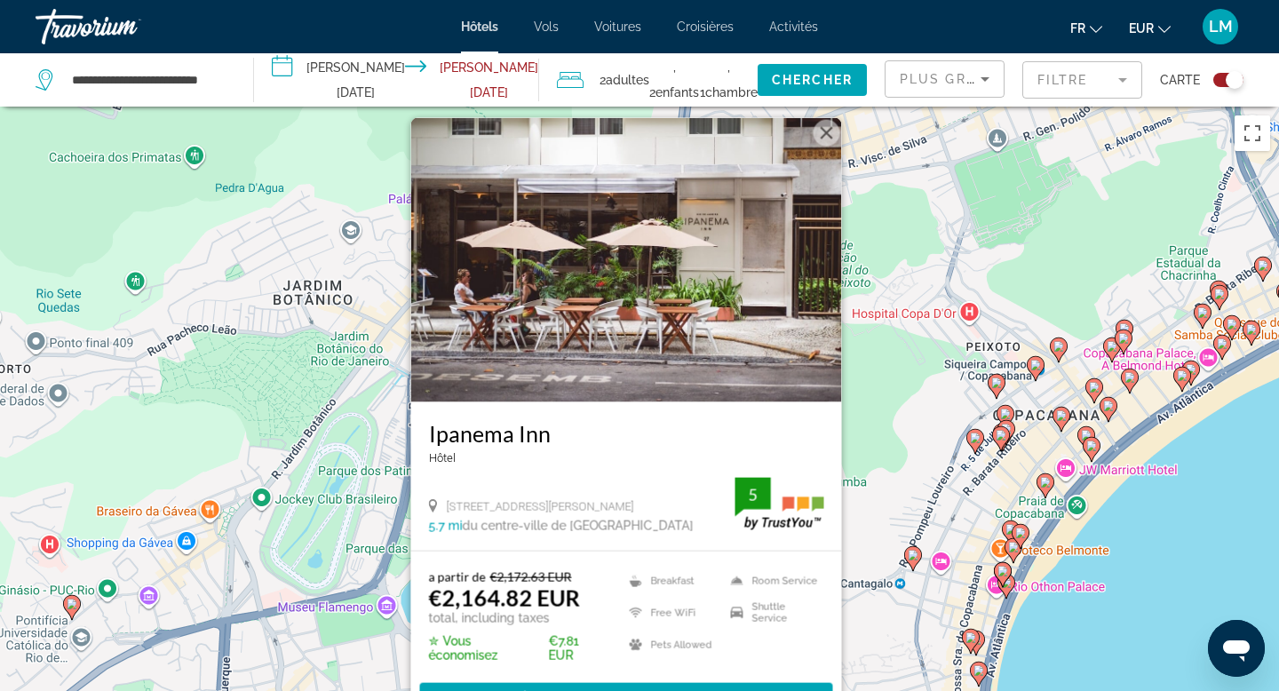
click at [884, 505] on div "Pour activer le glissement avec le clavier, appuyez sur Alt+Entrée. Une fois ce…" at bounding box center [639, 452] width 1279 height 691
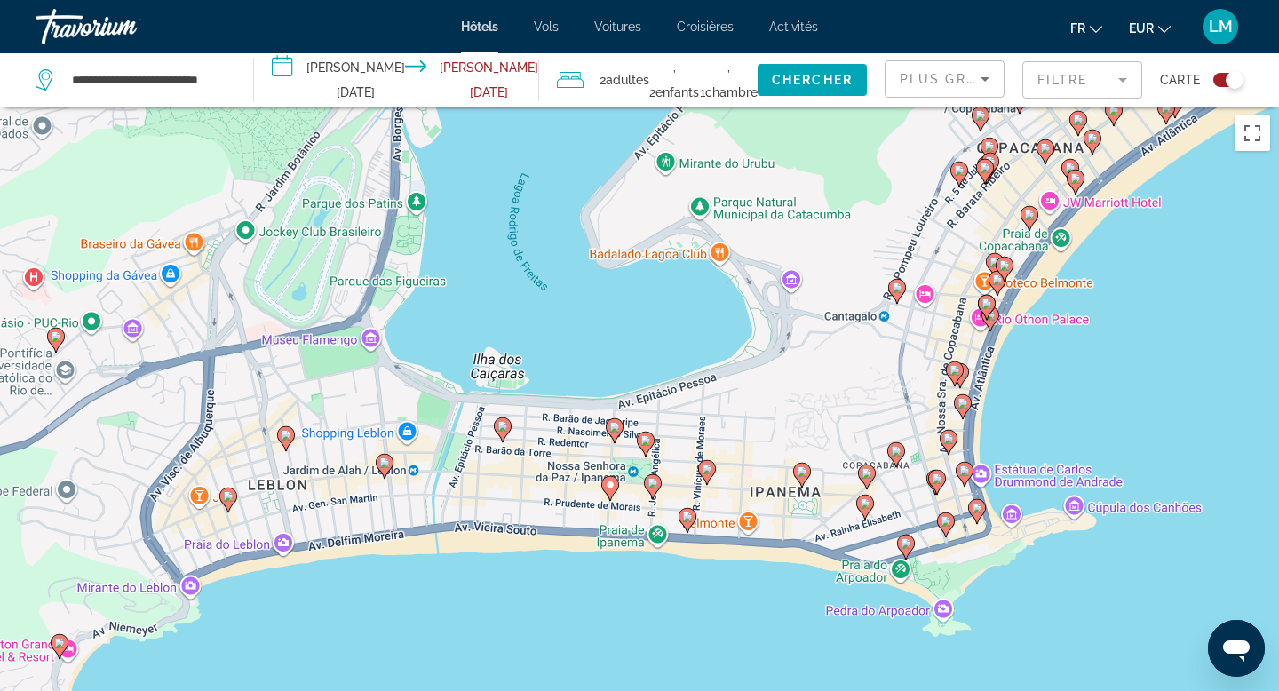
drag, startPoint x: 653, startPoint y: 634, endPoint x: 637, endPoint y: 363, distance: 271.4
click at [637, 363] on div "Pour activer le glissement avec le clavier, appuyez sur Alt+Entrée. Une fois ce…" at bounding box center [639, 452] width 1279 height 691
click at [645, 443] on image "Main content" at bounding box center [645, 440] width 11 height 11
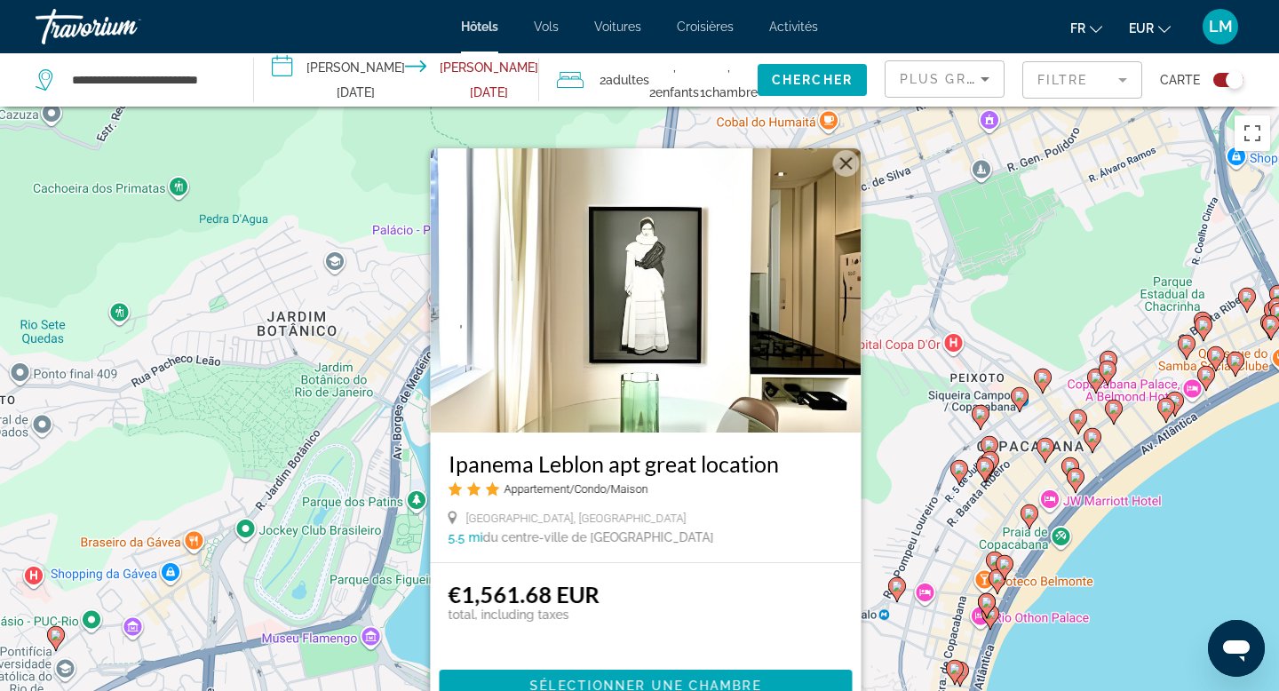
click at [871, 451] on div "Pour activer le glissement avec le clavier, appuyez sur Alt+Entrée. Une fois ce…" at bounding box center [639, 452] width 1279 height 691
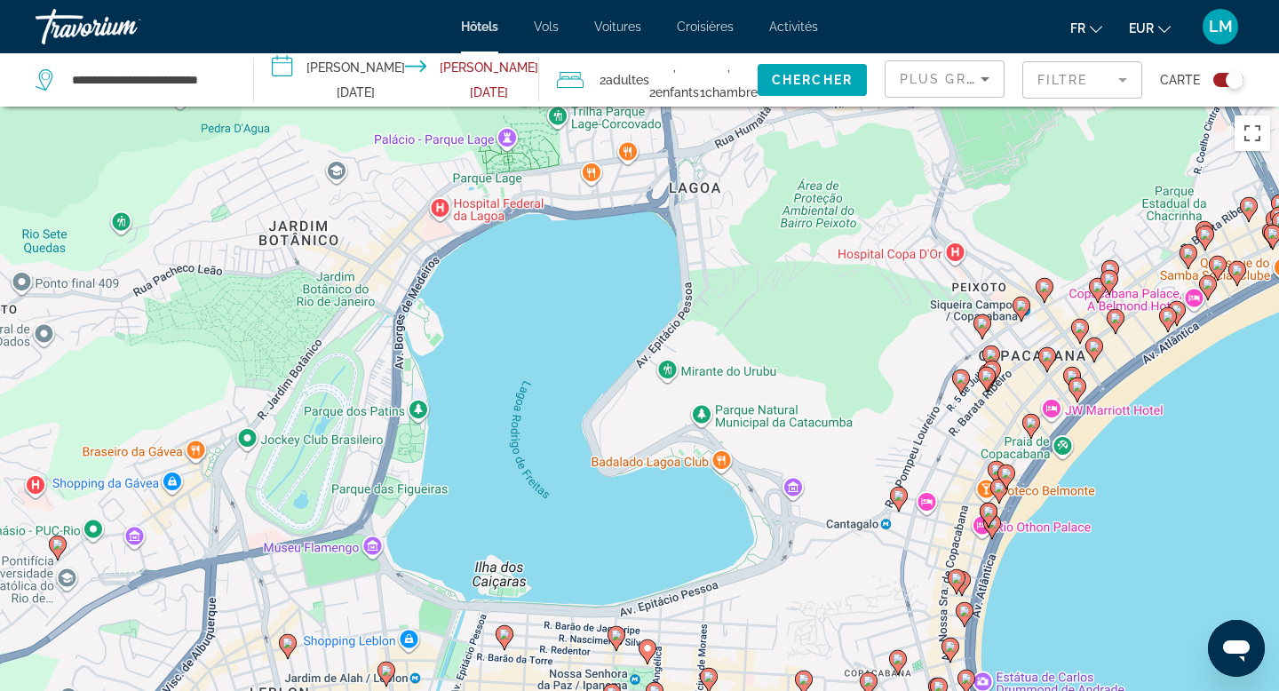
drag, startPoint x: 871, startPoint y: 451, endPoint x: 989, endPoint y: 76, distance: 393.9
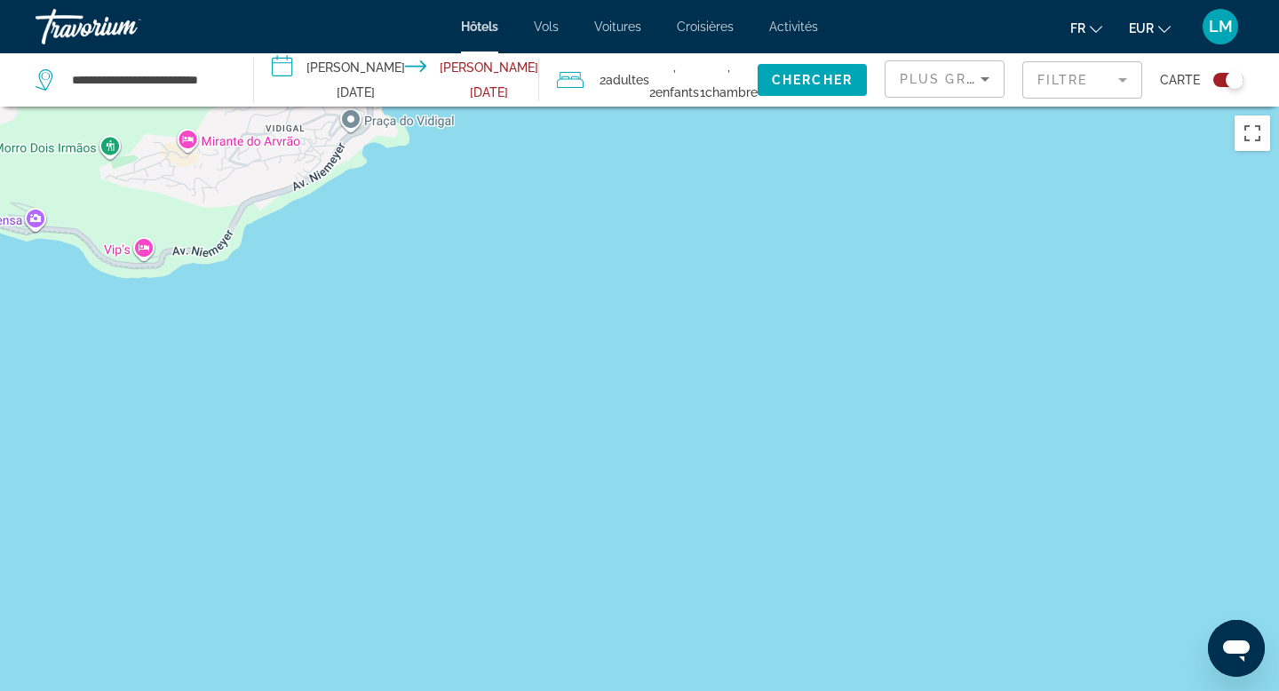
drag, startPoint x: 738, startPoint y: 350, endPoint x: 725, endPoint y: 349, distance: 13.4
click at [725, 349] on div "Pour activer le glissement avec le clavier, appuyez sur Alt+Entrée. Une fois ce…" at bounding box center [639, 452] width 1279 height 691
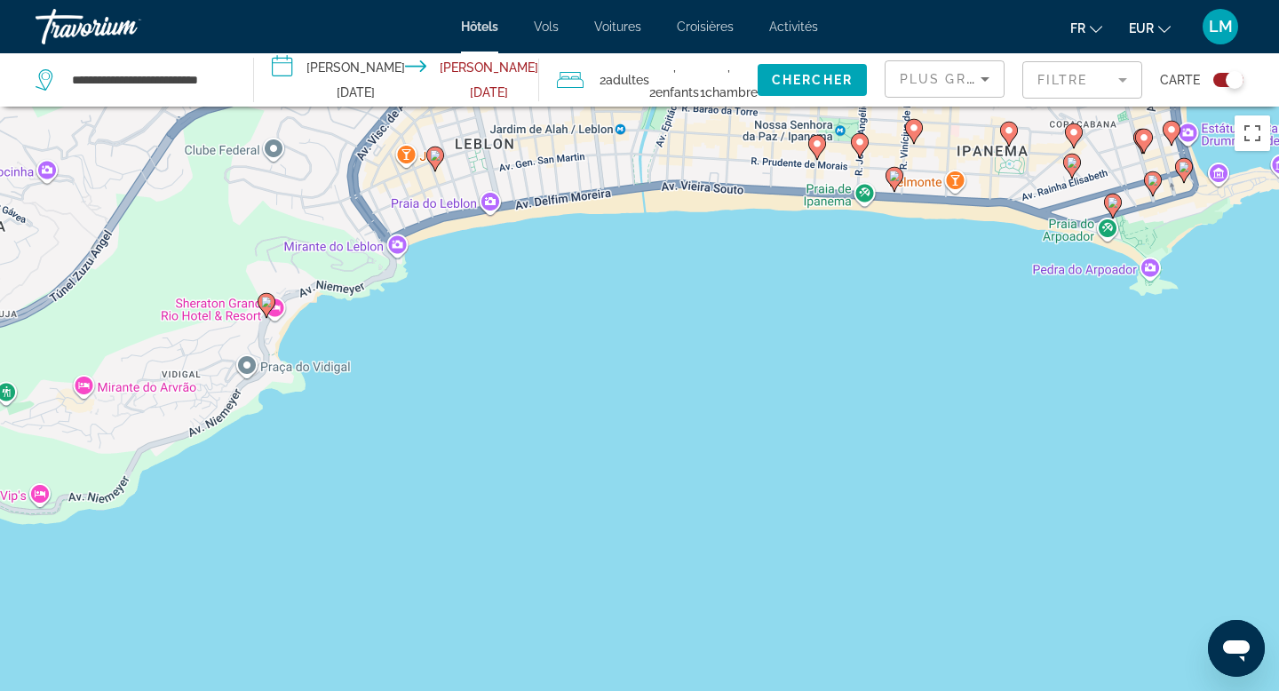
drag, startPoint x: 932, startPoint y: 310, endPoint x: 839, endPoint y: 568, distance: 273.7
click at [839, 568] on div "Pour activer le glissement avec le clavier, appuyez sur Alt+Entrée. Une fois ce…" at bounding box center [639, 452] width 1279 height 691
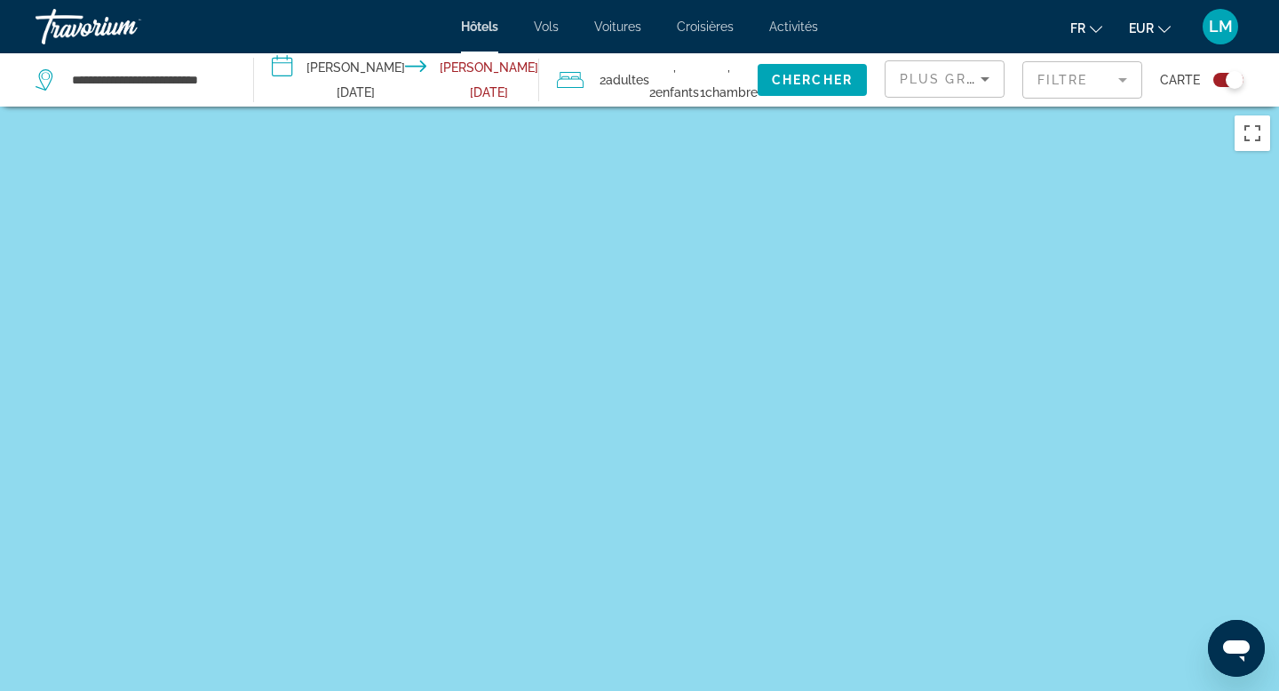
drag, startPoint x: 939, startPoint y: 357, endPoint x: 637, endPoint y: 690, distance: 449.6
click at [638, 690] on div "Main content" at bounding box center [639, 452] width 1279 height 691
drag, startPoint x: 777, startPoint y: 466, endPoint x: 642, endPoint y: 690, distance: 261.4
click at [642, 690] on div "Main content" at bounding box center [639, 452] width 1279 height 691
drag, startPoint x: 777, startPoint y: 602, endPoint x: 670, endPoint y: 690, distance: 138.9
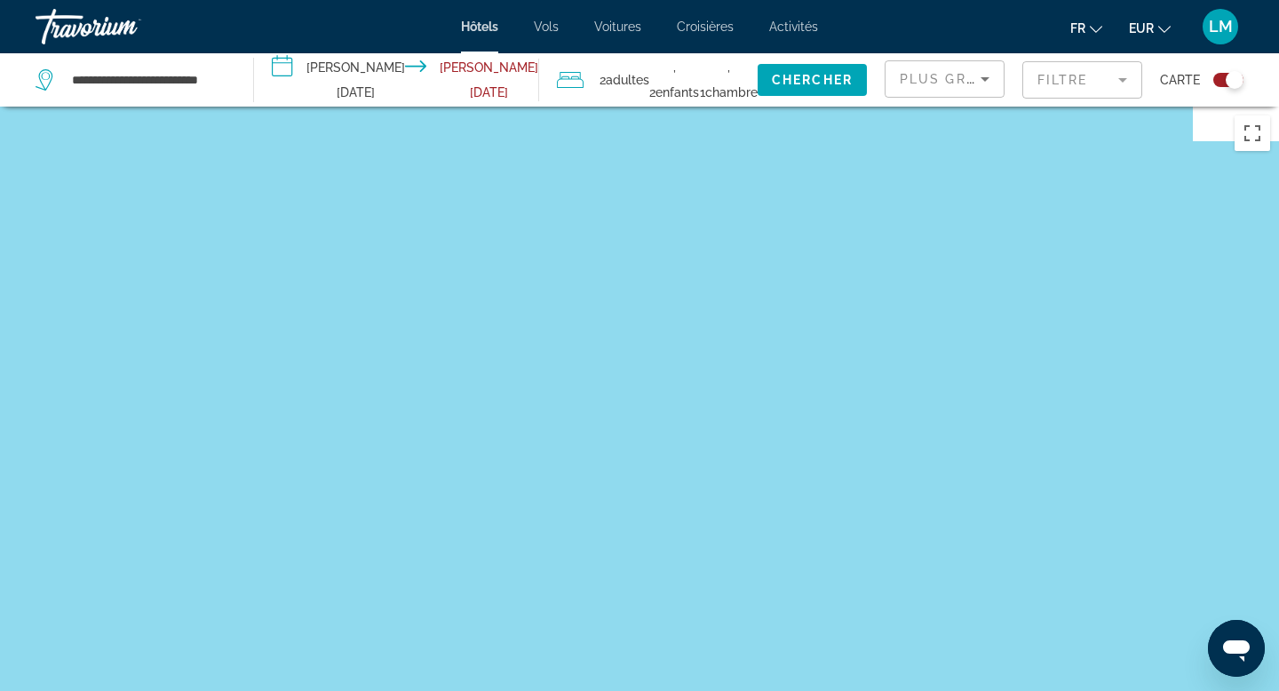
click at [670, 690] on div "Main content" at bounding box center [639, 452] width 1279 height 691
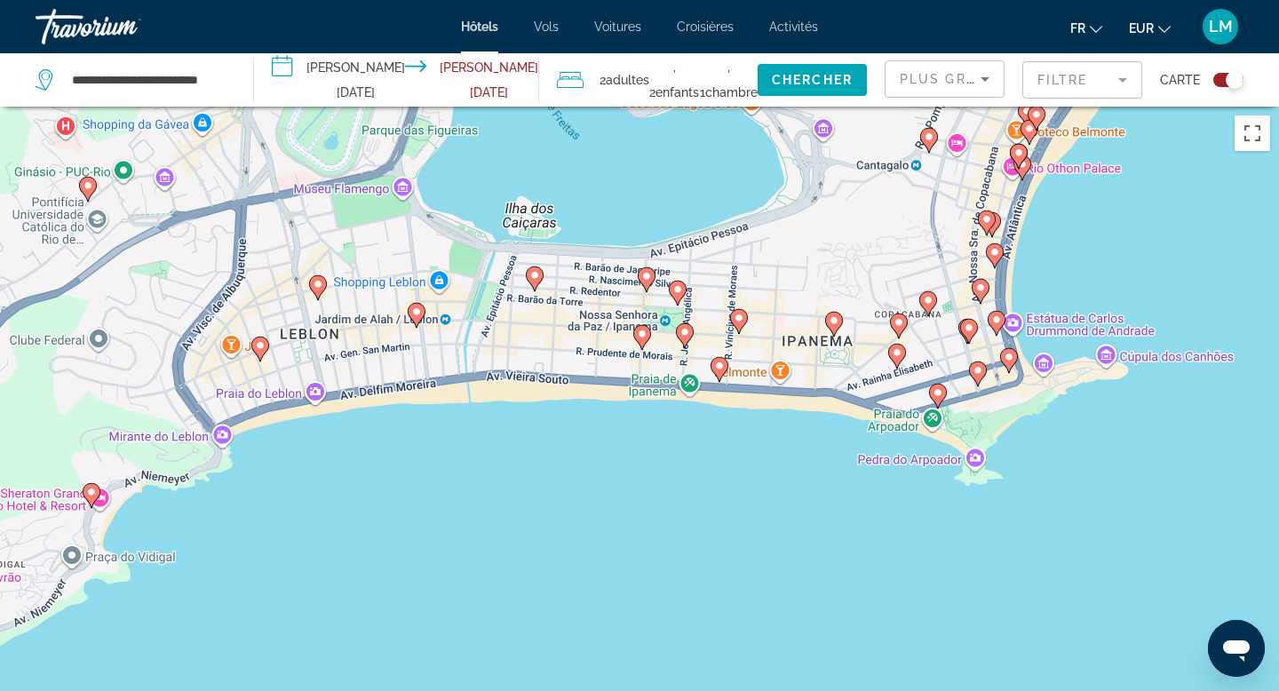
click at [639, 331] on image "Main content" at bounding box center [642, 334] width 11 height 11
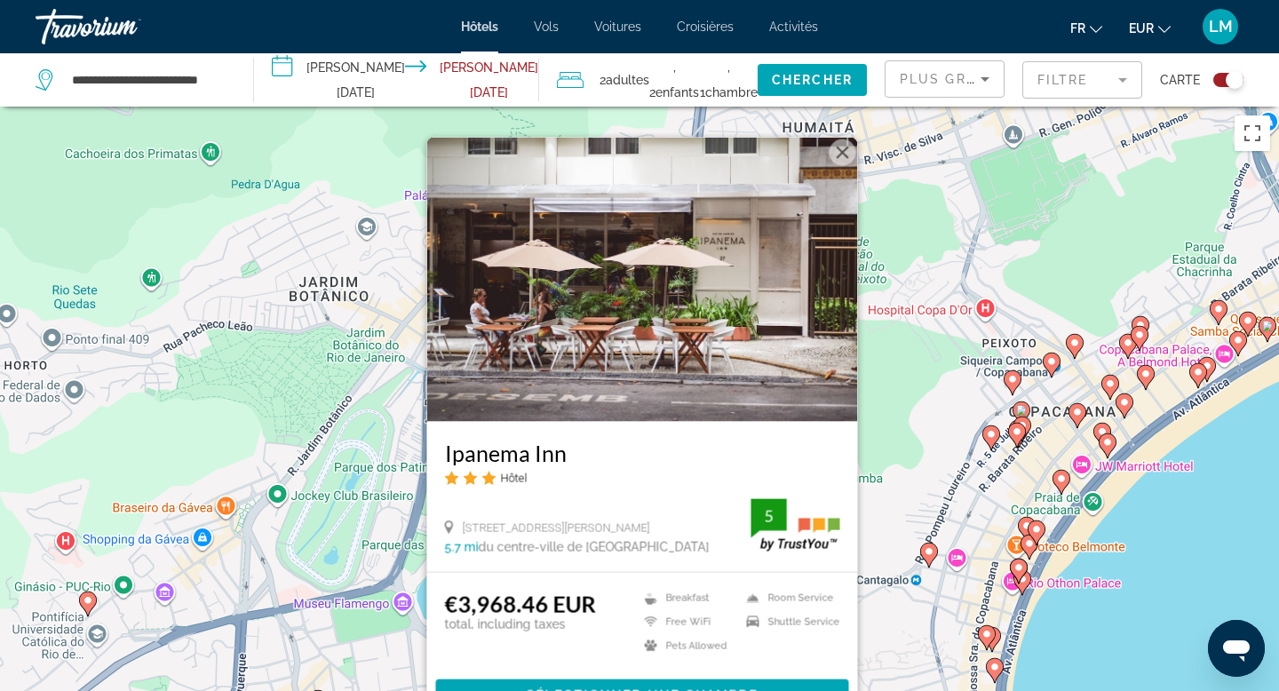
click at [863, 475] on div "Pour activer le glissement avec le clavier, appuyez sur Alt+Entrée. Une fois ce…" at bounding box center [639, 452] width 1279 height 691
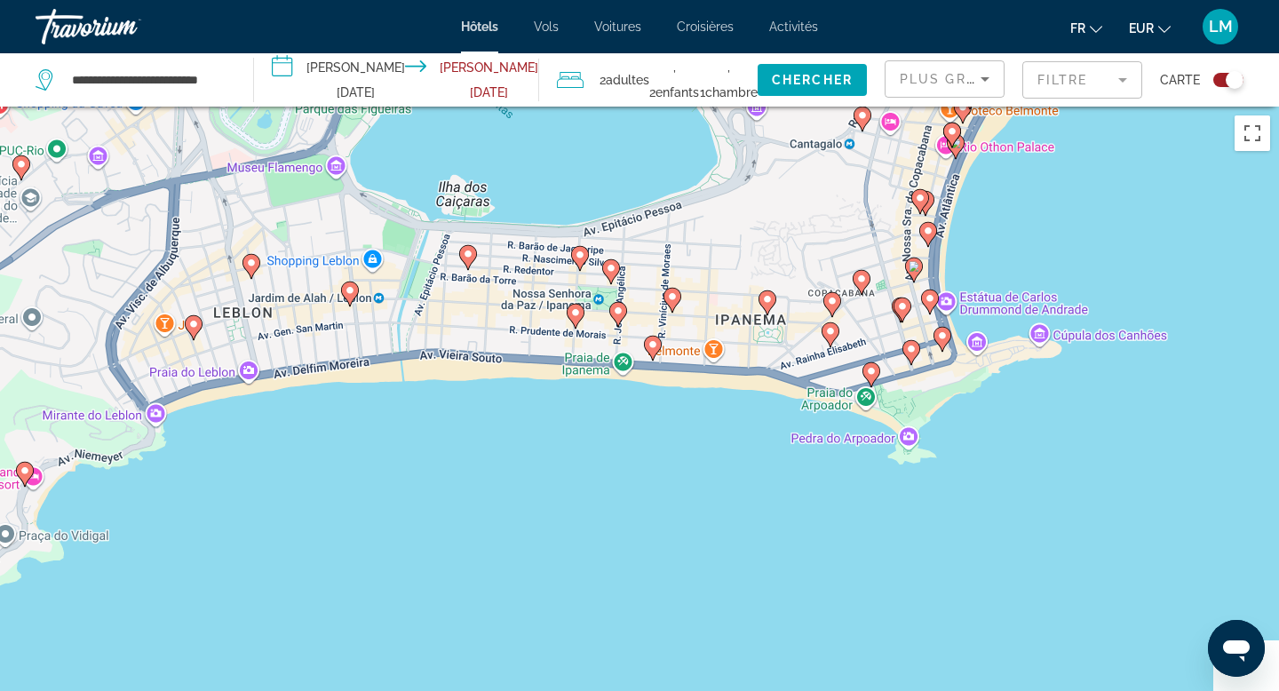
drag, startPoint x: 863, startPoint y: 475, endPoint x: 784, endPoint y: 14, distance: 467.7
click at [784, 14] on div "**********" at bounding box center [639, 345] width 1279 height 691
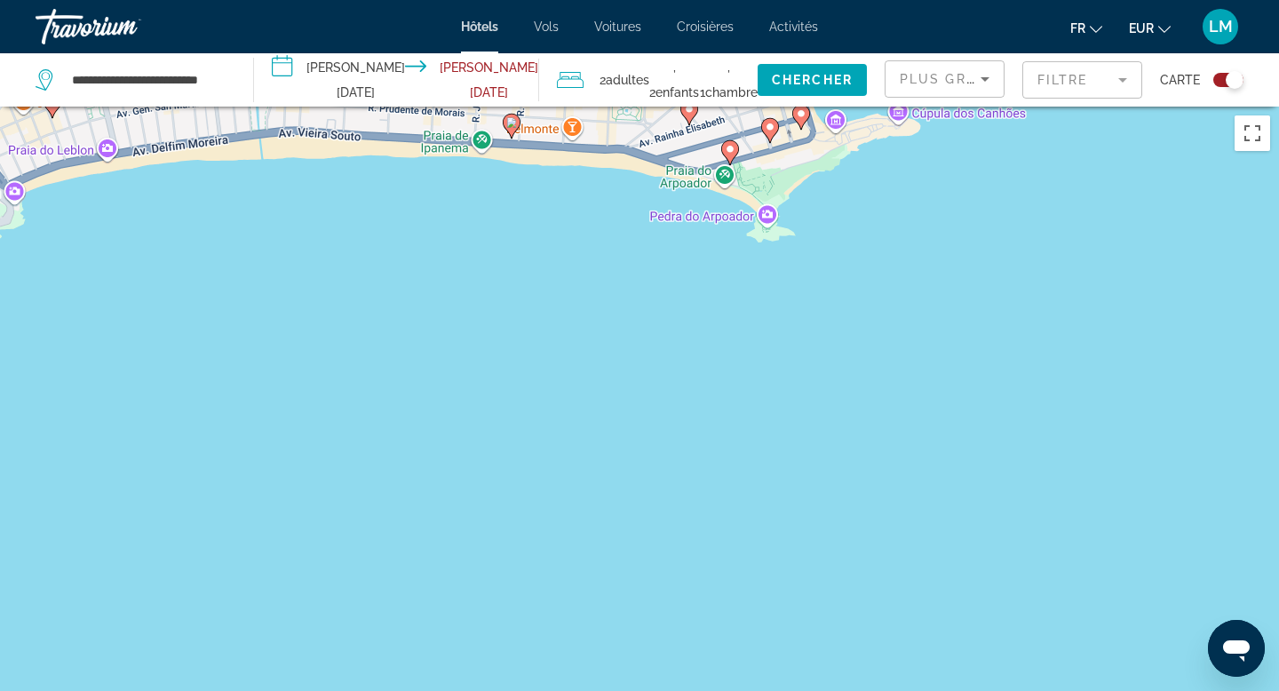
click at [724, 147] on icon "Main content" at bounding box center [730, 152] width 16 height 23
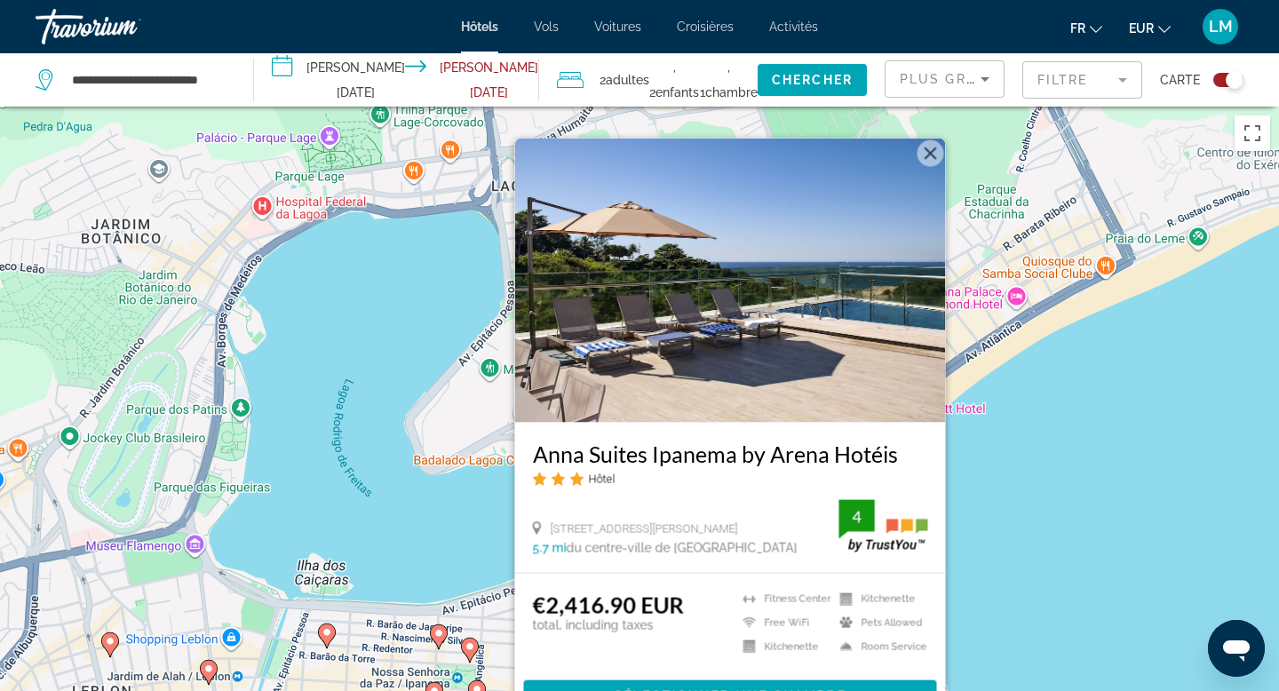
click at [979, 412] on div "Pour activer le glissement avec le clavier, appuyez sur Alt+Entrée. Une fois ce…" at bounding box center [639, 452] width 1279 height 691
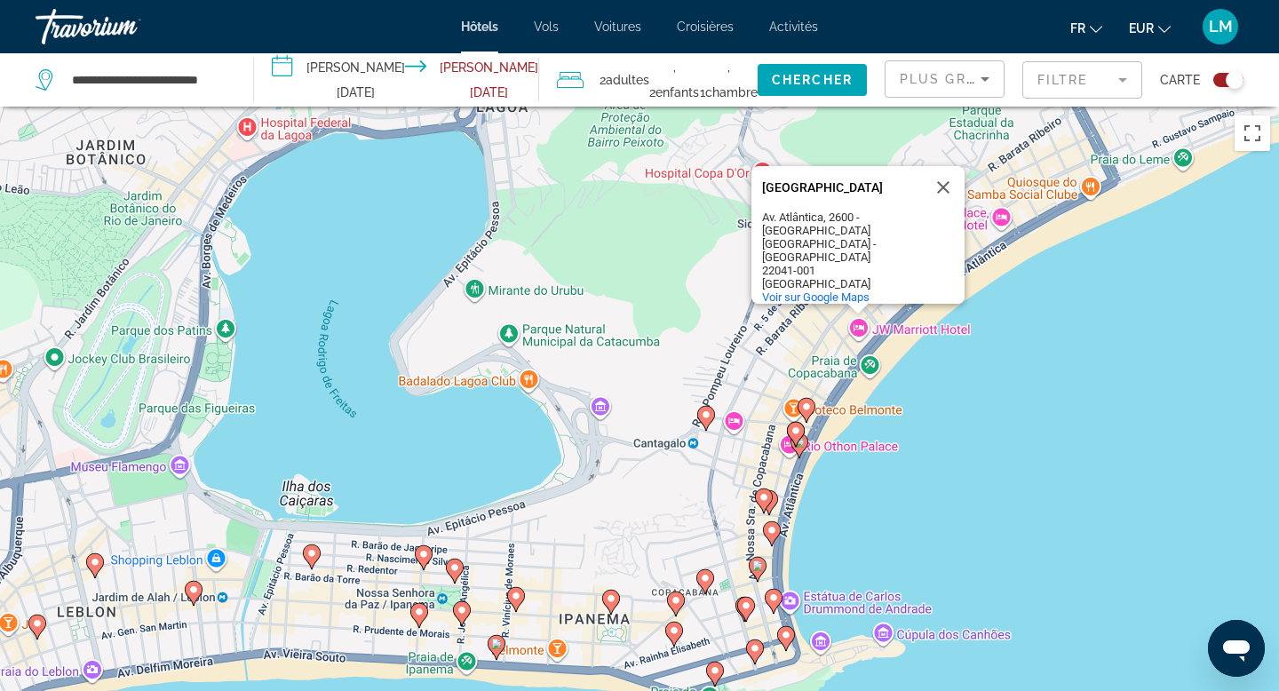
drag, startPoint x: 770, startPoint y: 666, endPoint x: 725, endPoint y: 473, distance: 198.0
click at [725, 473] on div "Pour activer le glissement avec le clavier, appuyez sur Alt+Entrée. Une fois ce…" at bounding box center [639, 452] width 1279 height 691
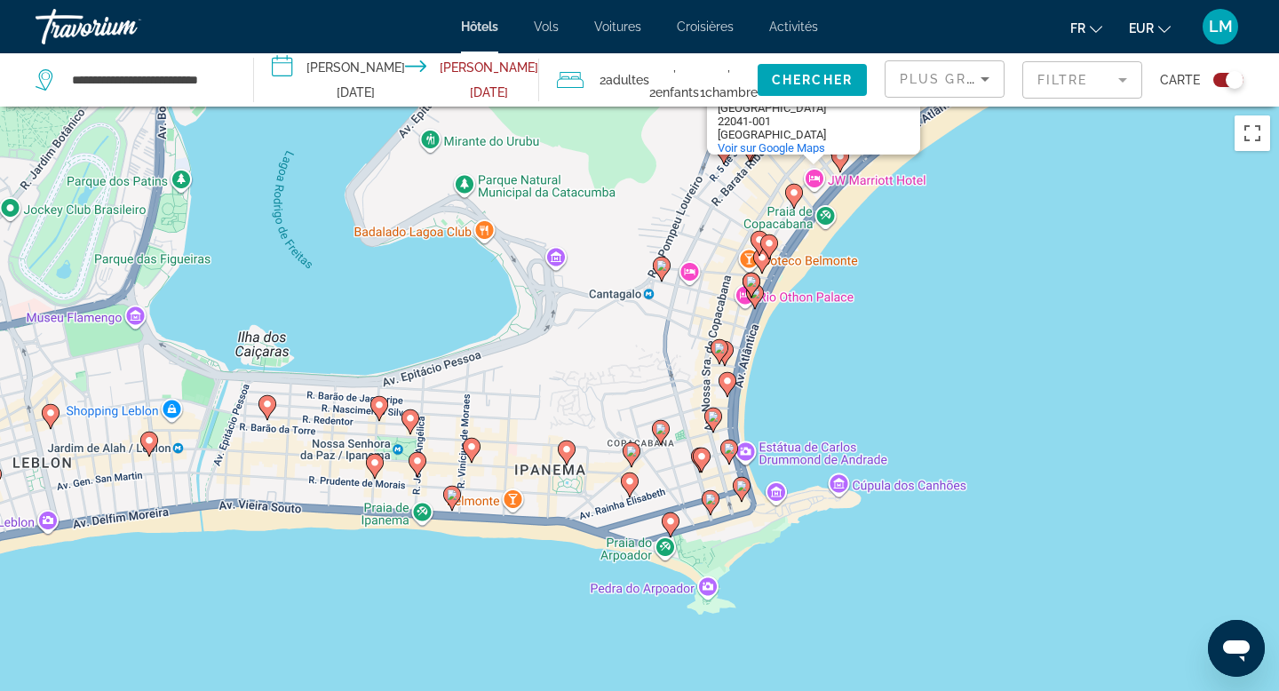
click at [634, 489] on icon "Main content" at bounding box center [630, 485] width 18 height 25
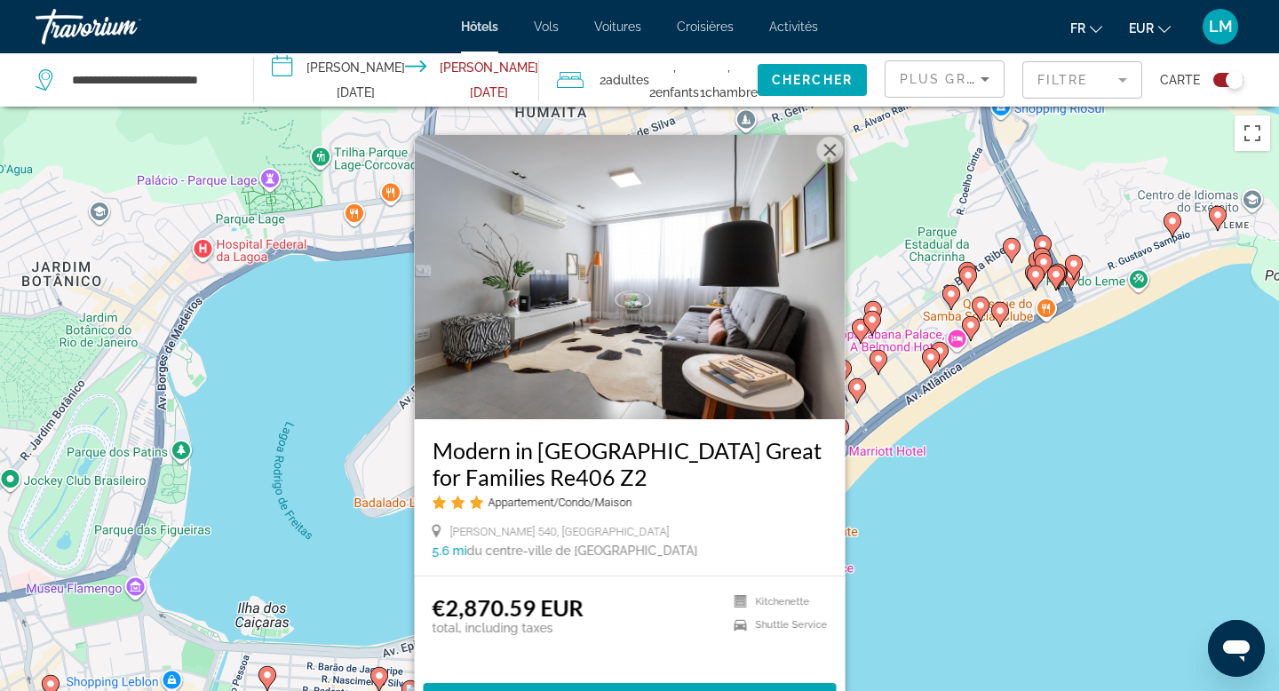
click at [901, 578] on div "Pour activer le glissement avec le clavier, appuyez sur Alt+Entrée. Une fois ce…" at bounding box center [639, 452] width 1279 height 691
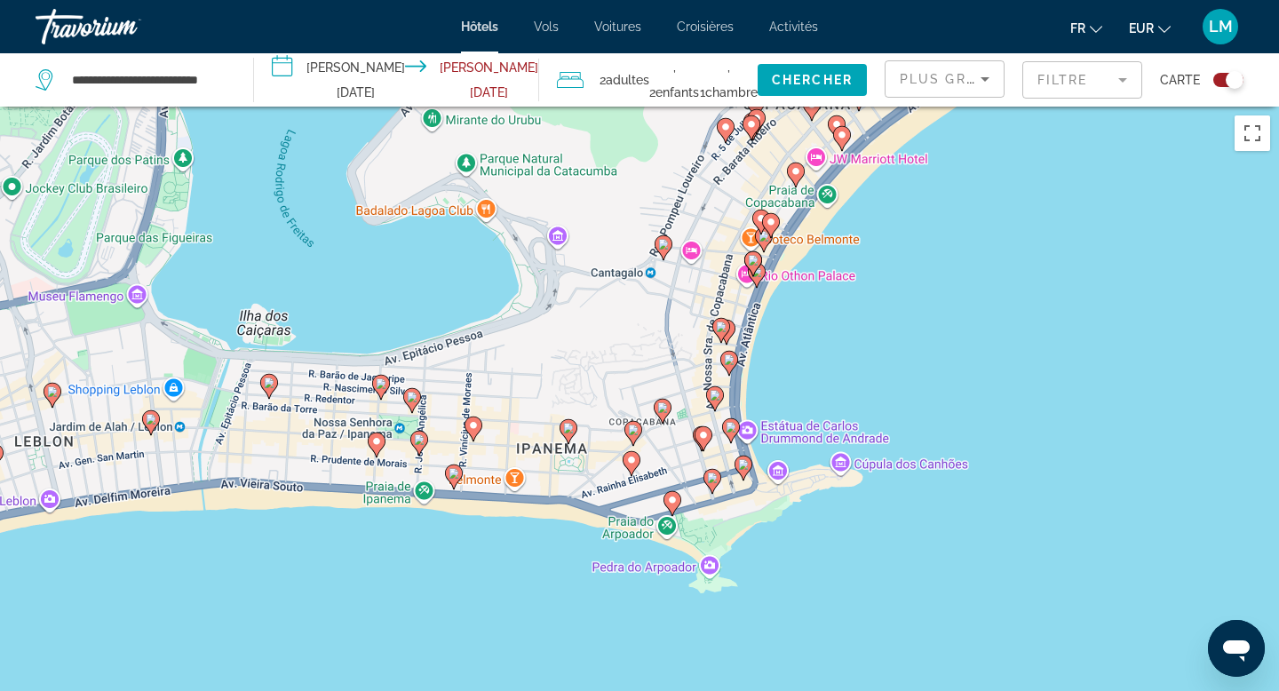
drag, startPoint x: 775, startPoint y: 608, endPoint x: 776, endPoint y: 304, distance: 303.8
click at [776, 304] on div "Pour activer le glissement avec le clavier, appuyez sur Alt+Entrée. Une fois ce…" at bounding box center [639, 452] width 1279 height 691
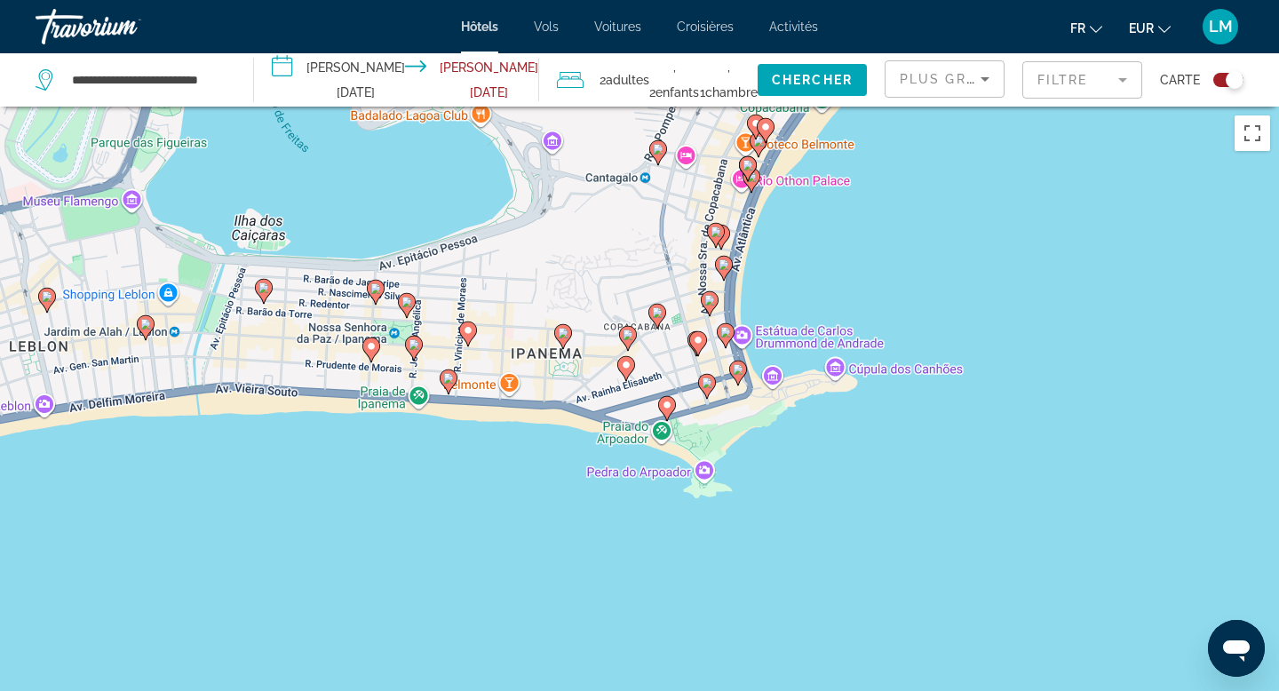
click at [566, 342] on icon "Main content" at bounding box center [563, 336] width 16 height 23
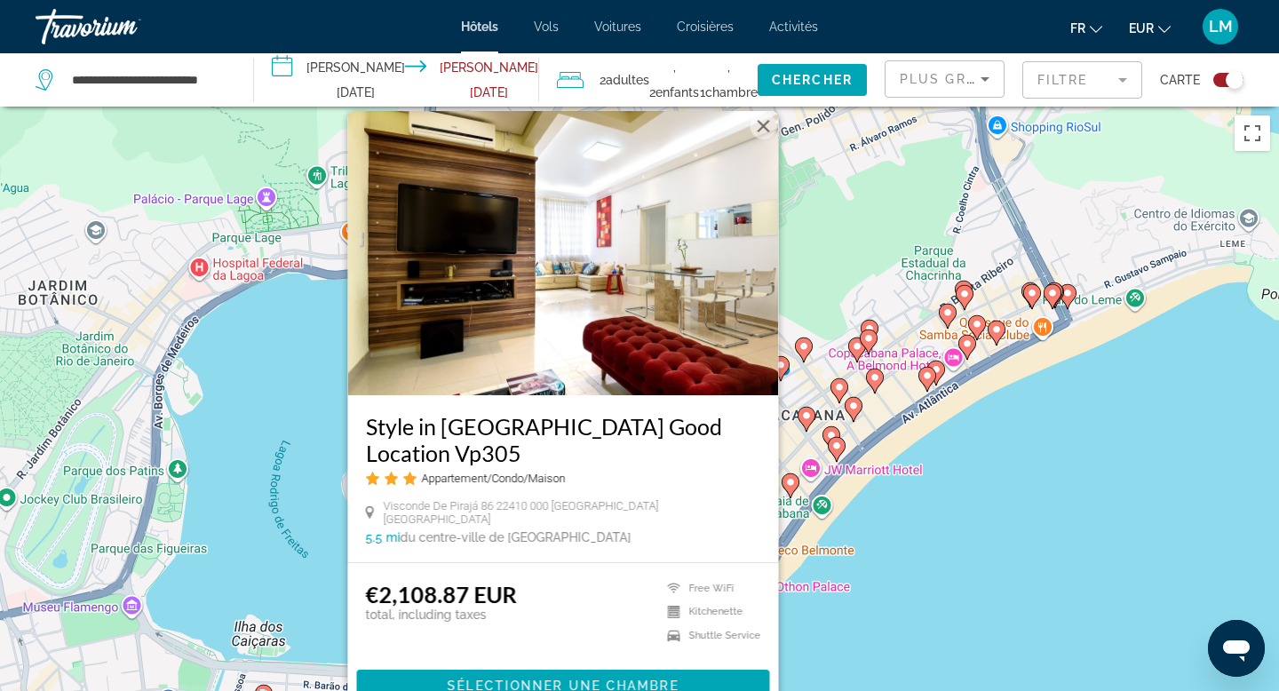
click at [870, 555] on div "Pour activer le glissement avec le clavier, appuyez sur Alt+Entrée. Une fois ce…" at bounding box center [639, 452] width 1279 height 691
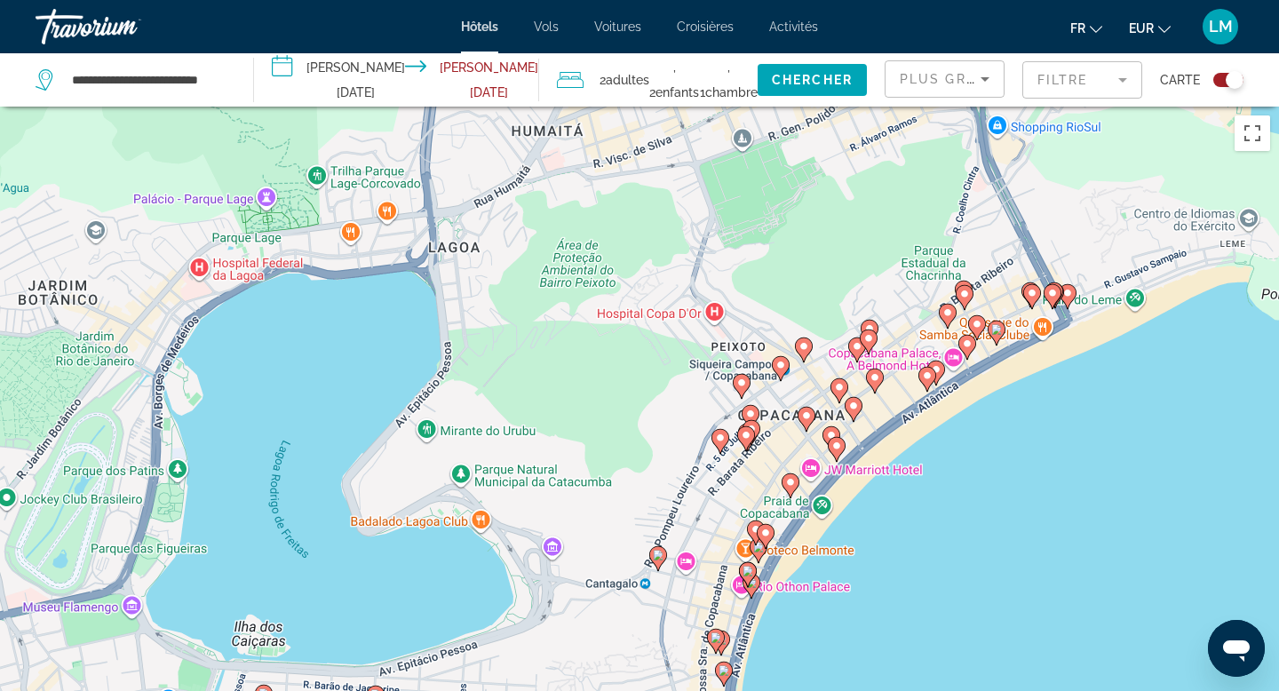
drag, startPoint x: 870, startPoint y: 555, endPoint x: 915, endPoint y: 281, distance: 278.0
click at [915, 281] on div "Pour activer le glissement avec le clavier, appuyez sur Alt+Entrée. Une fois ce…" at bounding box center [639, 452] width 1279 height 691
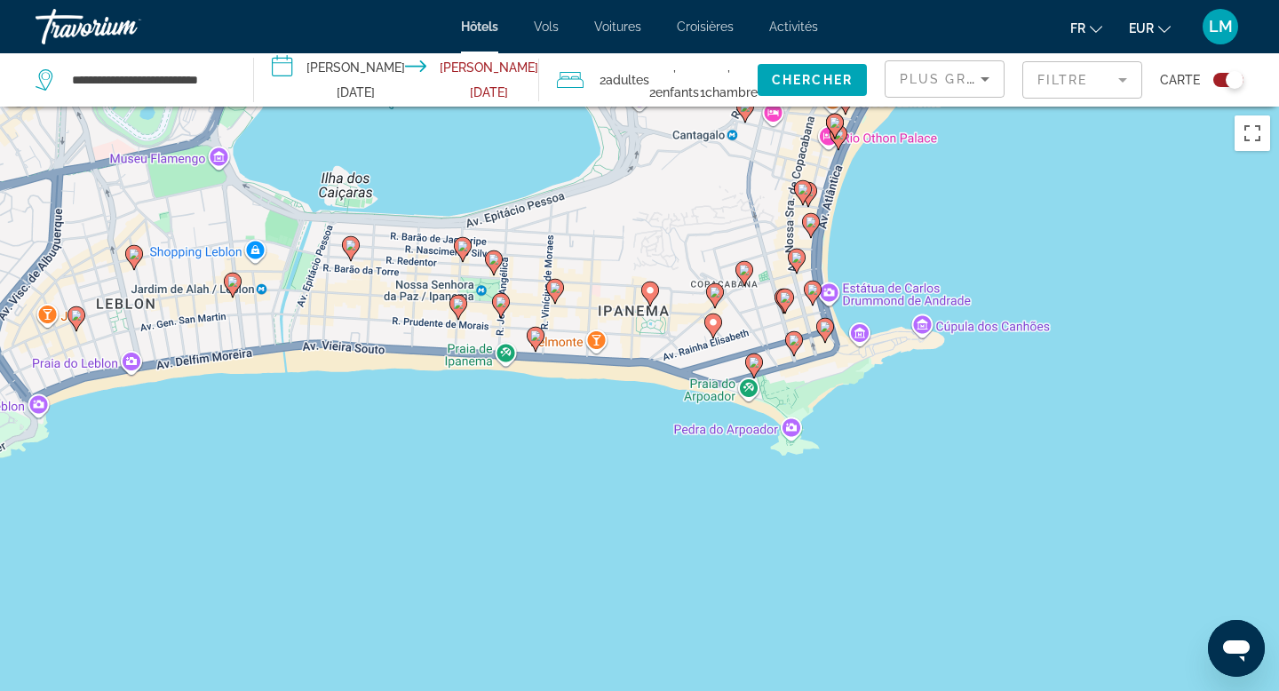
click at [558, 292] on image "Main content" at bounding box center [555, 287] width 11 height 11
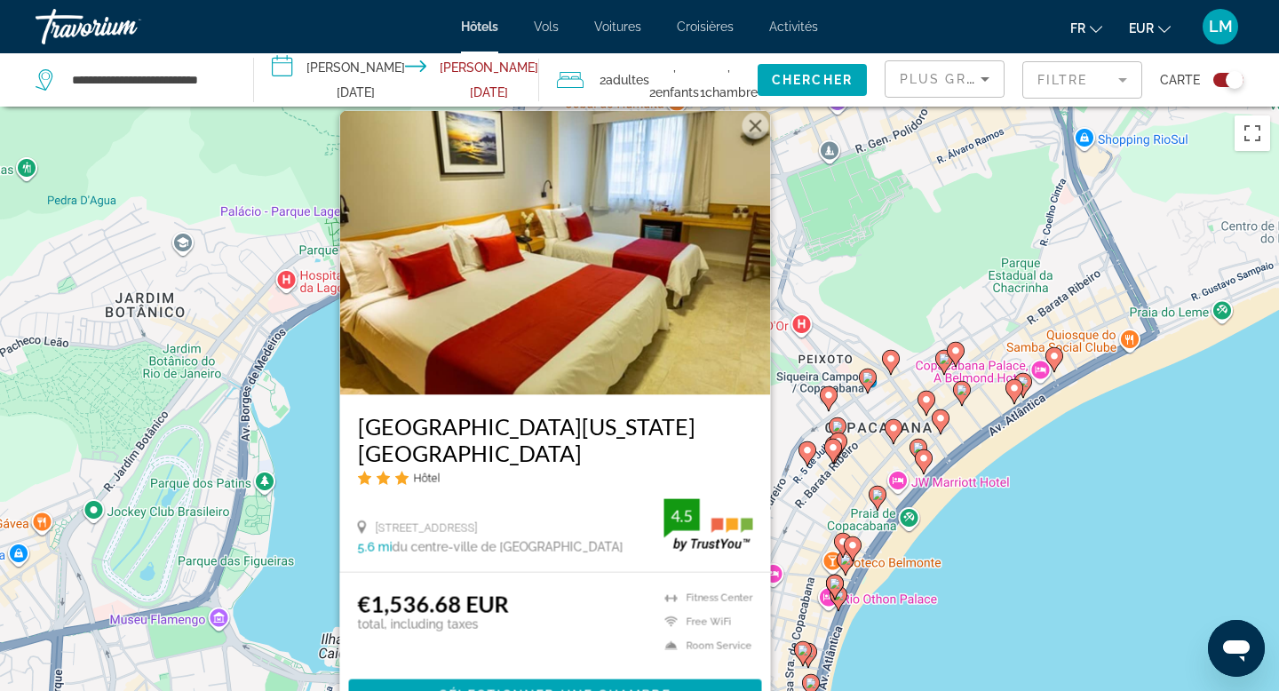
click at [308, 516] on div "Pour activer le glissement avec le clavier, appuyez sur Alt+Entrée. Une fois ce…" at bounding box center [639, 452] width 1279 height 691
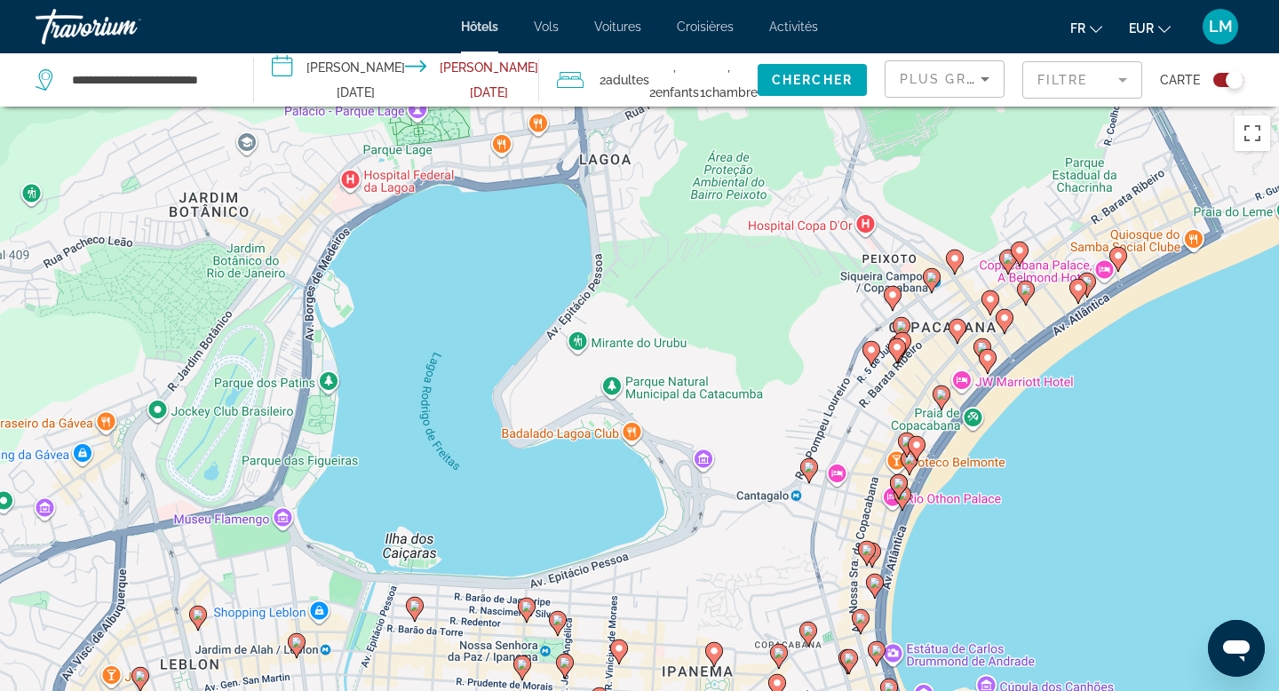
drag, startPoint x: 463, startPoint y: 540, endPoint x: 561, endPoint y: 301, distance: 258.5
click at [561, 301] on div "Pour activer le glissement avec le clavier, appuyez sur Alt+Entrée. Une fois ce…" at bounding box center [639, 452] width 1279 height 691
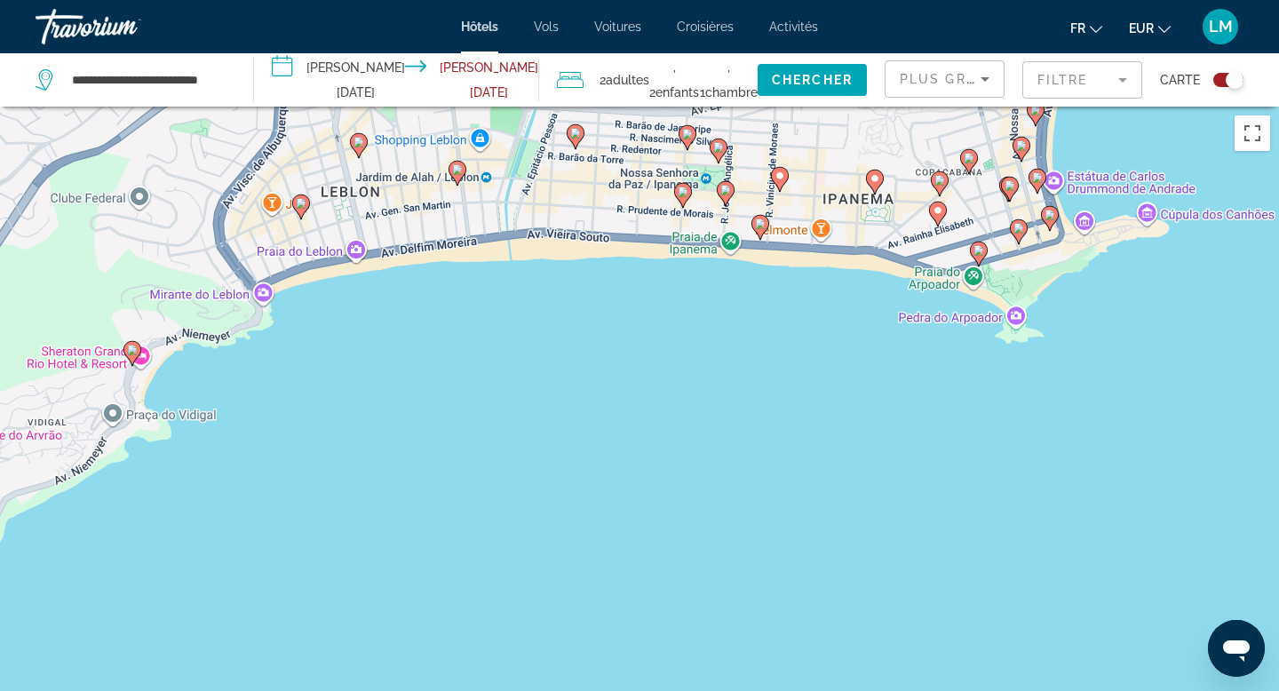
drag, startPoint x: 655, startPoint y: 328, endPoint x: 677, endPoint y: 523, distance: 196.7
click at [672, 519] on div "Pour activer le glissement avec le clavier, appuyez sur Alt+Entrée. Une fois ce…" at bounding box center [639, 452] width 1279 height 691
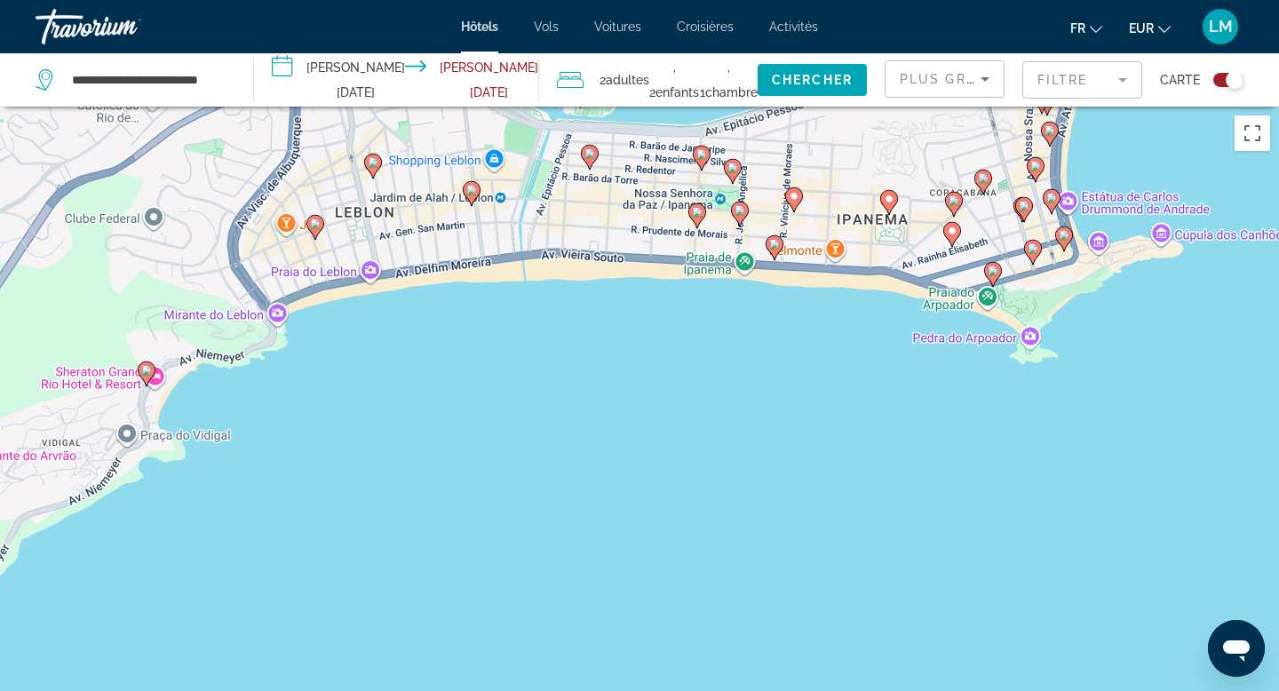
click at [739, 212] on image "Main content" at bounding box center [740, 210] width 11 height 11
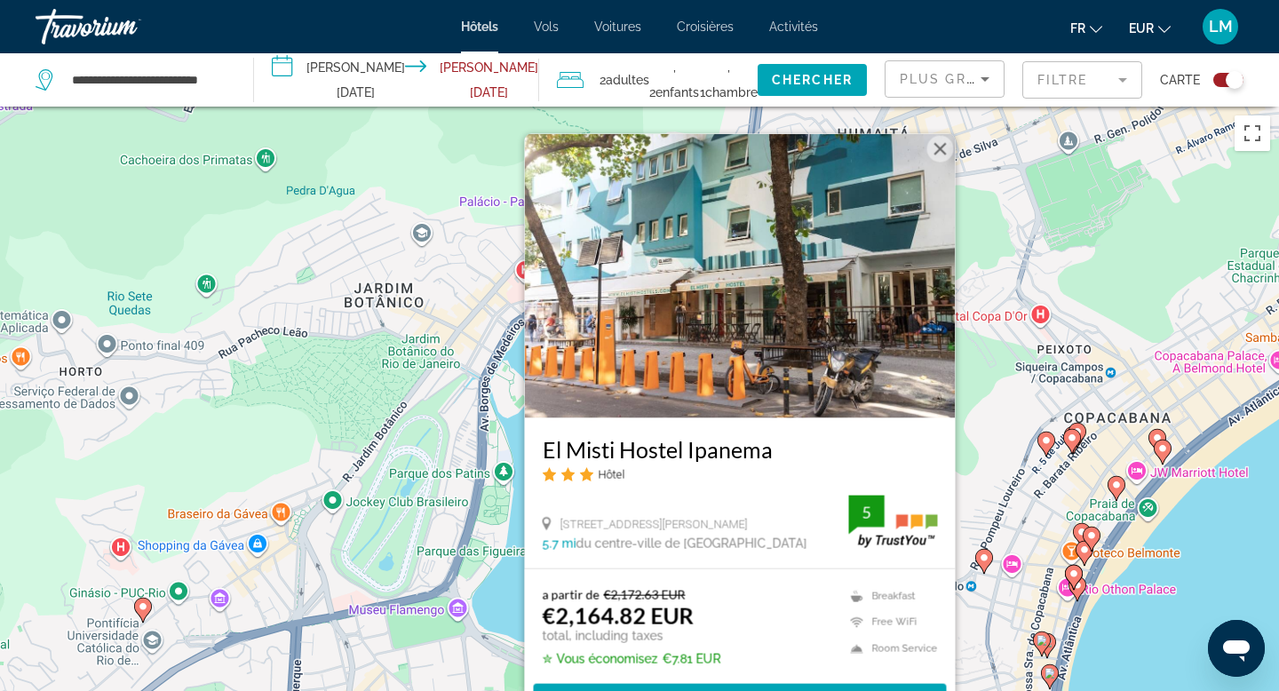
click at [61, 34] on div "Travorium" at bounding box center [125, 27] width 178 height 46
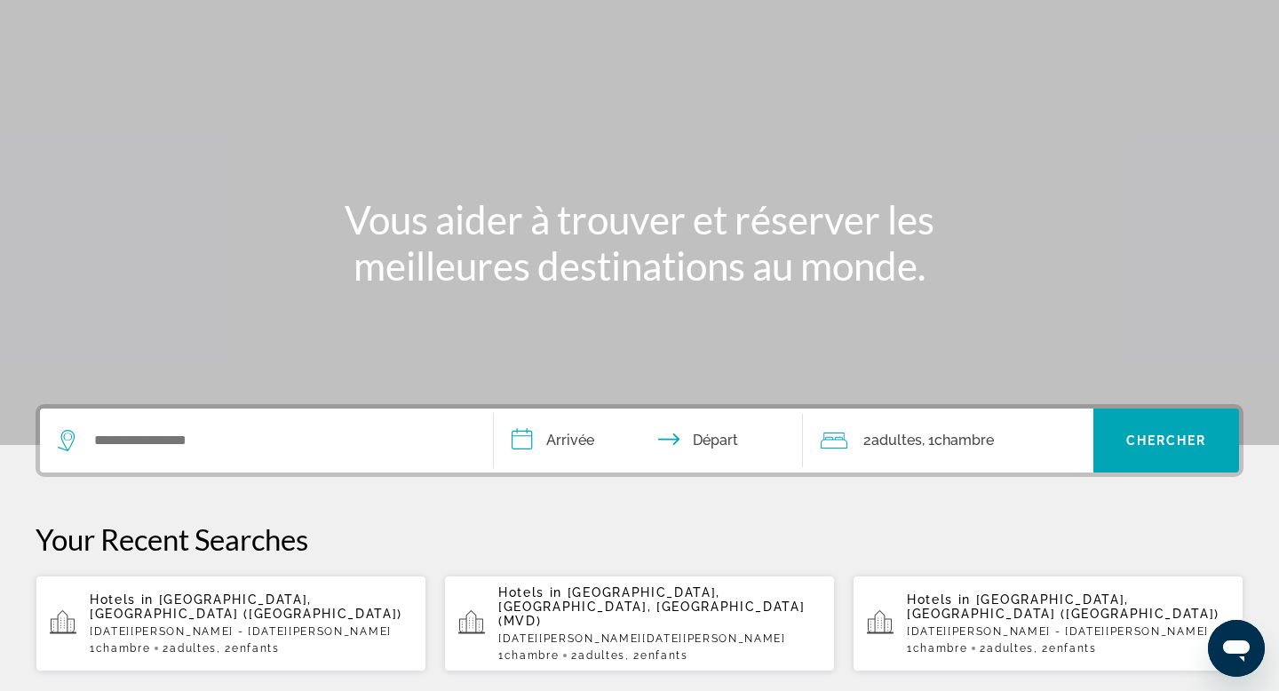
scroll to position [100, 0]
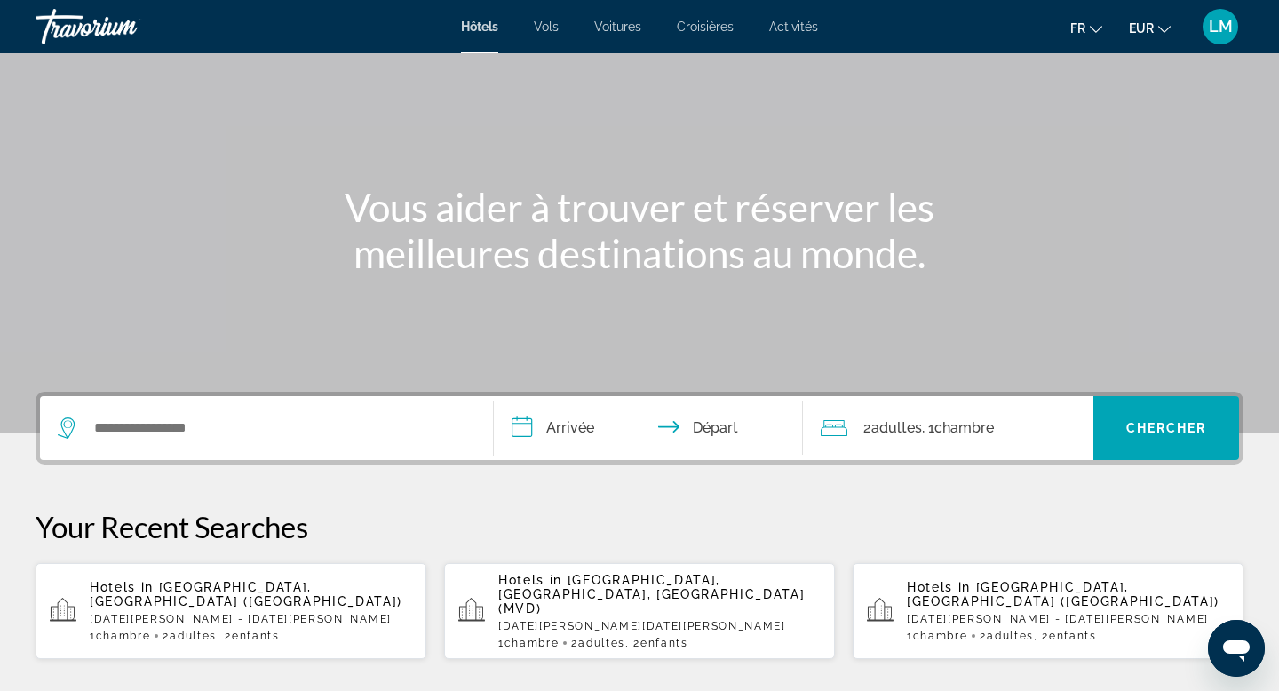
click at [240, 613] on p "[DATE][PERSON_NAME] - [DATE][PERSON_NAME]" at bounding box center [251, 619] width 322 height 12
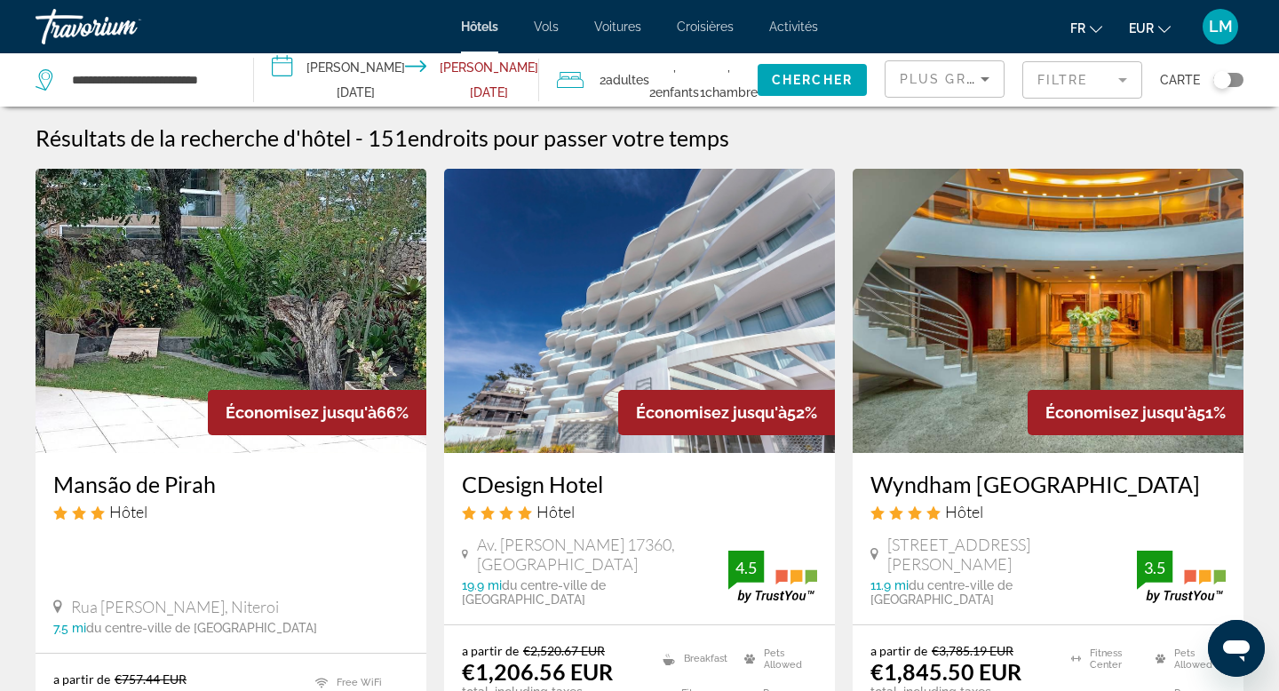
click at [1057, 76] on mat-form-field "Filtre" at bounding box center [1082, 79] width 120 height 37
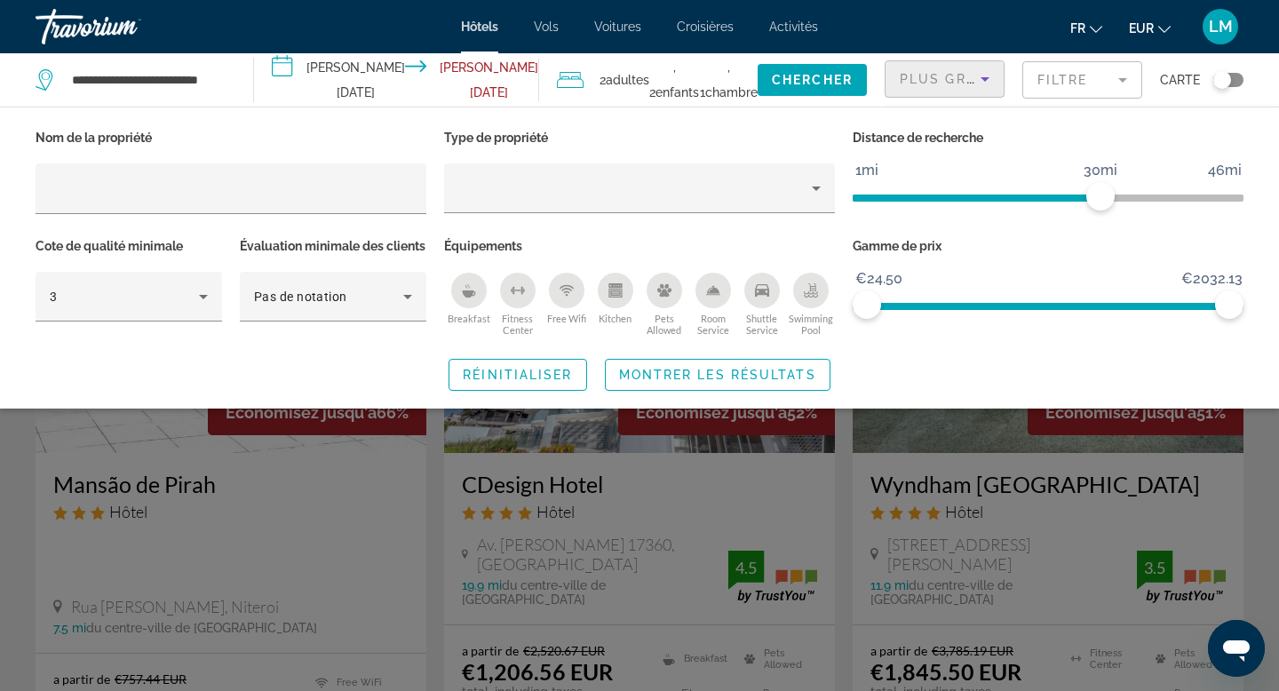
click at [934, 84] on span "Plus grandes économies" at bounding box center [1006, 79] width 212 height 14
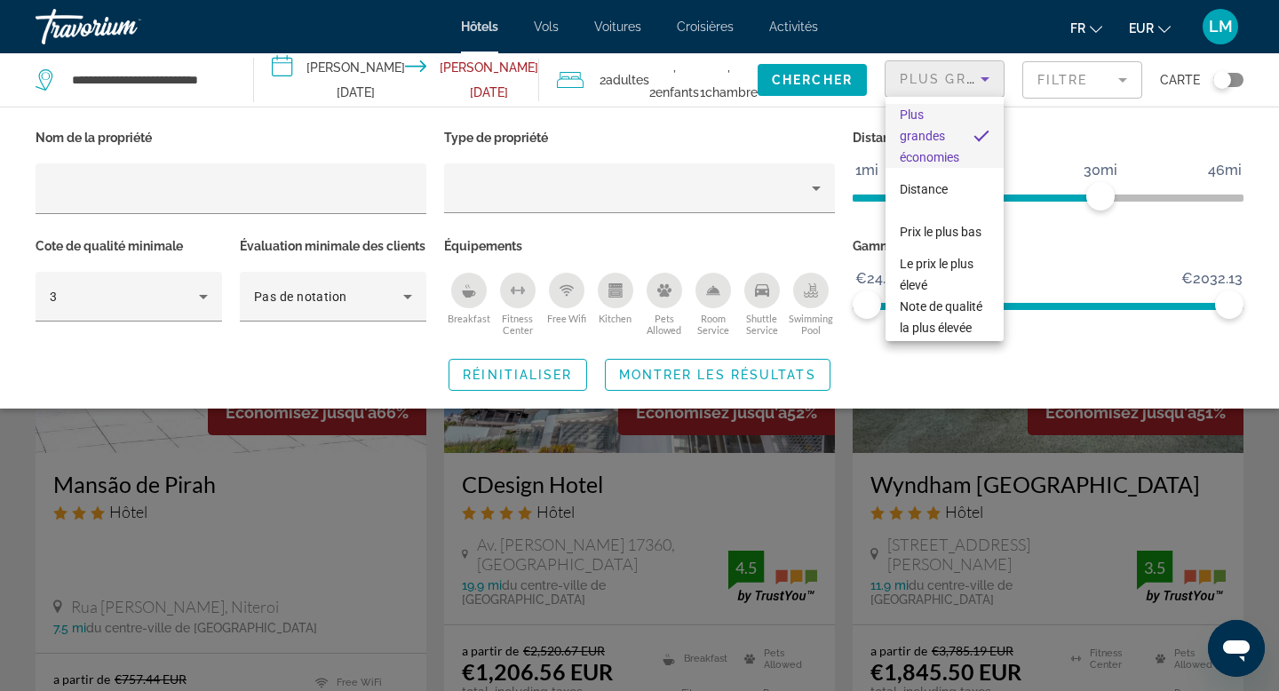
click at [950, 73] on div at bounding box center [639, 345] width 1279 height 691
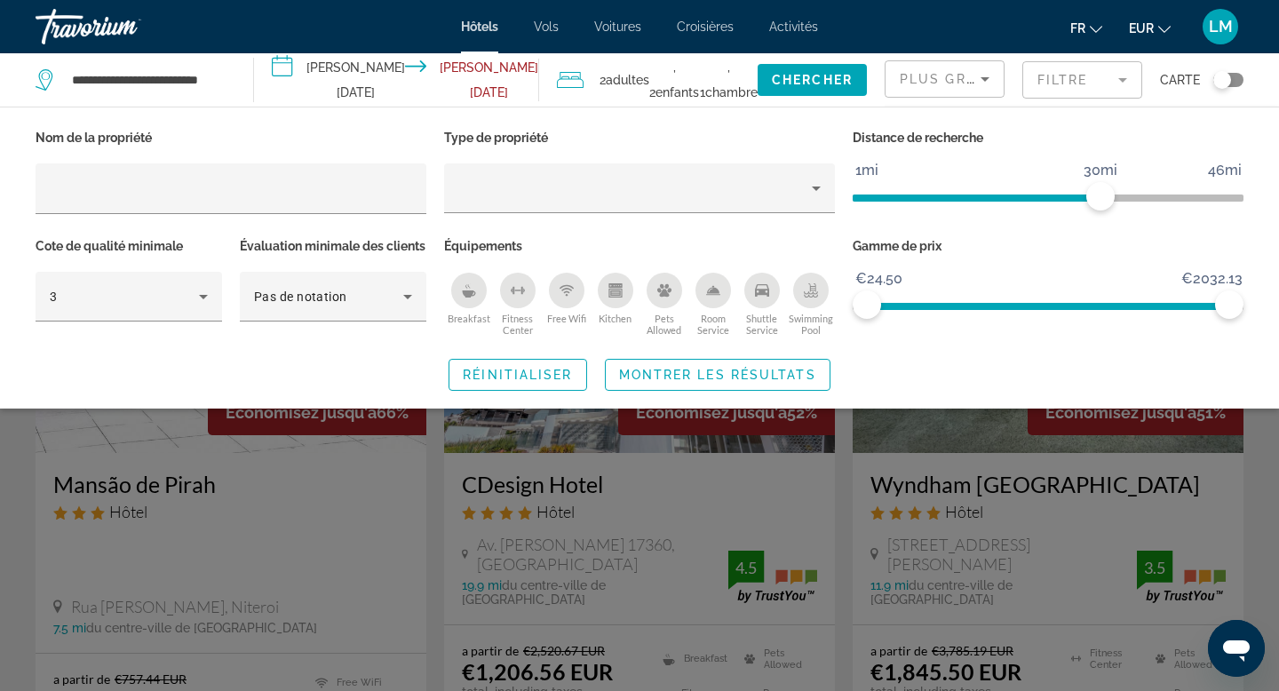
click at [1089, 76] on mat-form-field "Filtre" at bounding box center [1082, 79] width 120 height 37
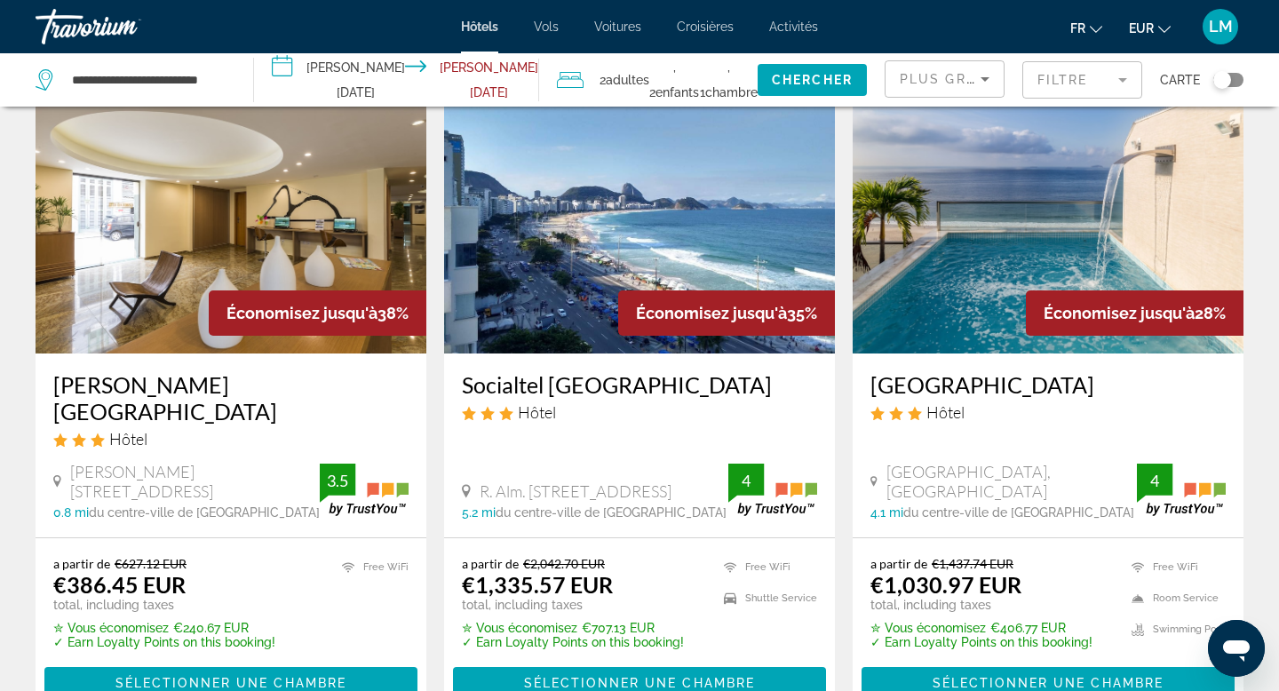
scroll to position [1477, 0]
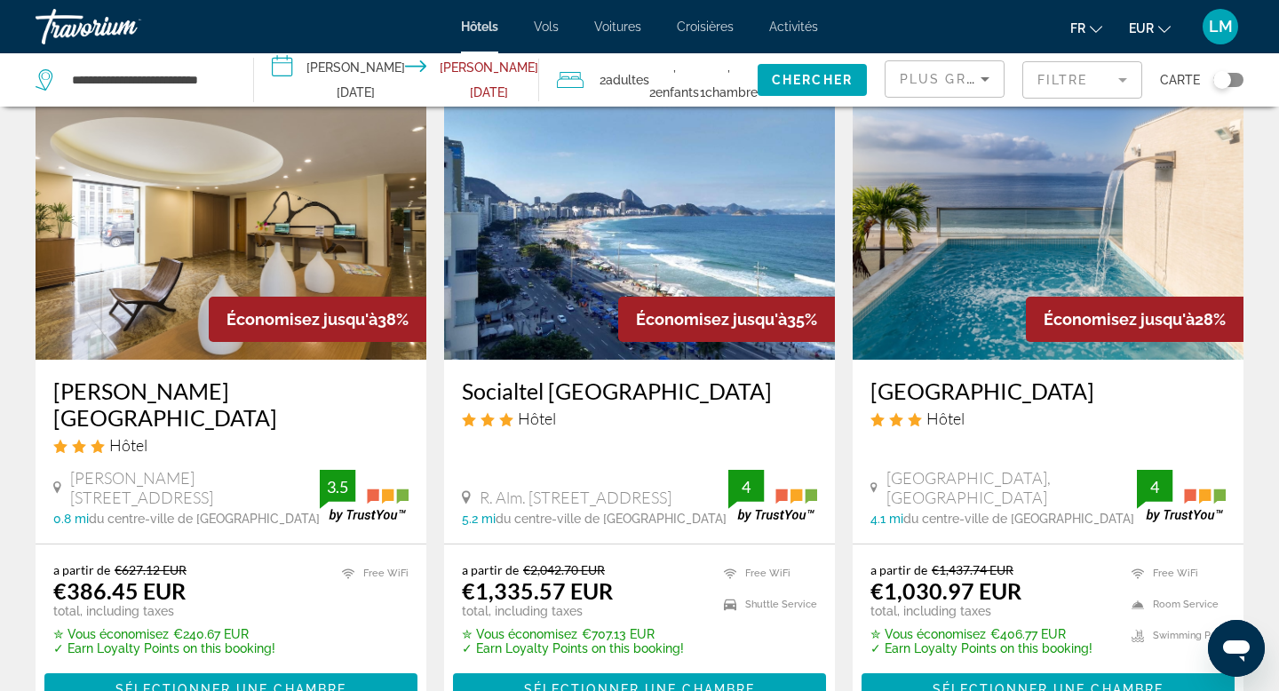
click at [135, 291] on img "Main content" at bounding box center [231, 218] width 391 height 284
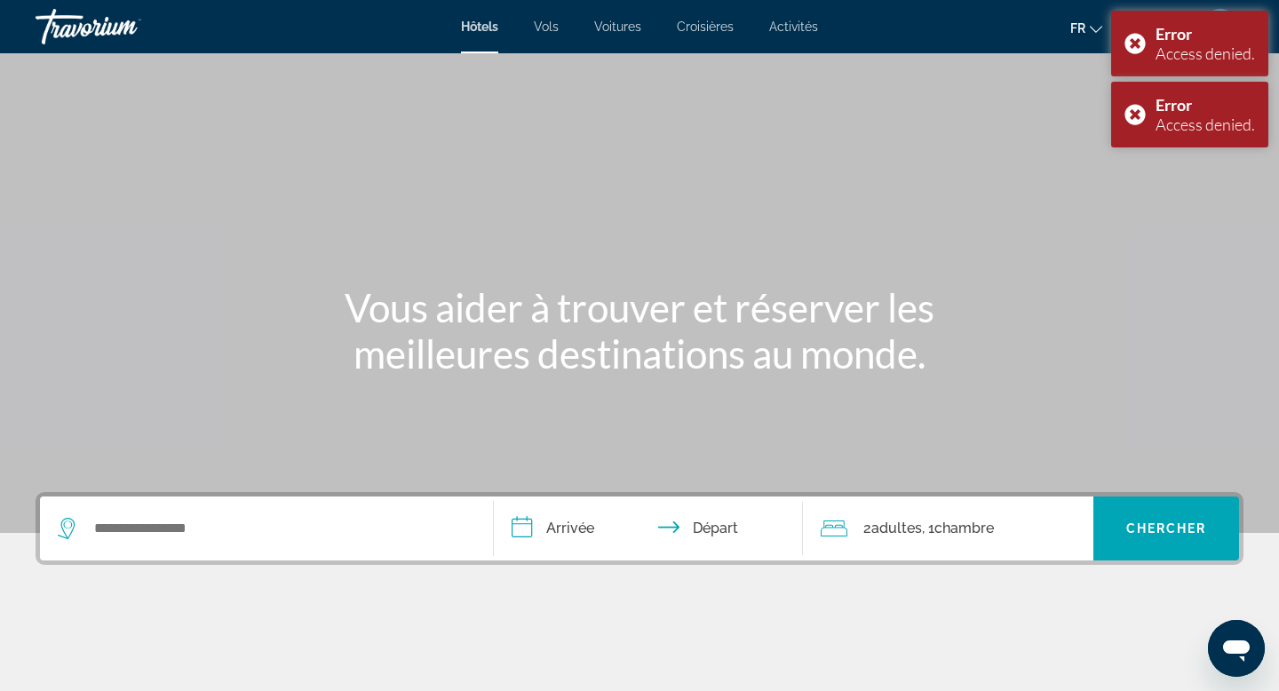
scroll to position [52, 0]
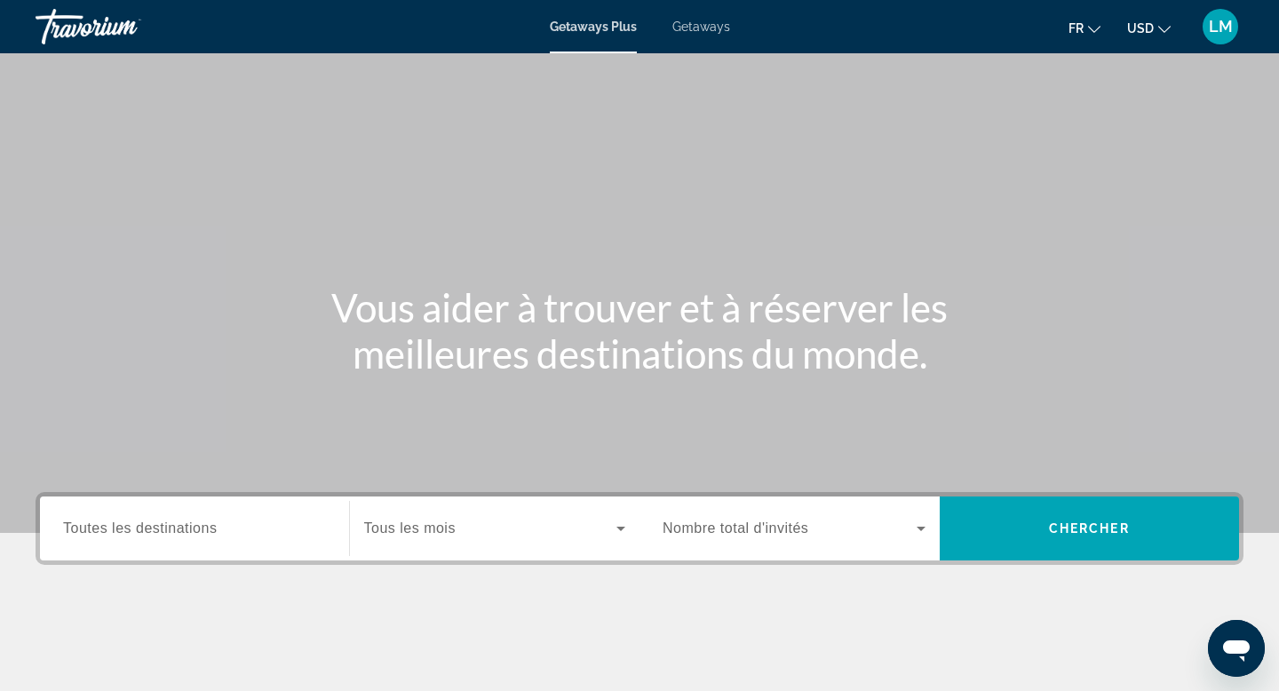
click at [97, 551] on div "Search widget" at bounding box center [194, 529] width 263 height 51
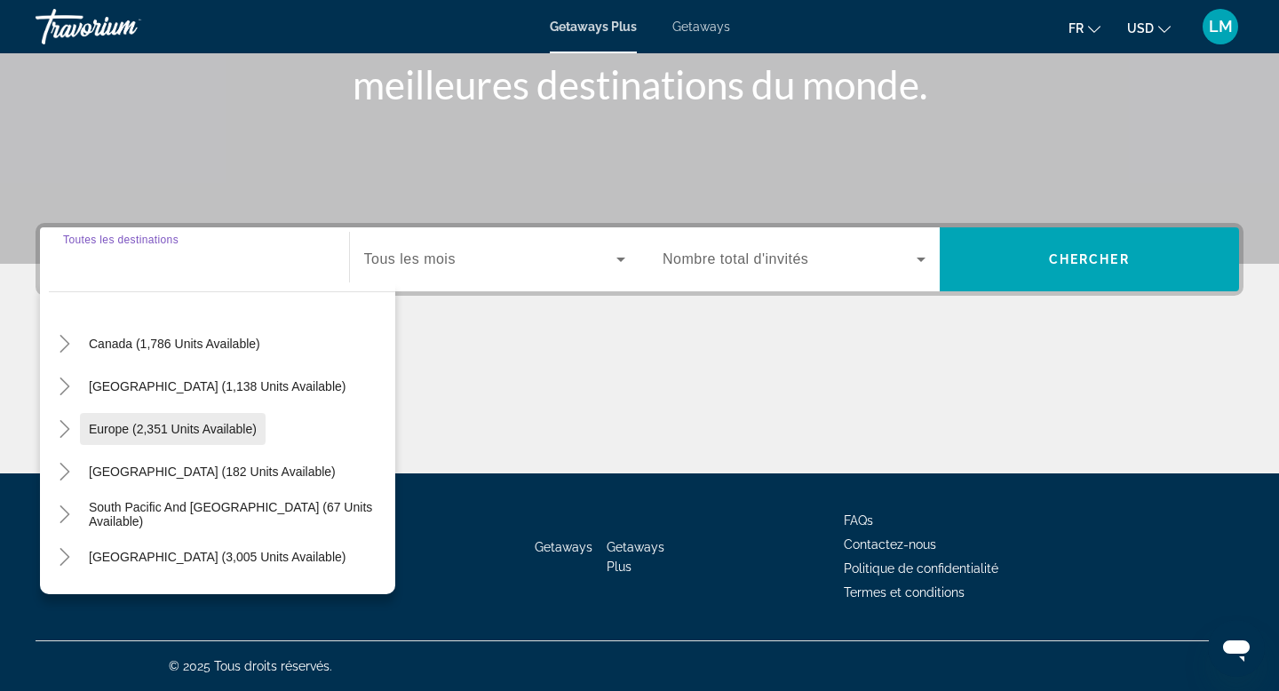
scroll to position [125, 0]
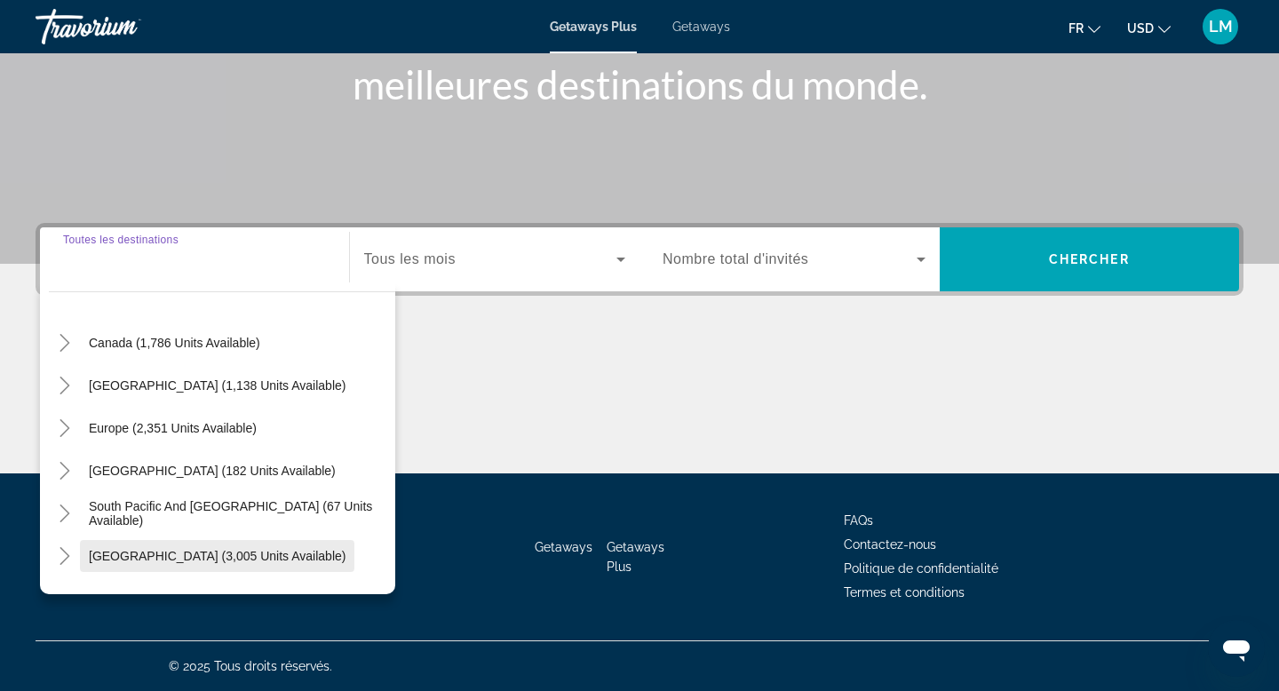
click at [156, 553] on span "South America (3,005 units available)" at bounding box center [217, 556] width 257 height 14
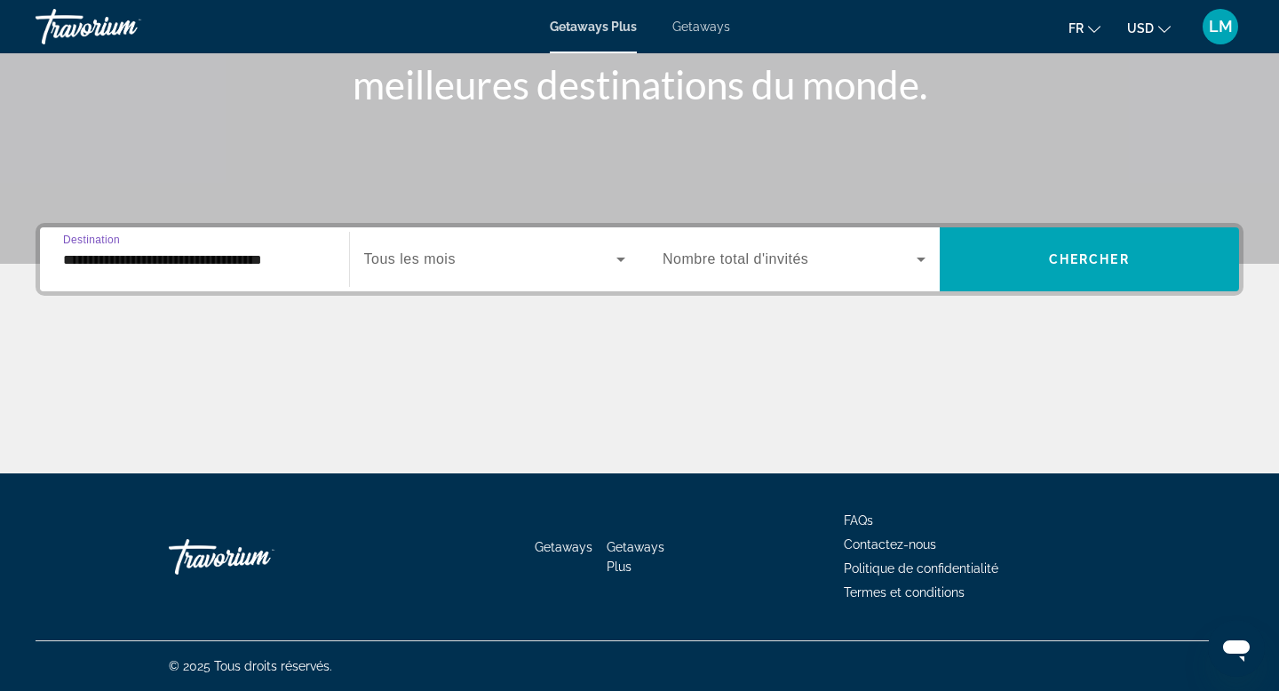
click at [232, 259] on input "**********" at bounding box center [194, 260] width 263 height 21
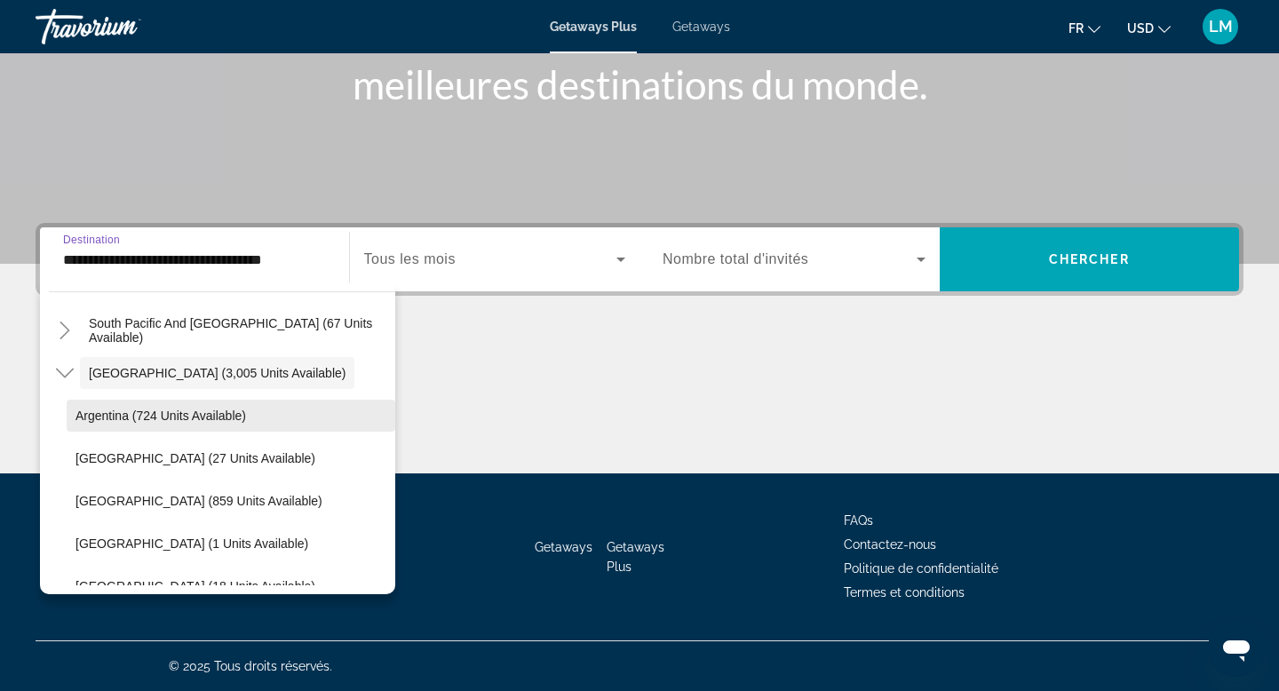
scroll to position [317, 0]
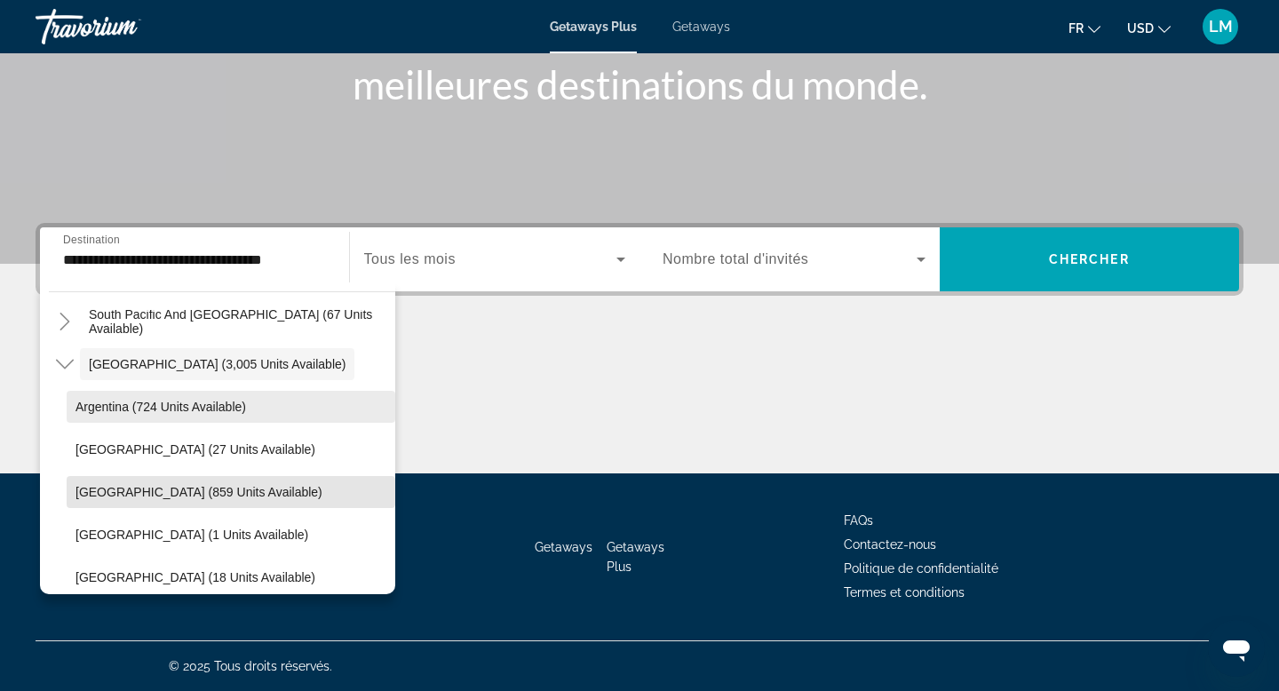
click at [182, 486] on span "Brazil (859 units available)" at bounding box center [199, 492] width 247 height 14
type input "**********"
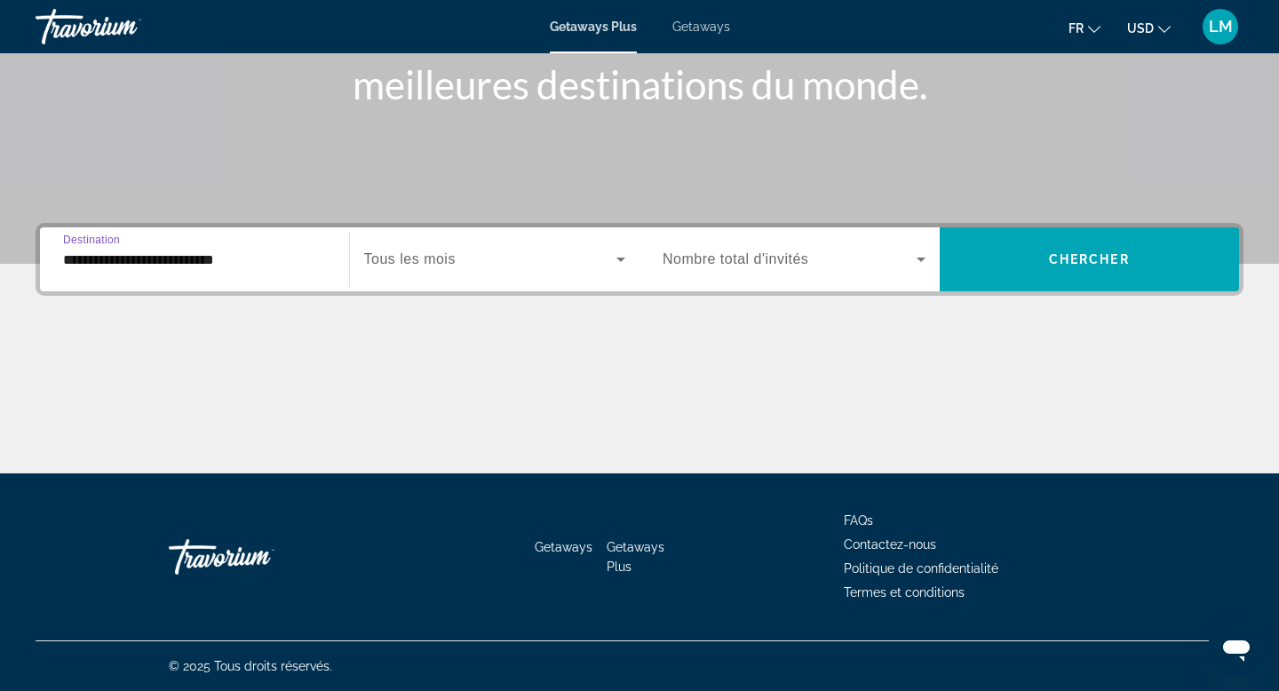
click at [438, 259] on span "Tous les mois" at bounding box center [409, 258] width 91 height 15
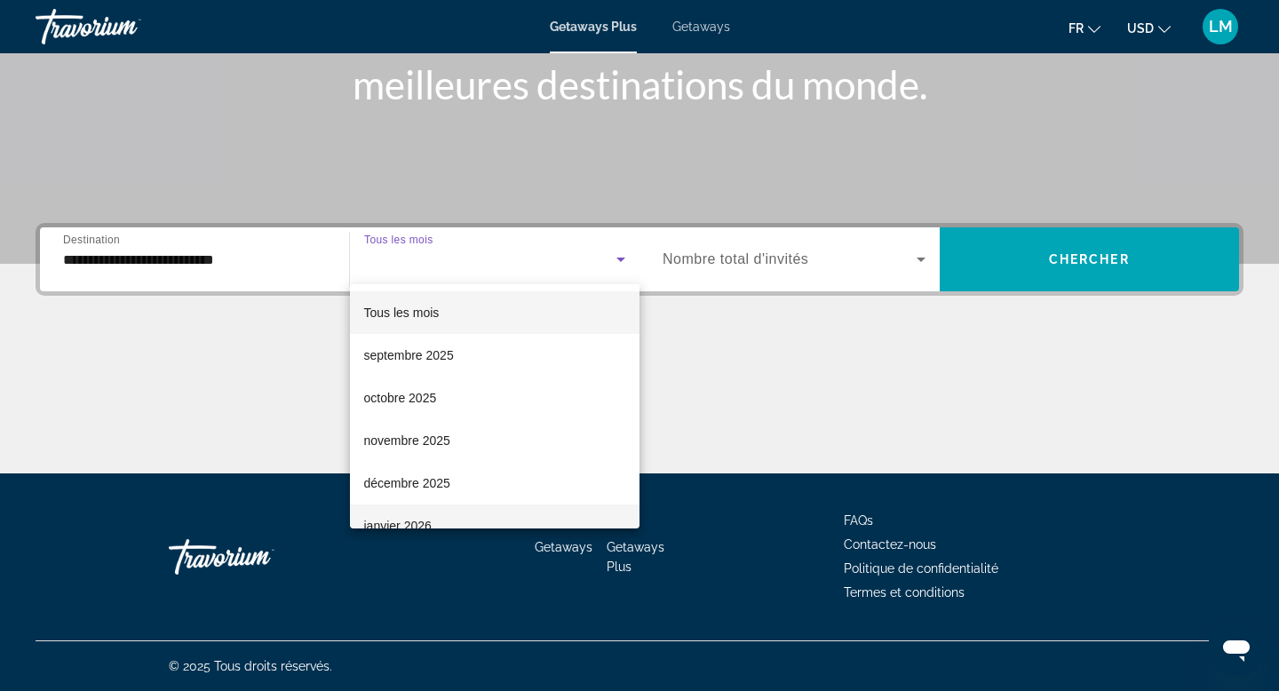
click at [422, 522] on span "janvier 2026" at bounding box center [398, 525] width 68 height 21
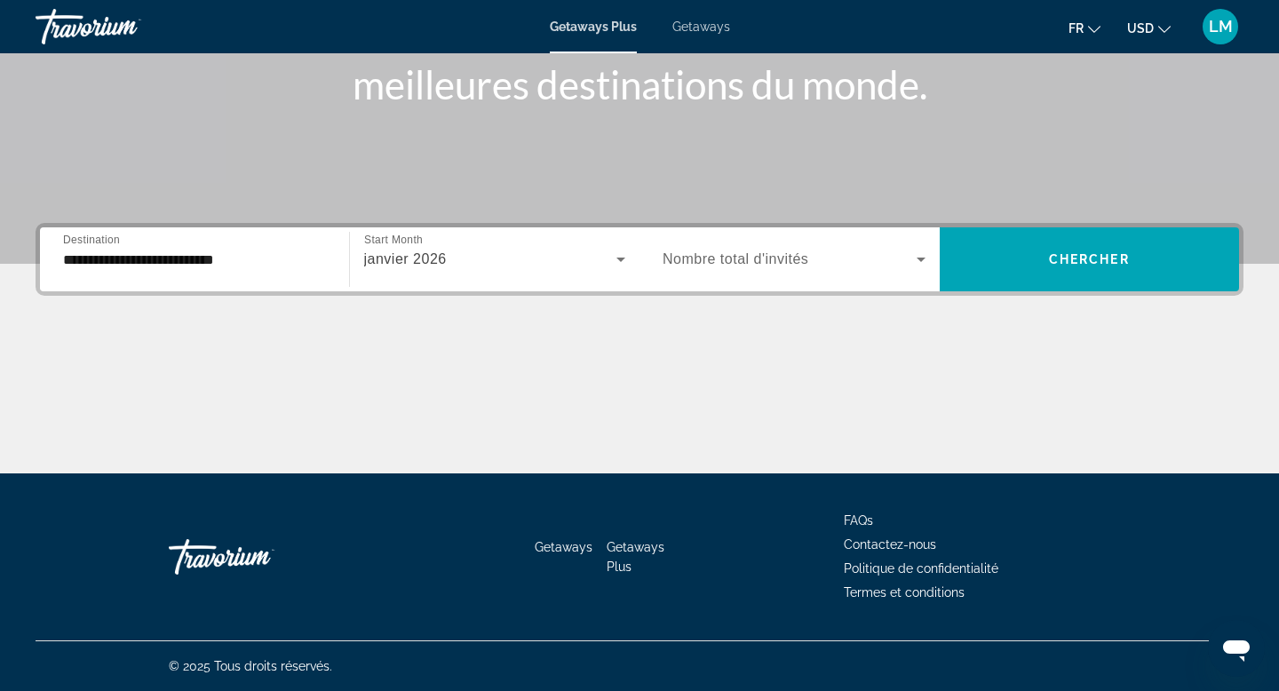
click at [767, 263] on span "Nombre total d'invités" at bounding box center [736, 258] width 146 height 15
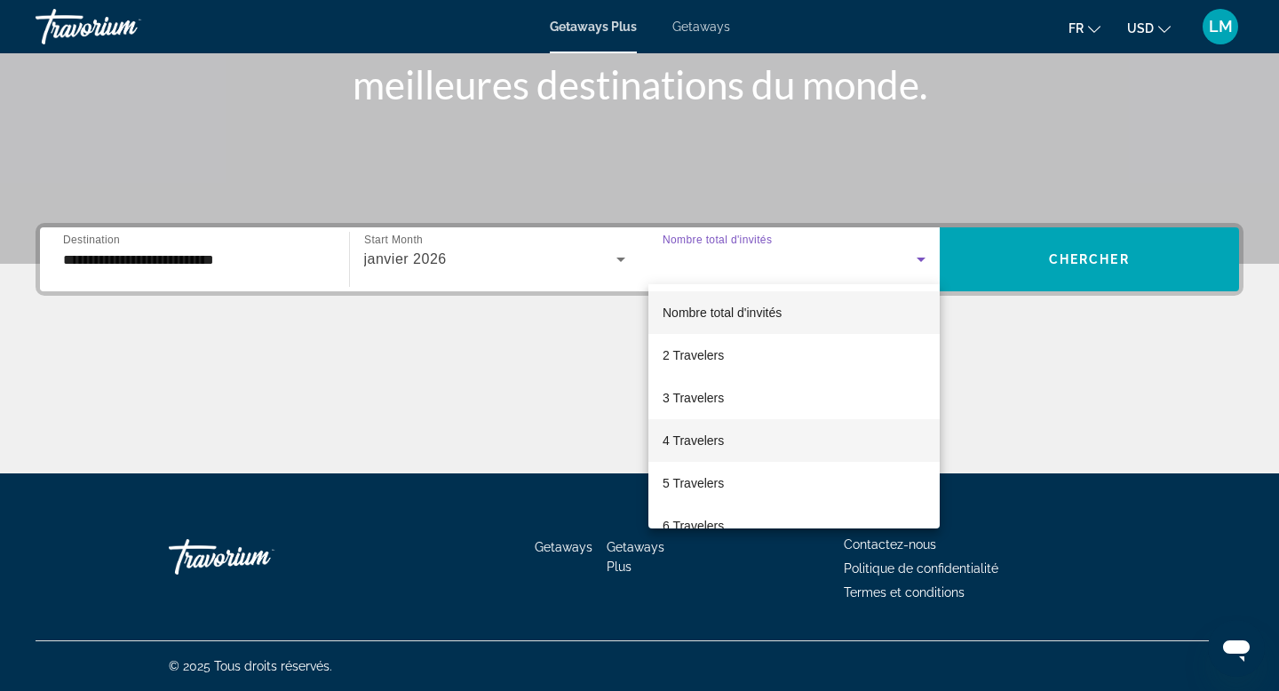
click at [759, 438] on mat-option "4 Travelers" at bounding box center [793, 440] width 291 height 43
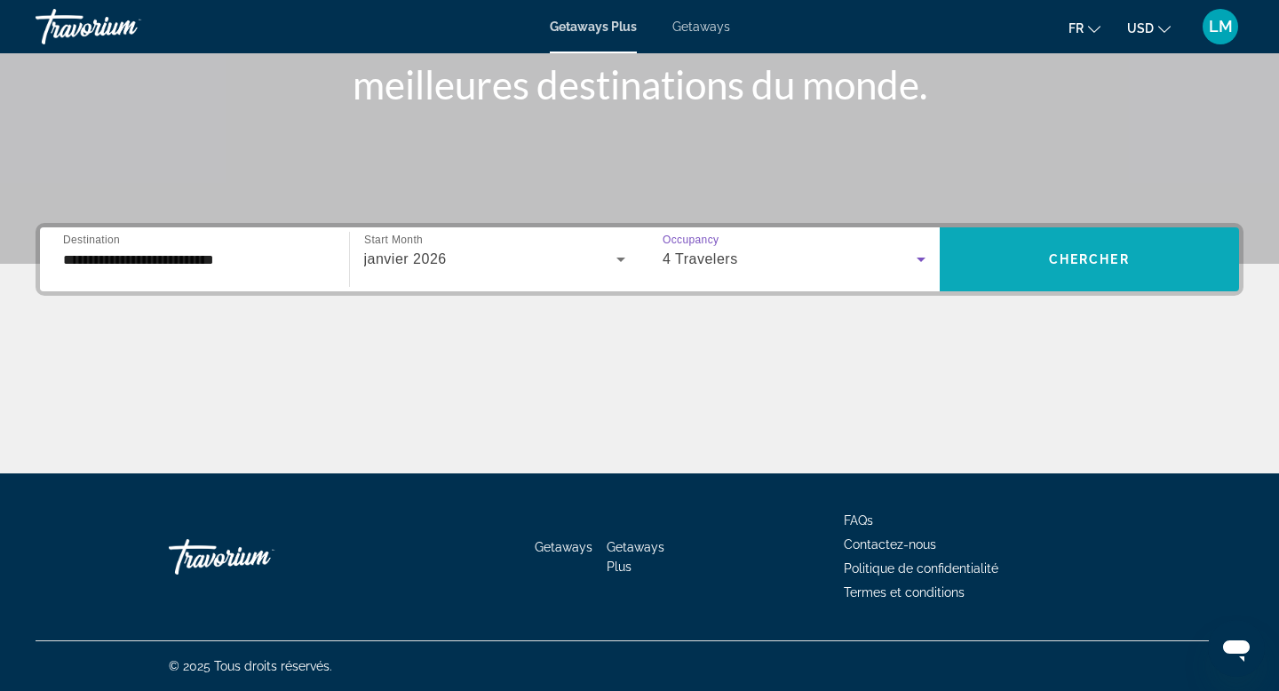
click at [1021, 260] on span "Search widget" at bounding box center [1090, 259] width 300 height 43
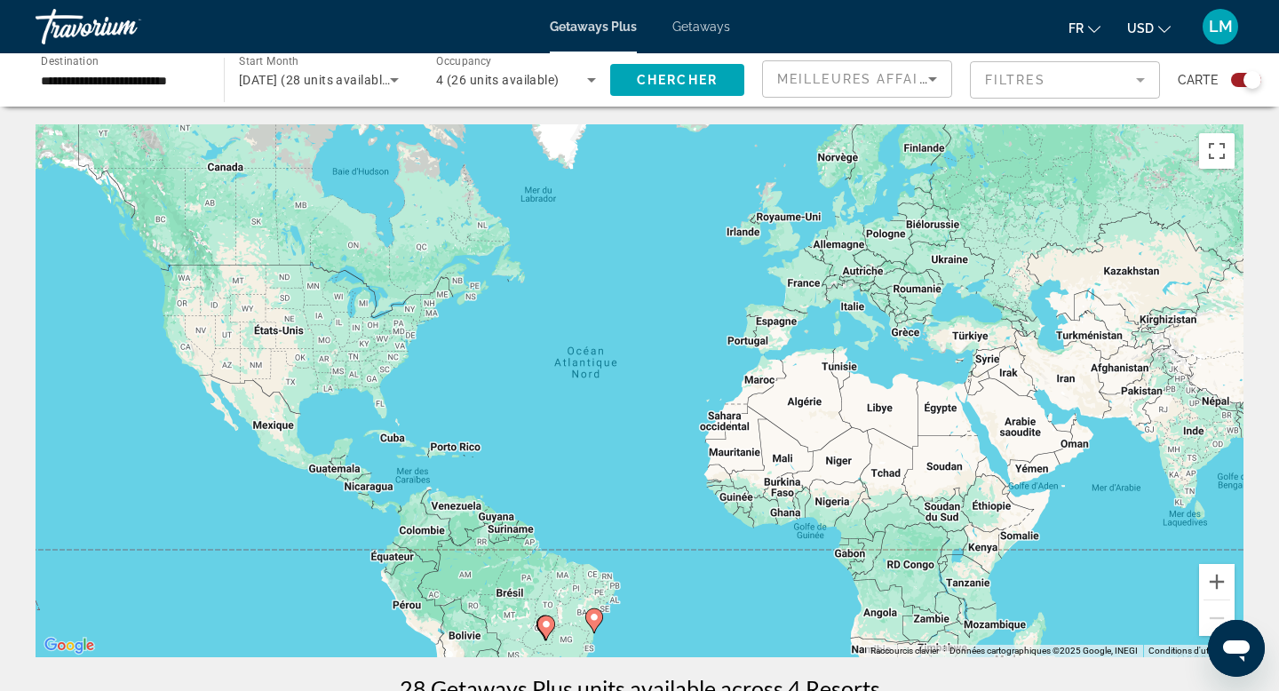
drag, startPoint x: 757, startPoint y: 602, endPoint x: 765, endPoint y: 420, distance: 182.3
click at [765, 420] on div "Pour activer le glissement avec le clavier, appuyez sur Alt+Entrée. Une fois ce…" at bounding box center [640, 390] width 1208 height 533
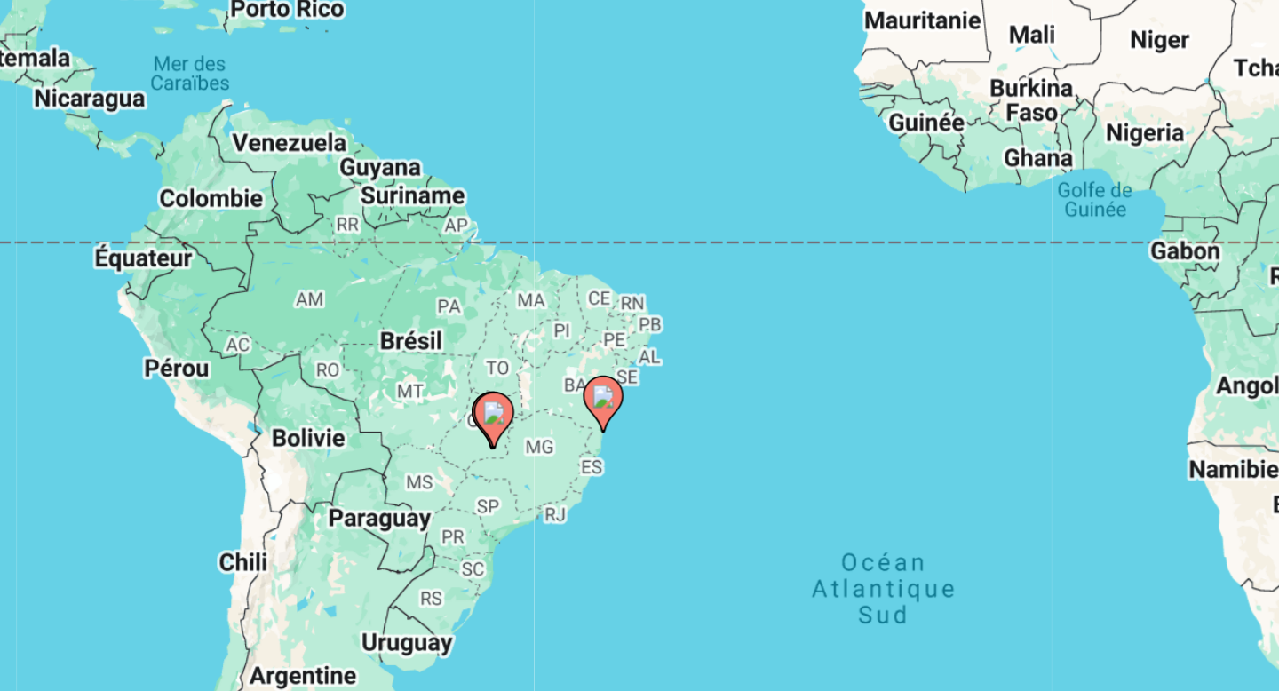
click at [598, 417] on icon "Main content" at bounding box center [600, 411] width 16 height 23
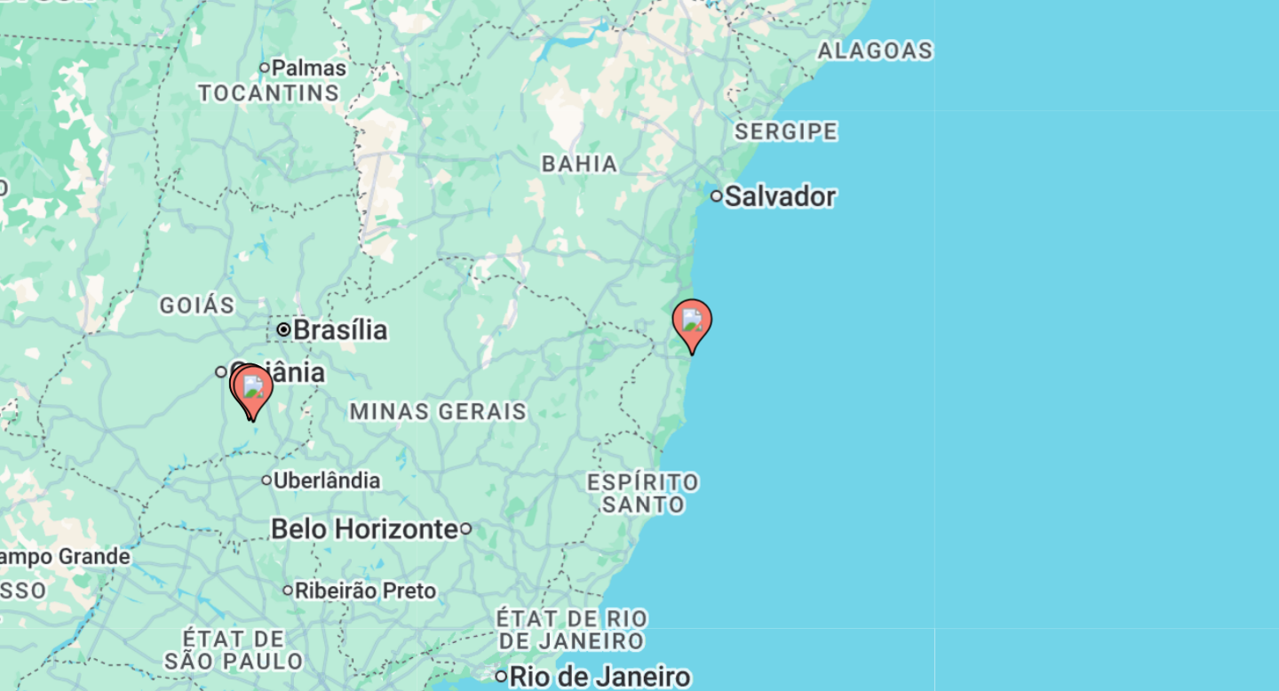
click at [644, 378] on icon "Main content" at bounding box center [640, 377] width 16 height 23
type input "**********"
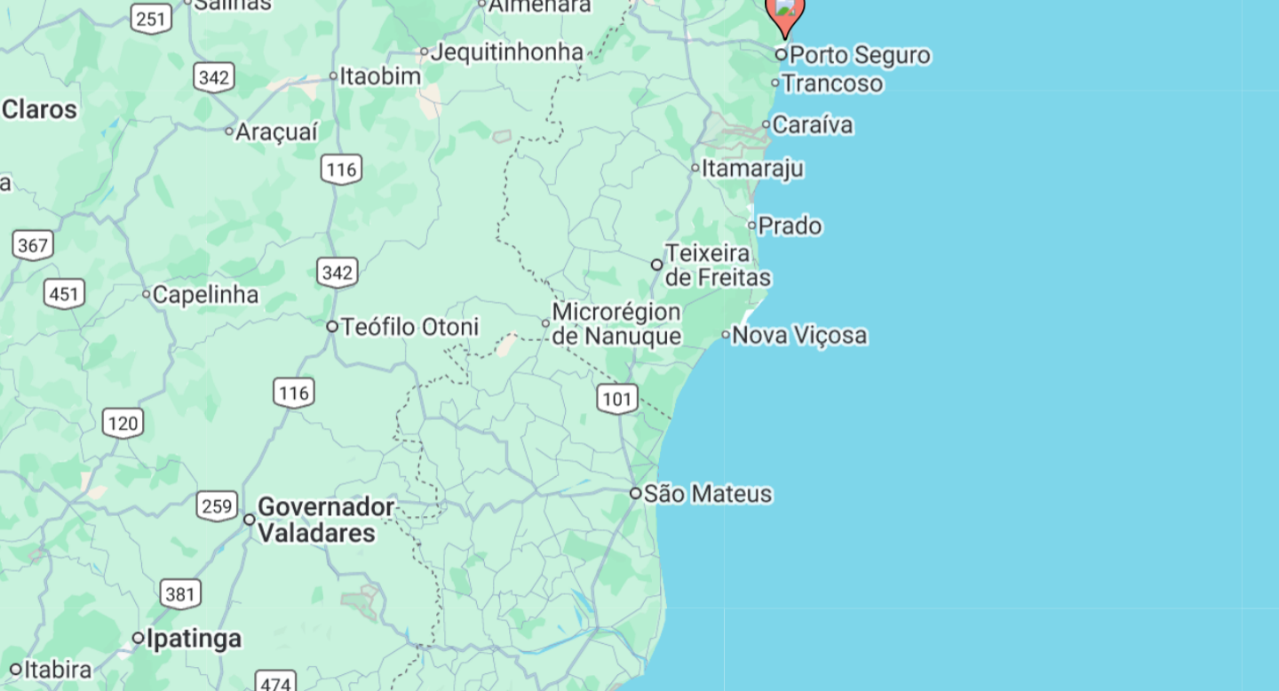
drag, startPoint x: 598, startPoint y: 460, endPoint x: 659, endPoint y: 274, distance: 196.3
click at [659, 274] on div "Pour activer le glissement avec le clavier, appuyez sur Alt+Entrée. Une fois ce…" at bounding box center [640, 390] width 1208 height 533
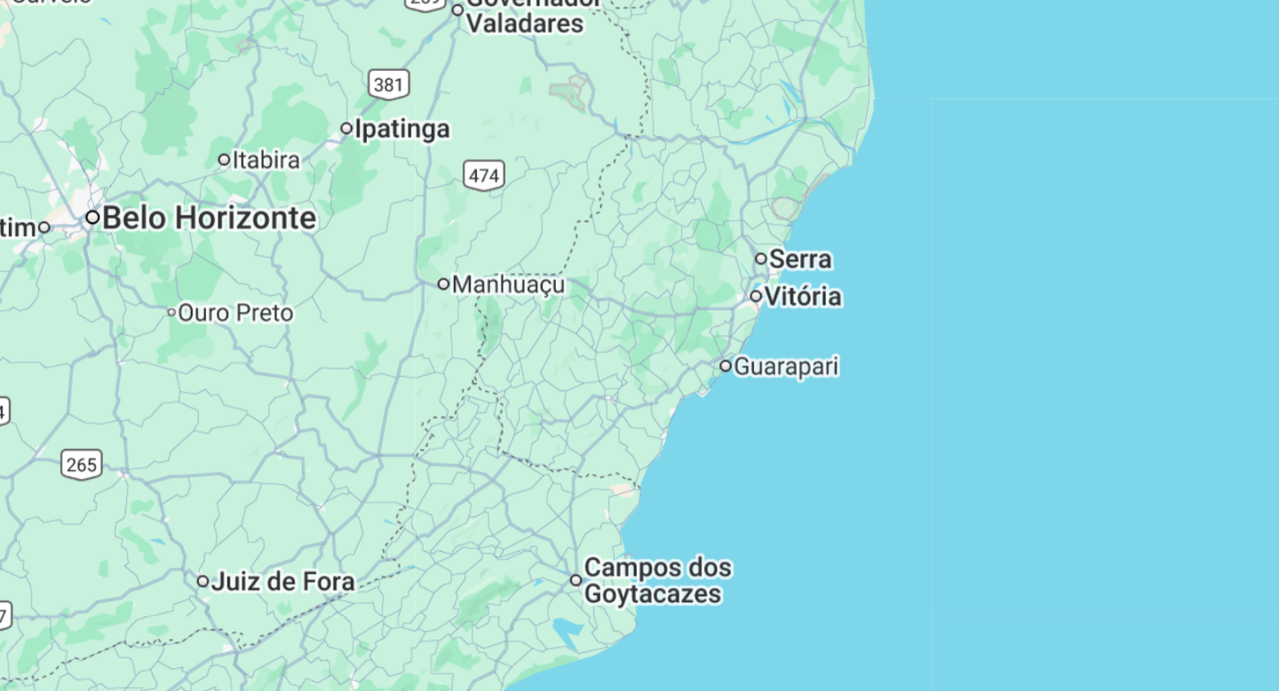
drag, startPoint x: 637, startPoint y: 412, endPoint x: 674, endPoint y: 299, distance: 118.8
click at [674, 299] on div "Pour activer le glissement avec le clavier, appuyez sur Alt+Entrée. Une fois ce…" at bounding box center [640, 390] width 1208 height 533
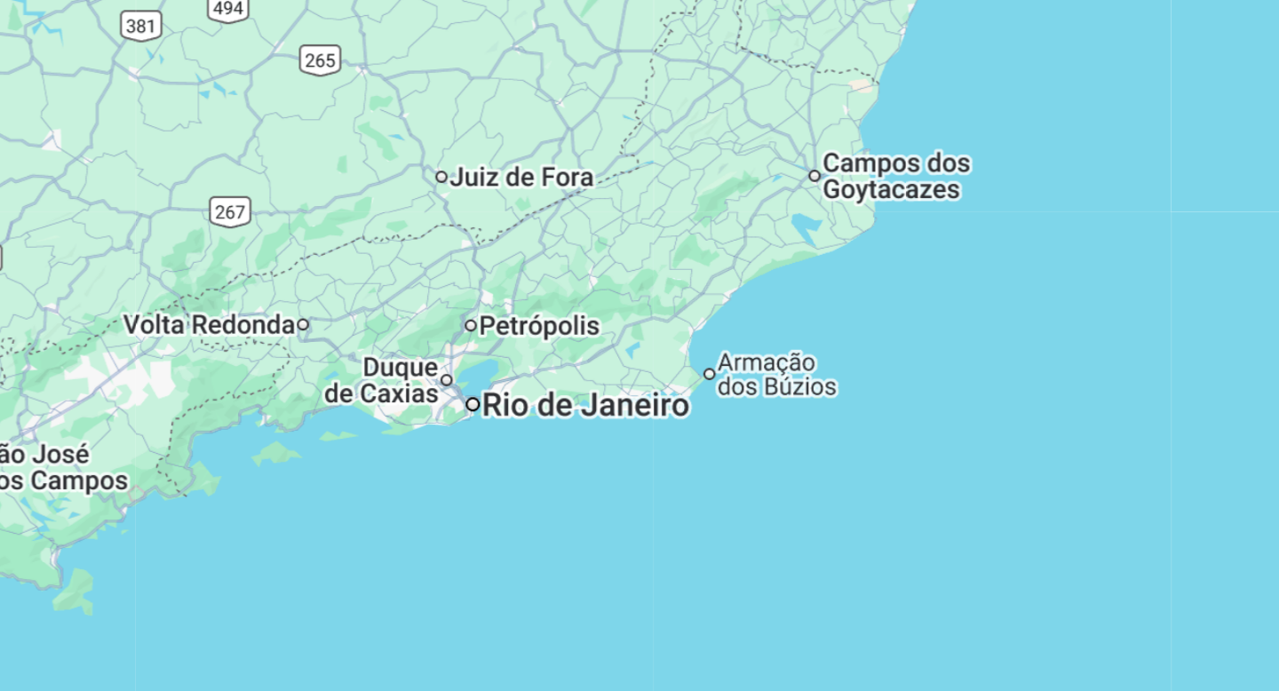
drag, startPoint x: 569, startPoint y: 459, endPoint x: 647, endPoint y: 352, distance: 132.4
click at [647, 352] on div "Pour activer le glissement avec le clavier, appuyez sur Alt+Entrée. Une fois ce…" at bounding box center [640, 390] width 1208 height 533
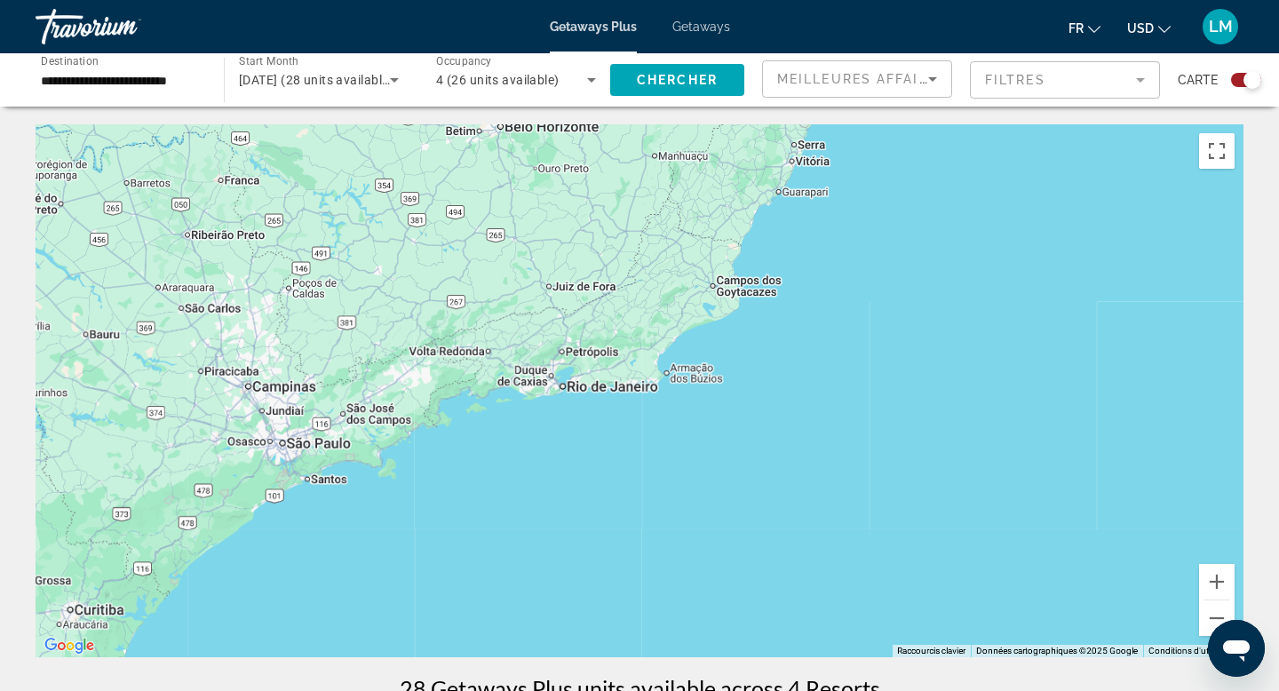
click at [1229, 71] on div "Carte" at bounding box center [1219, 79] width 83 height 39
click at [1233, 80] on div "Search widget" at bounding box center [1246, 80] width 30 height 14
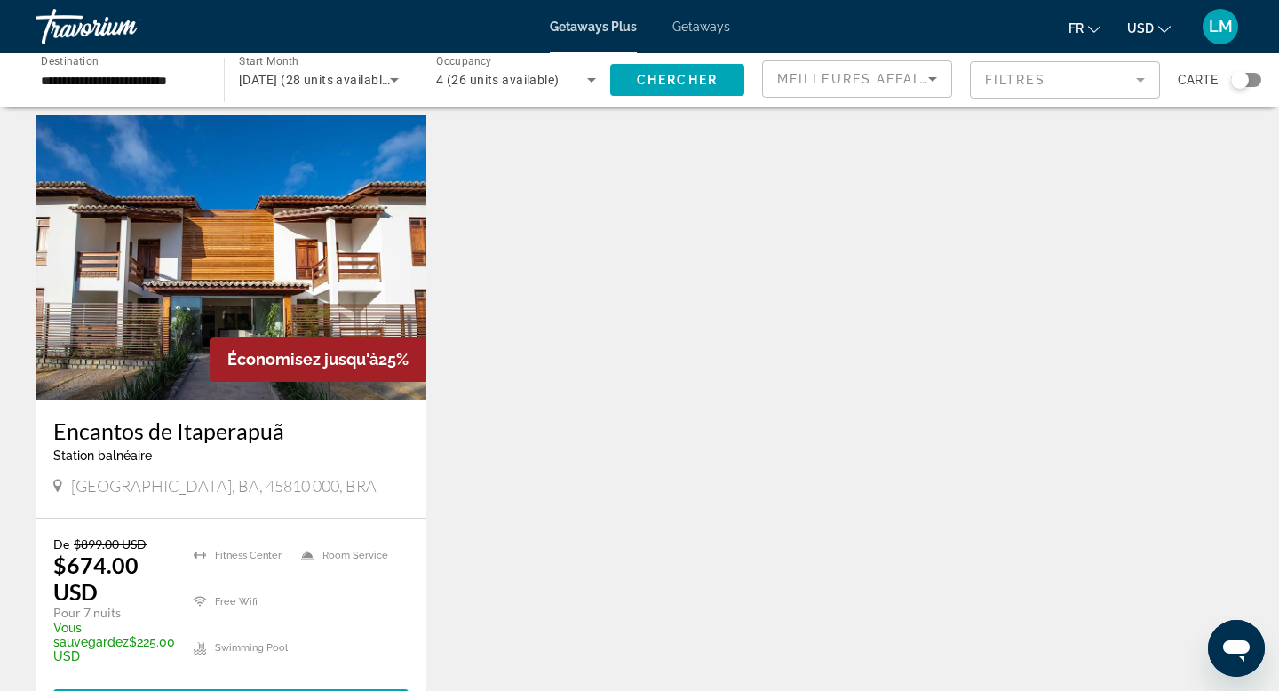
scroll to position [716, 0]
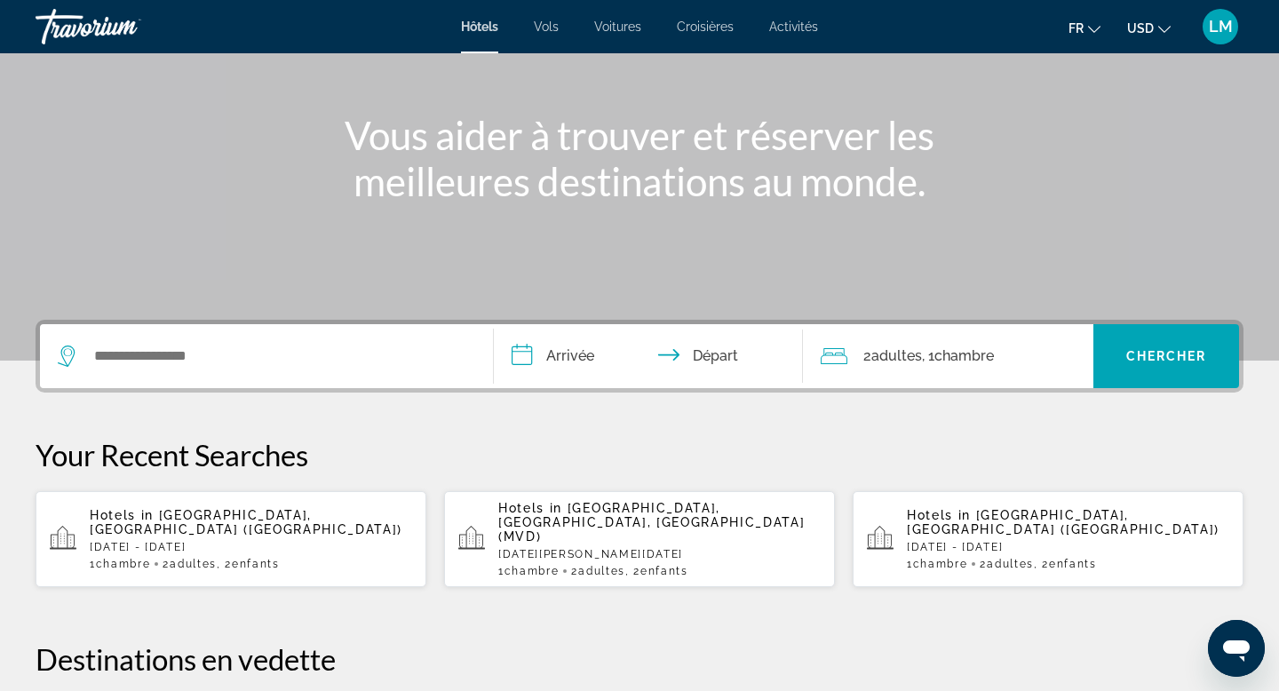
scroll to position [211, 0]
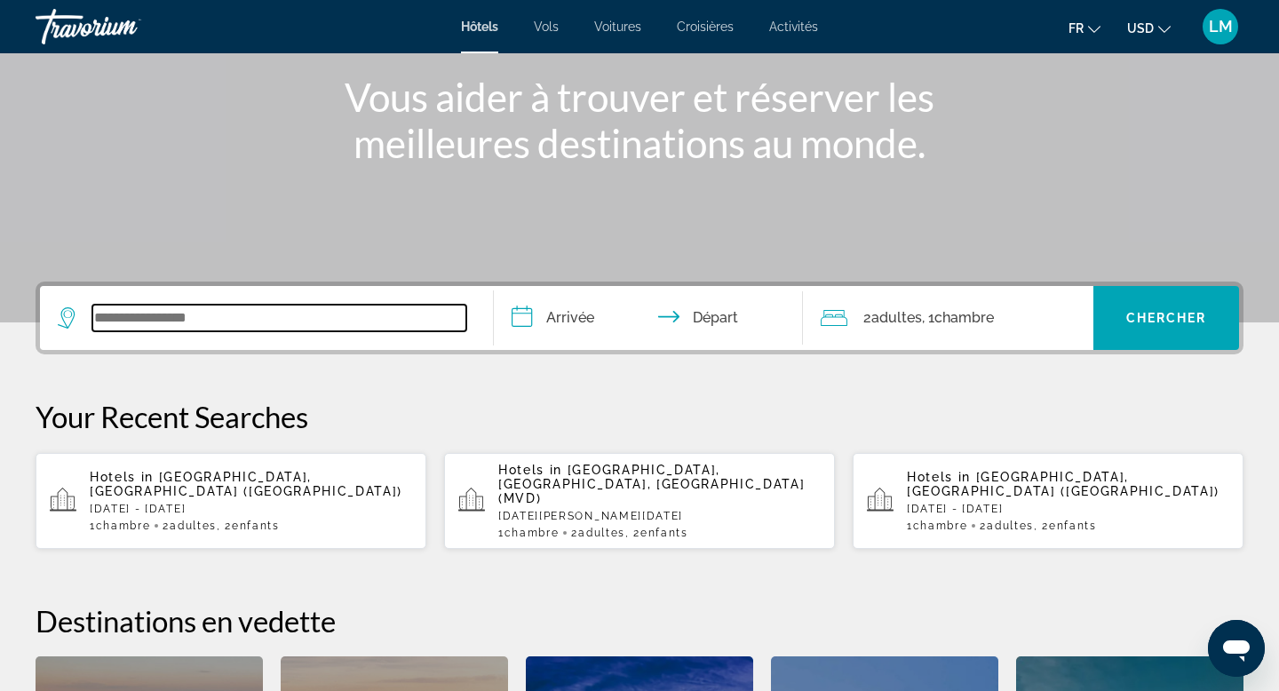
click at [263, 324] on input "Search widget" at bounding box center [279, 318] width 374 height 27
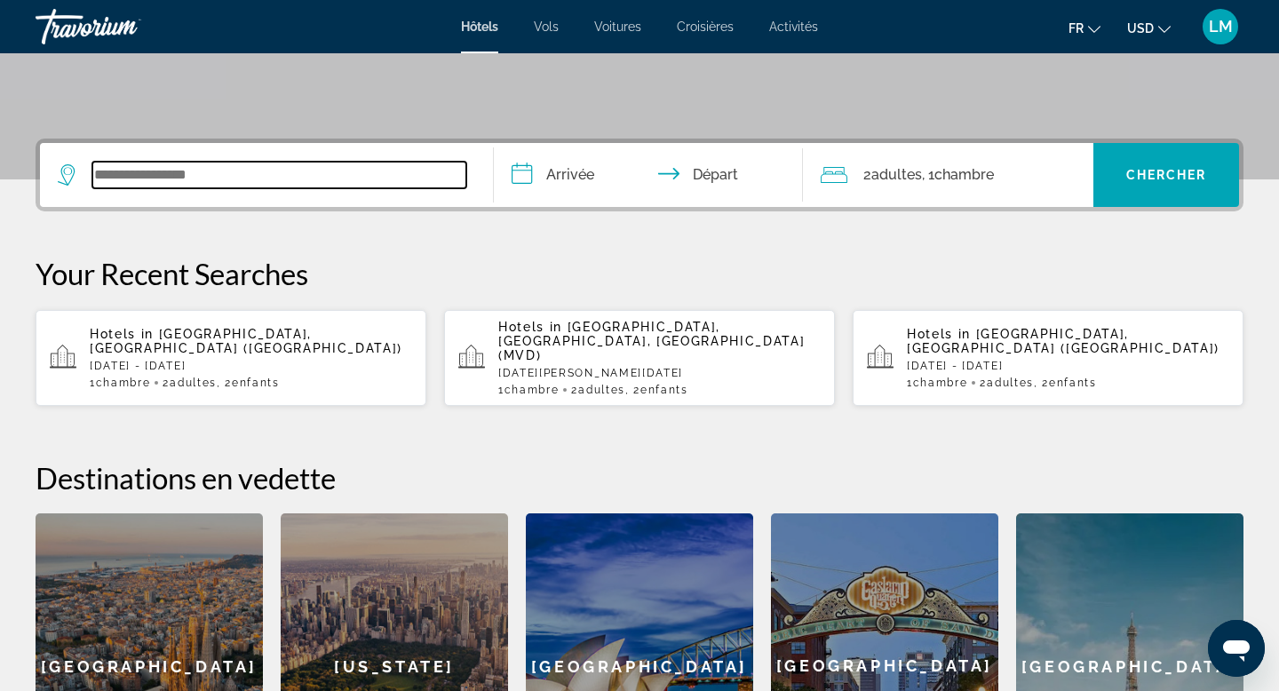
scroll to position [434, 0]
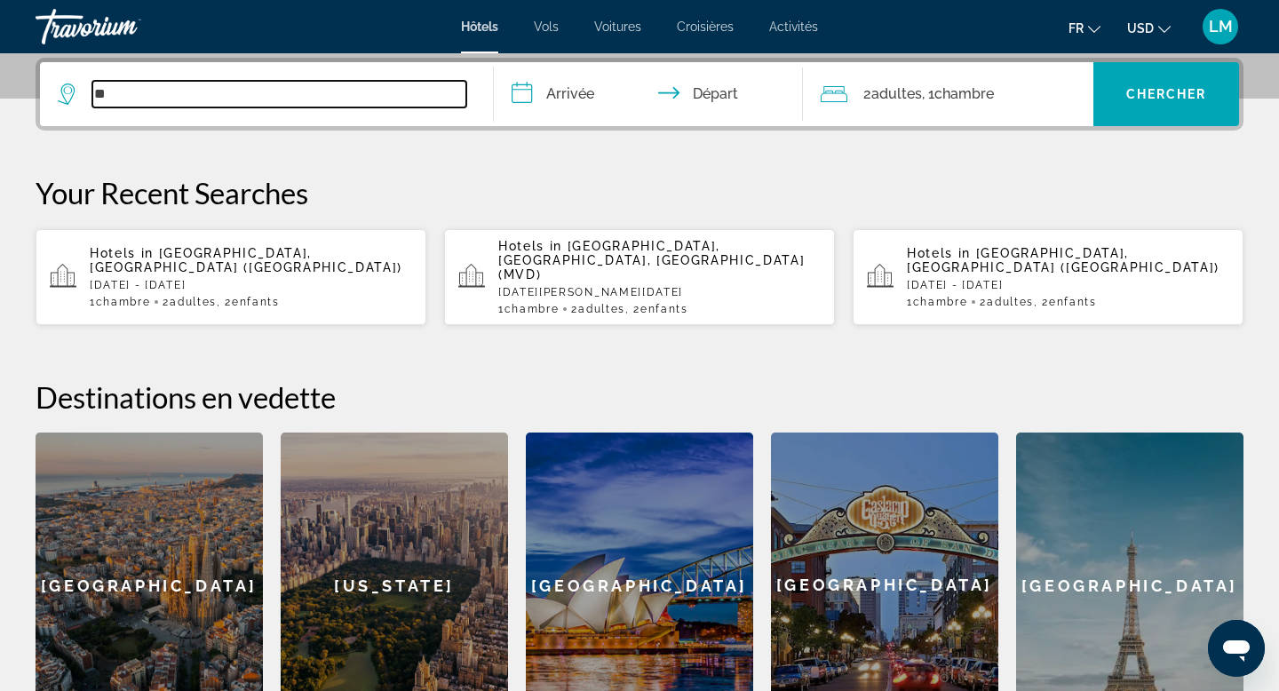
type input "*"
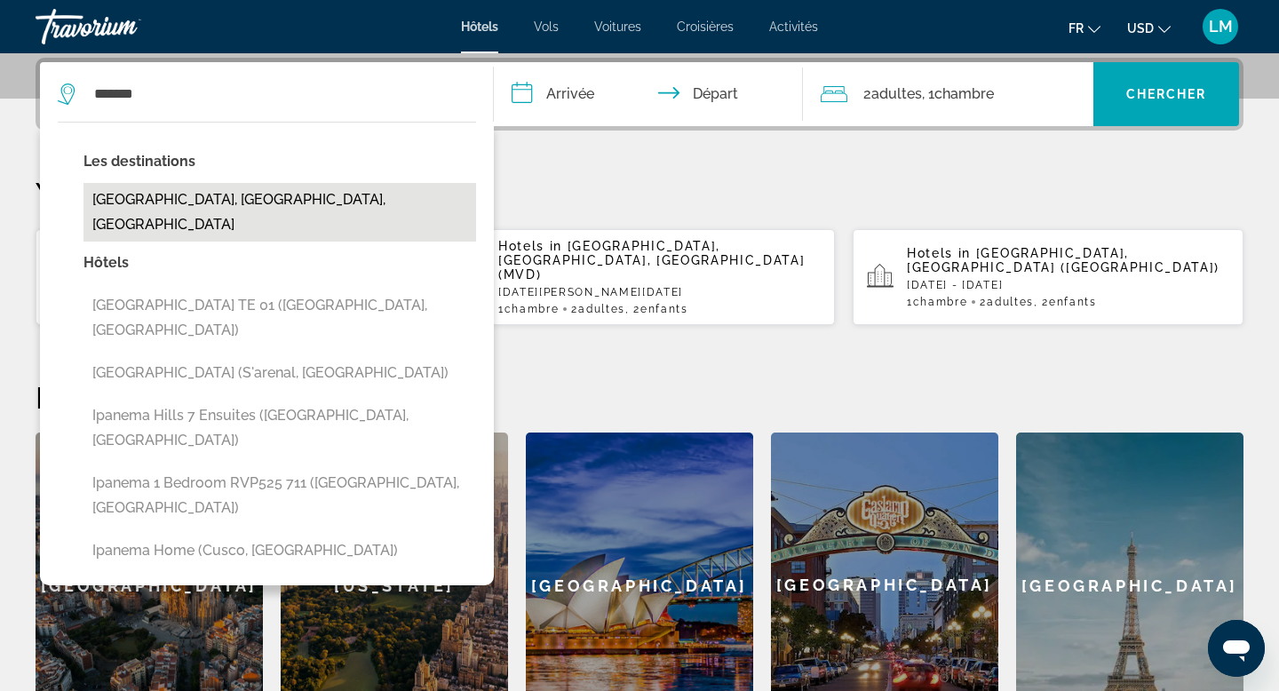
click at [220, 191] on button "[GEOGRAPHIC_DATA], [GEOGRAPHIC_DATA], [GEOGRAPHIC_DATA]" at bounding box center [279, 212] width 393 height 59
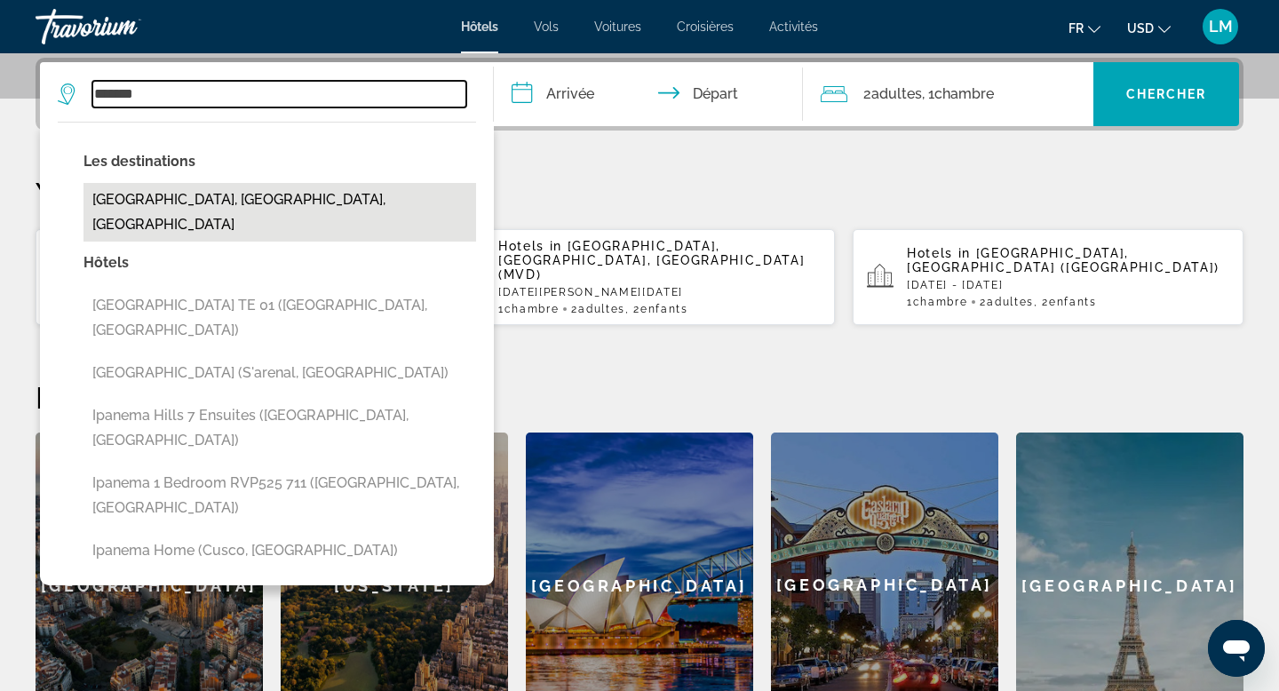
type input "**********"
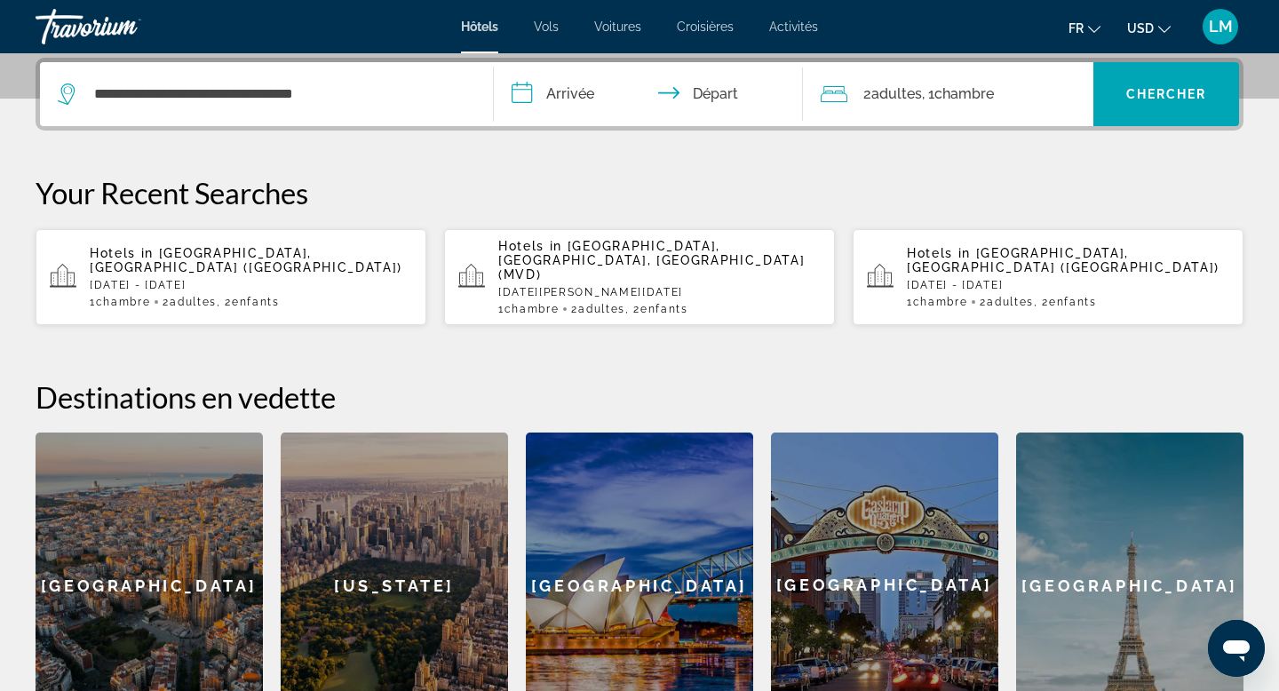
click at [554, 77] on input "**********" at bounding box center [652, 96] width 316 height 69
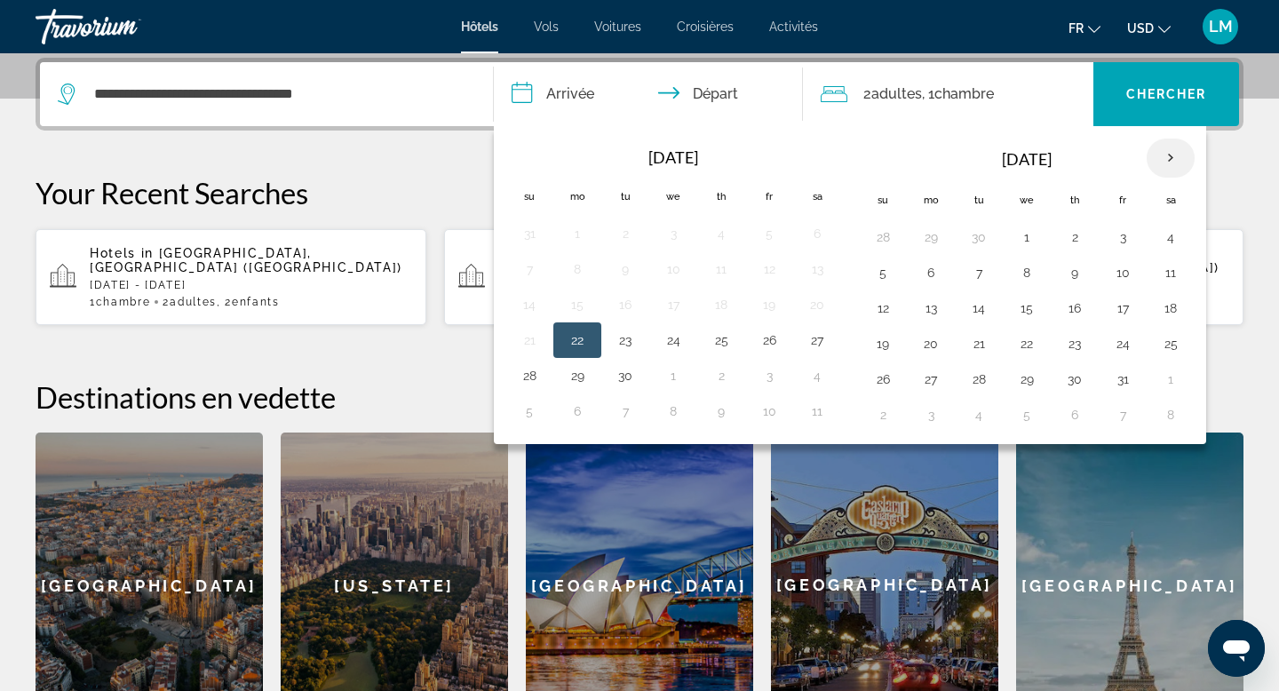
click at [1174, 163] on th "Next month" at bounding box center [1171, 158] width 48 height 39
click at [1021, 280] on button "7" at bounding box center [1027, 272] width 28 height 25
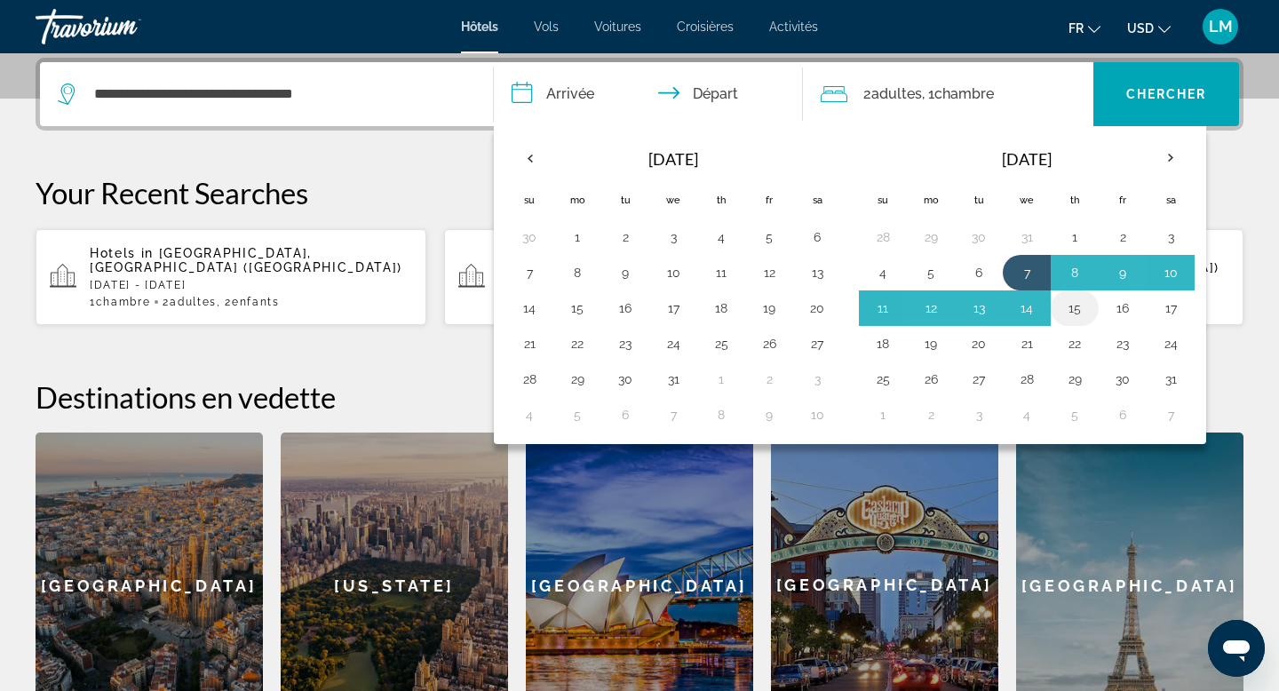
click at [1062, 306] on button "15" at bounding box center [1075, 308] width 28 height 25
type input "**********"
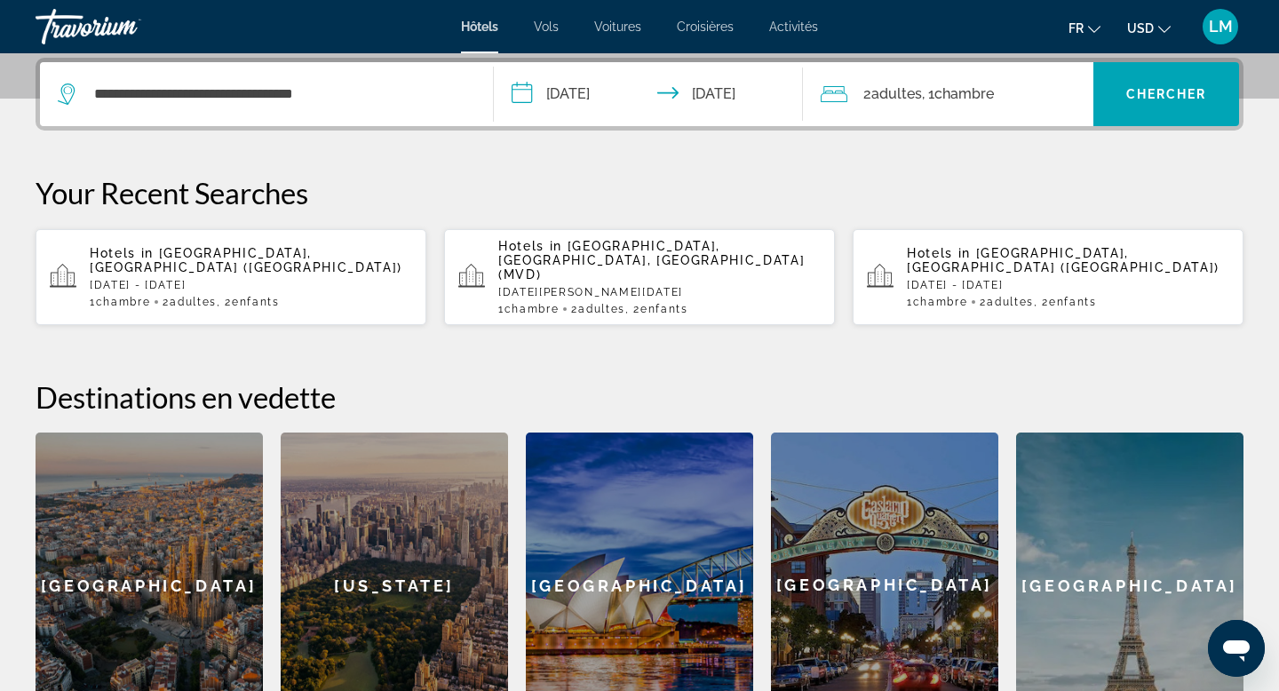
click at [1030, 96] on div "2 Adulte Adultes , 1 Chambre pièces" at bounding box center [958, 94] width 274 height 25
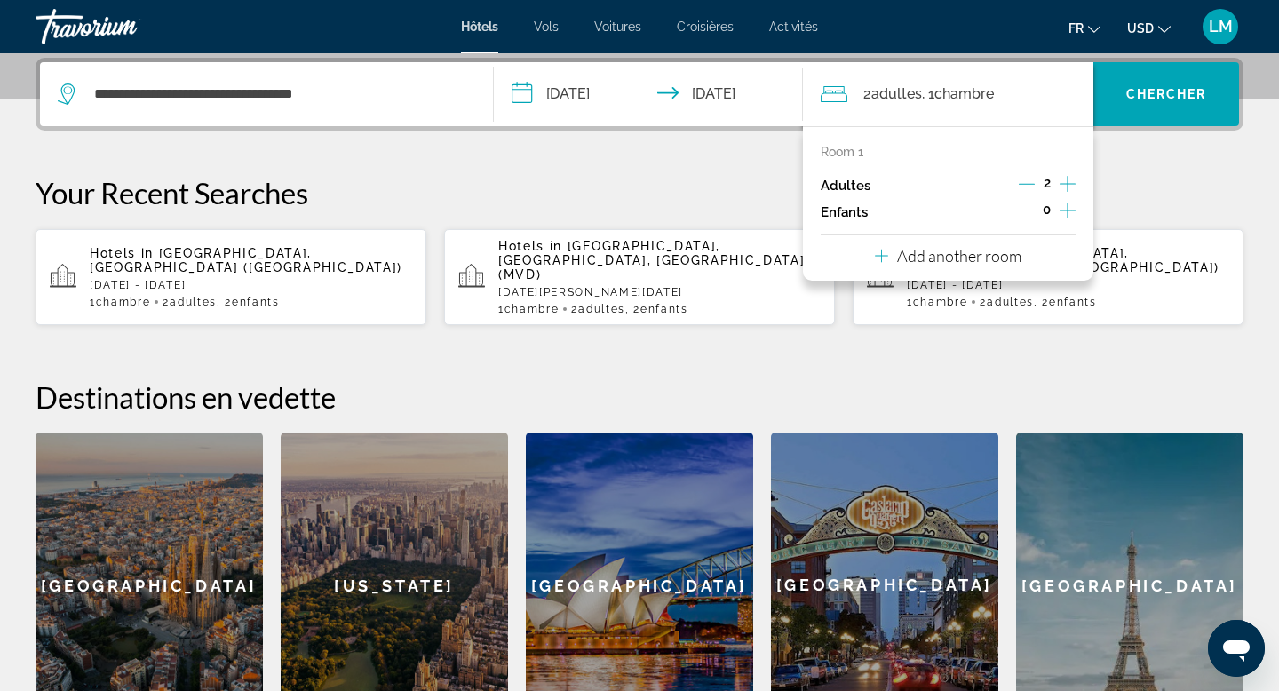
click at [1063, 211] on icon "Increment children" at bounding box center [1068, 211] width 16 height 16
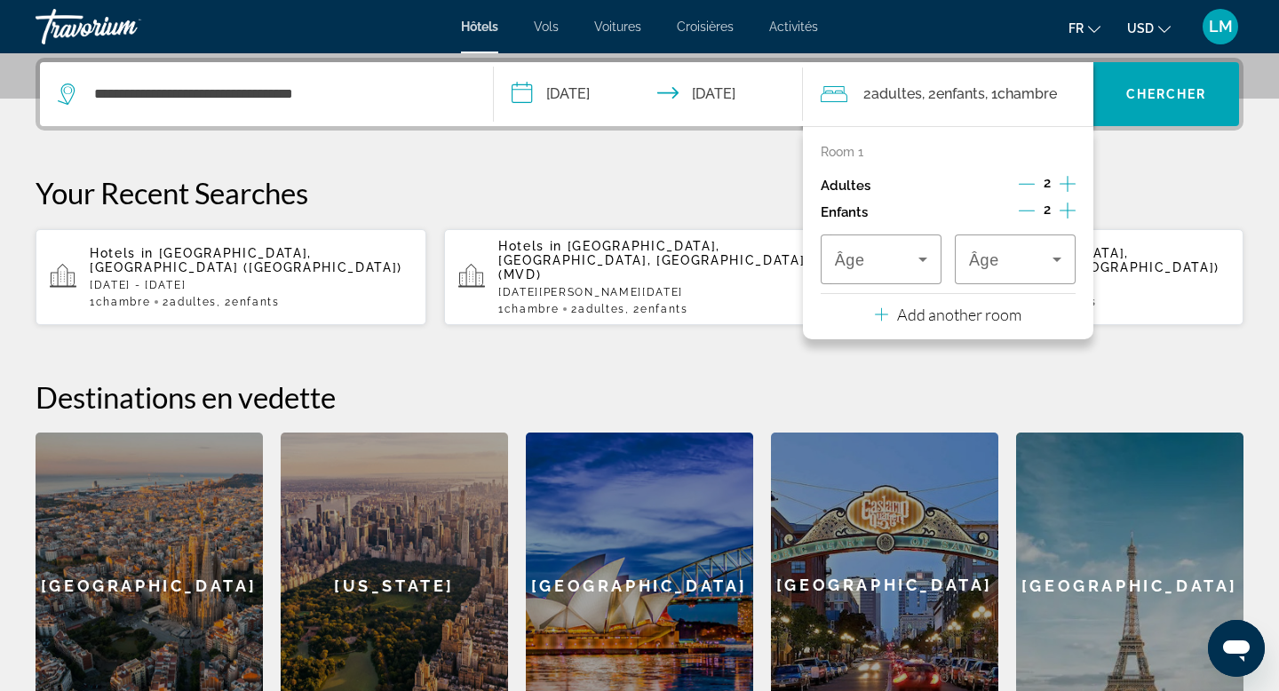
click at [887, 285] on div "Room 1 Adultes 2 Enfants 2 Âge Âge Add another room" at bounding box center [948, 232] width 291 height 213
click at [890, 257] on span "Travelers: 2 adults, 2 children" at bounding box center [876, 259] width 83 height 21
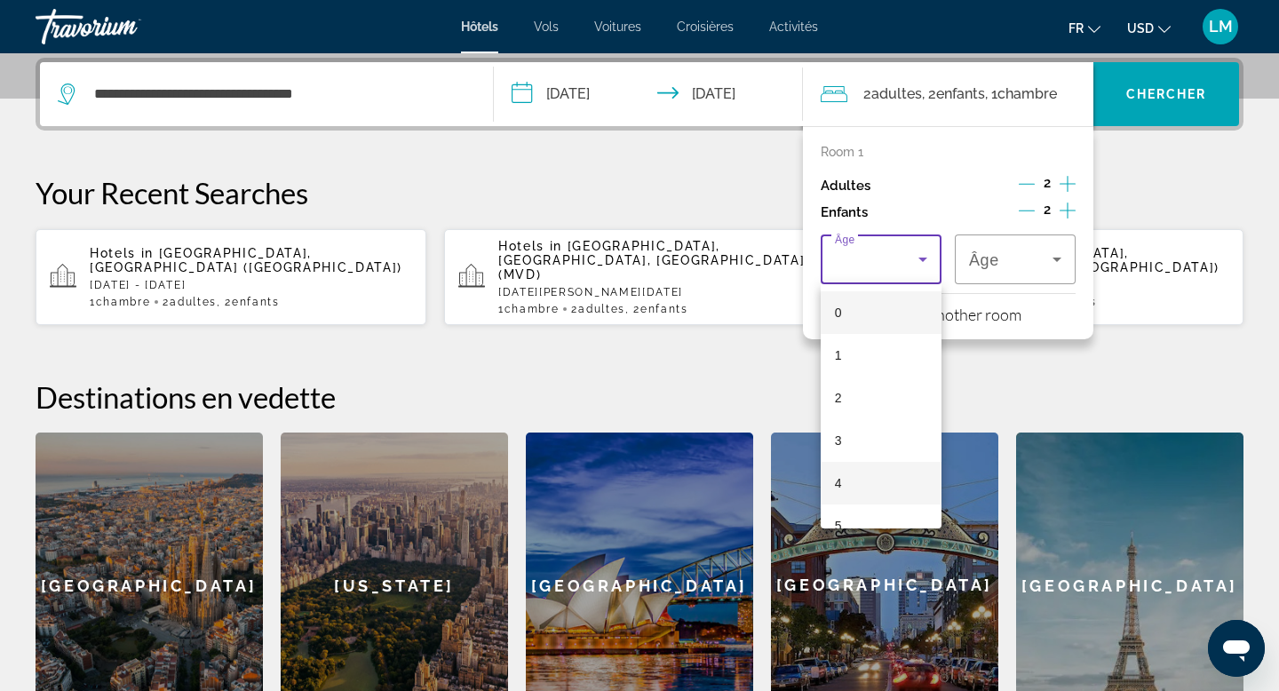
click at [869, 465] on mat-option "4" at bounding box center [881, 483] width 121 height 43
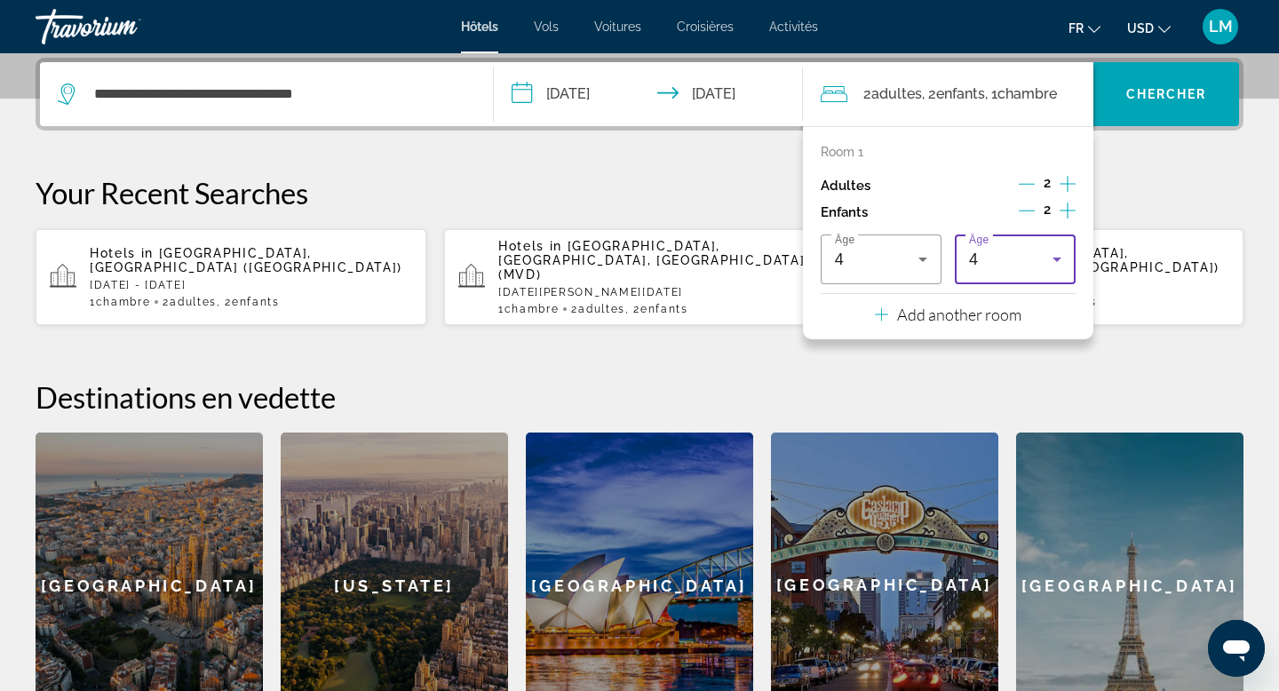
click at [1017, 249] on div "4" at bounding box center [1010, 259] width 83 height 21
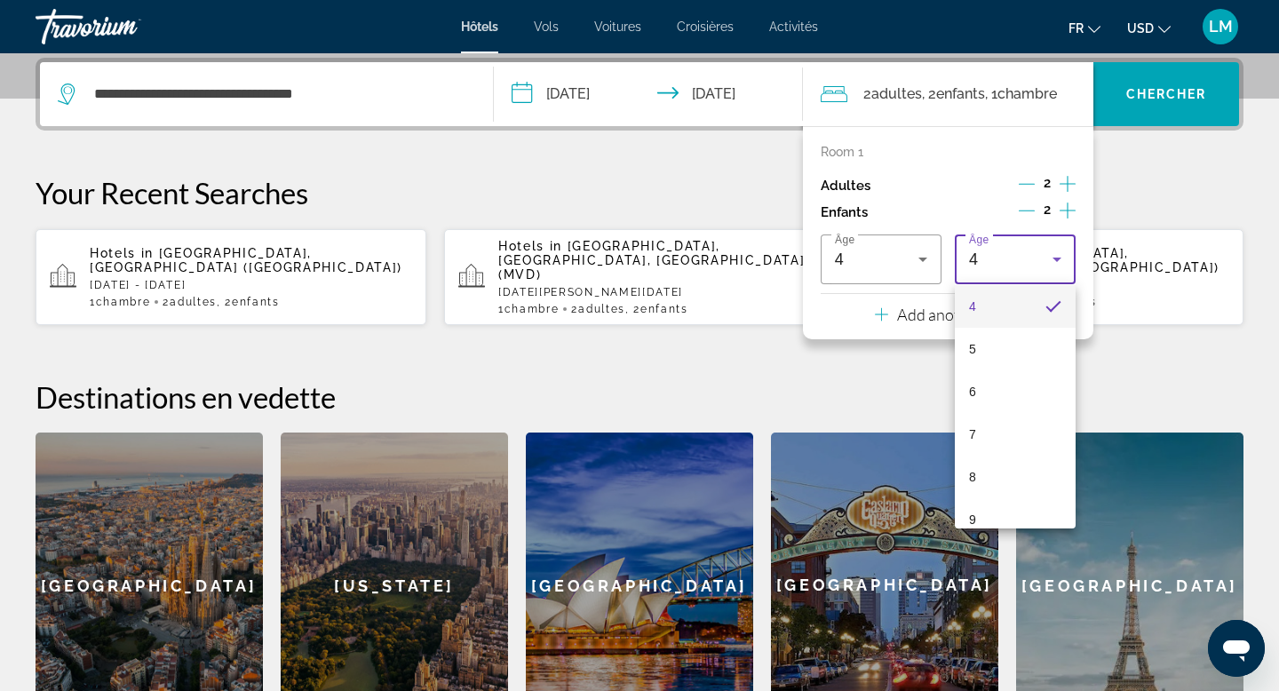
scroll to position [192, 0]
click at [997, 489] on mat-option "9" at bounding box center [1015, 504] width 121 height 43
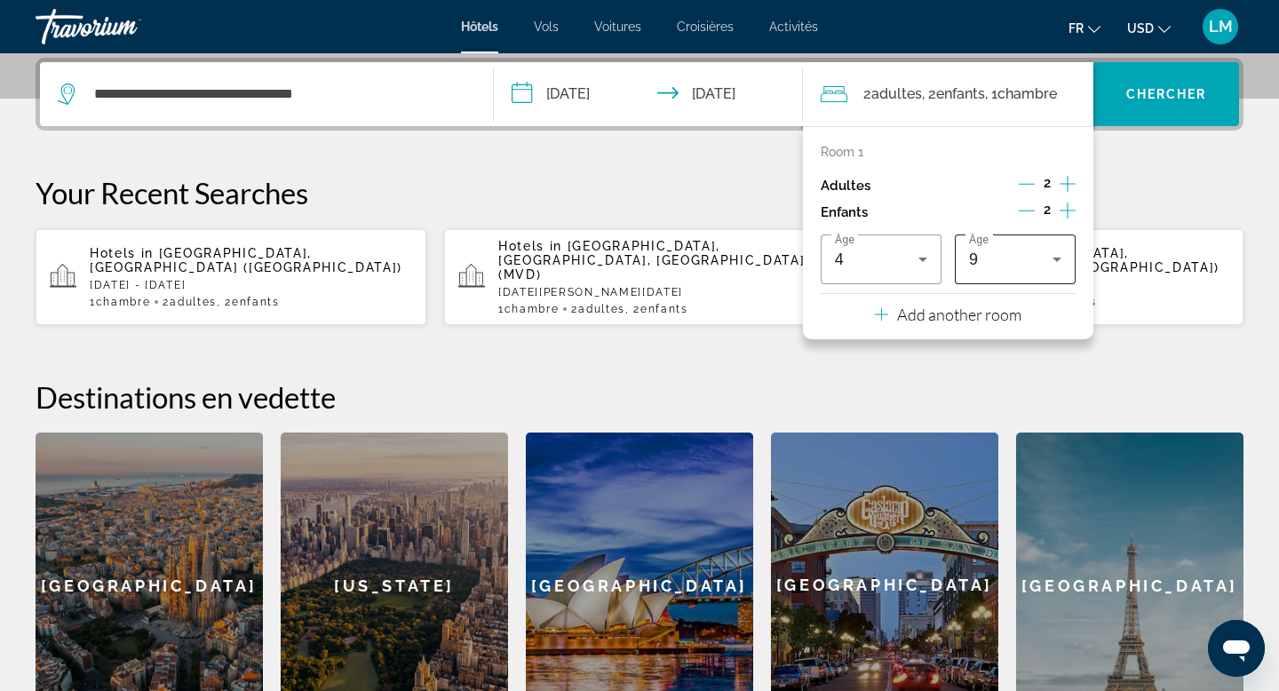
click at [1024, 257] on div "9" at bounding box center [1010, 259] width 83 height 21
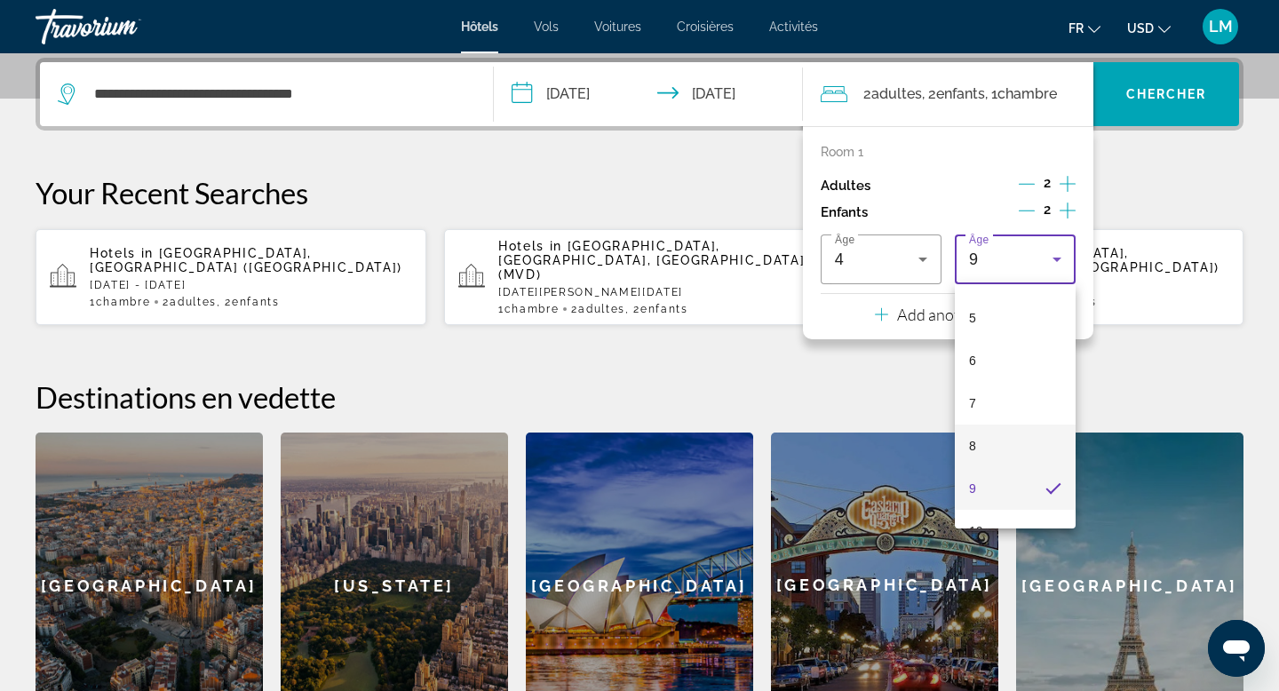
scroll to position [247, 0]
click at [1005, 486] on mat-option "10" at bounding box center [1015, 492] width 121 height 43
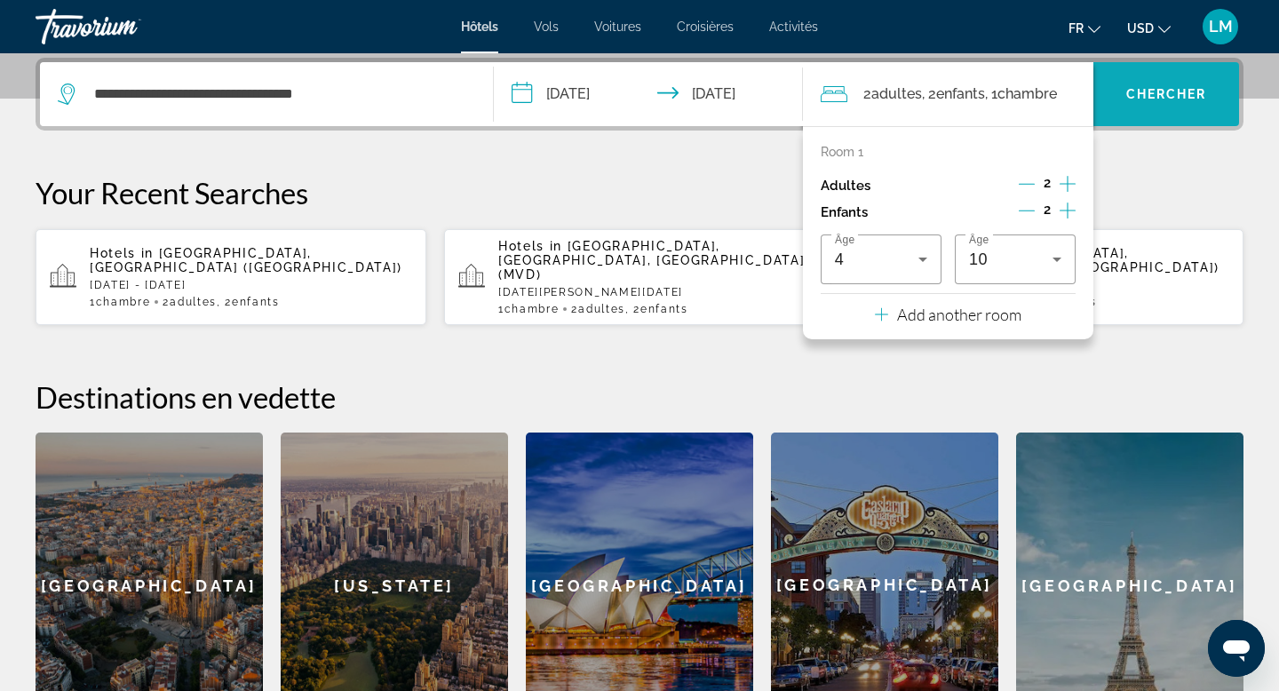
click at [1136, 84] on span "Search widget" at bounding box center [1166, 94] width 146 height 43
